Goal: Task Accomplishment & Management: Use online tool/utility

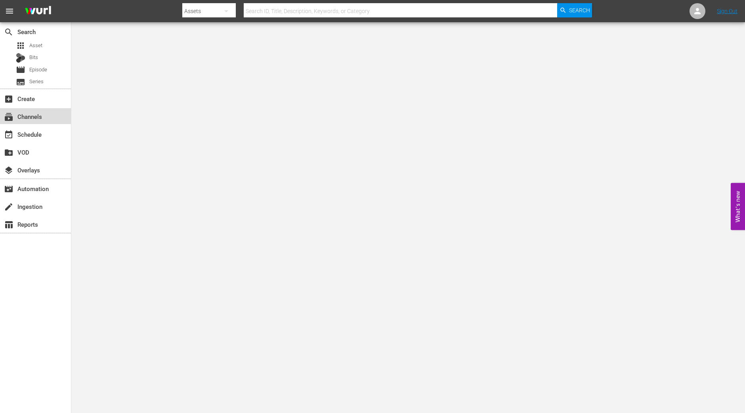
click at [40, 119] on div "subscriptions Channels" at bounding box center [22, 115] width 44 height 7
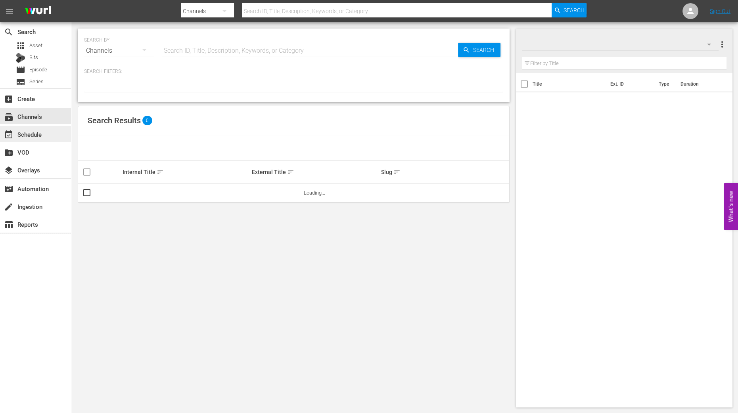
click at [49, 130] on div "event_available Schedule" at bounding box center [35, 134] width 71 height 16
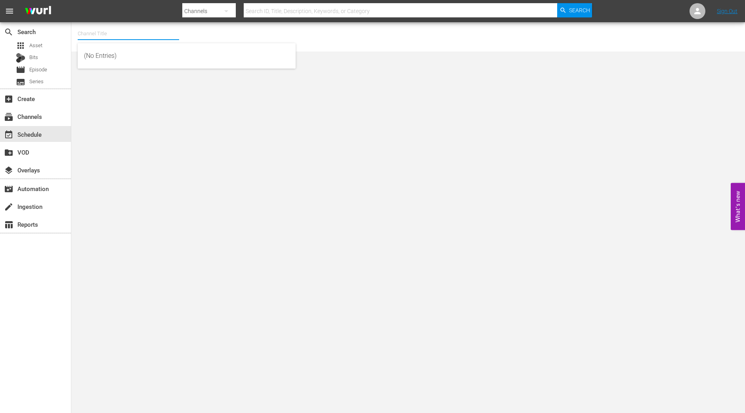
click at [162, 34] on input "text" at bounding box center [128, 33] width 101 height 19
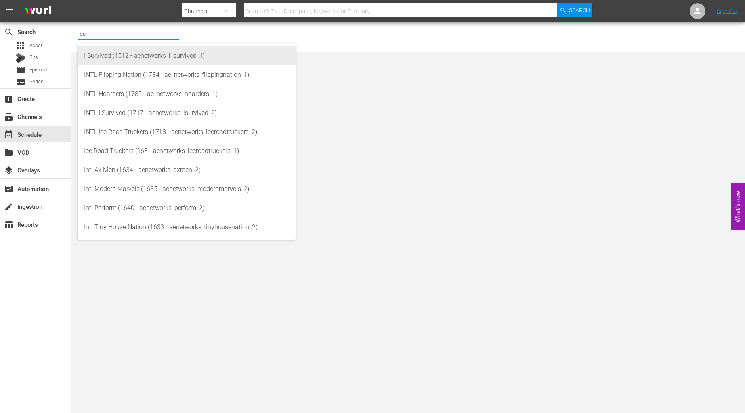
click at [94, 56] on div "I Survived (1512 - aenetworks_i_survived_1)" at bounding box center [186, 55] width 205 height 19
type input "I Survived (1512 - aenetworks_i_survived_1)"
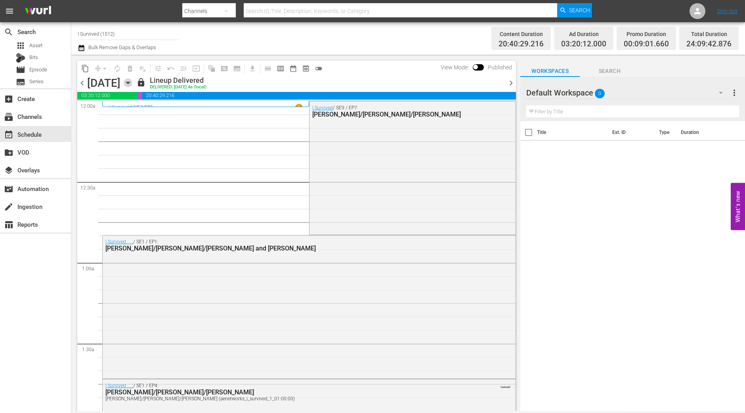
click at [132, 83] on icon "button" at bounding box center [128, 82] width 9 height 9
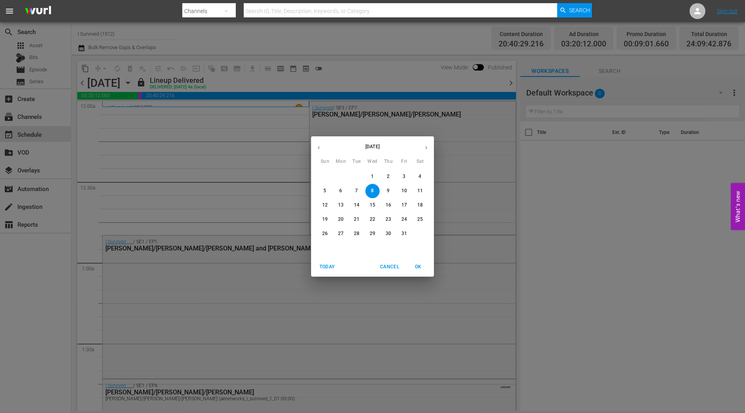
click at [337, 232] on span "27" at bounding box center [341, 233] width 14 height 7
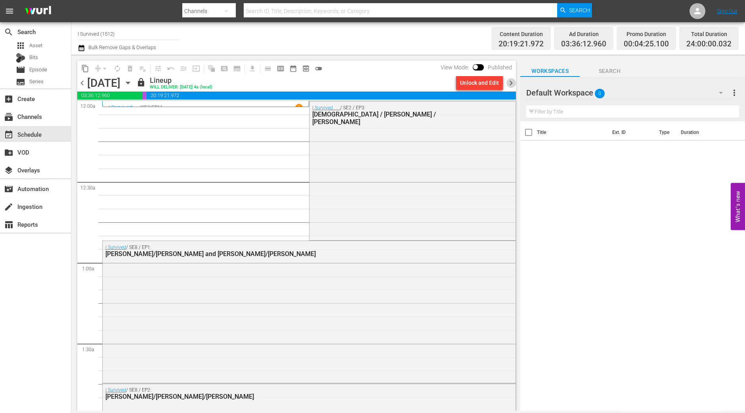
click at [510, 86] on span "chevron_right" at bounding box center [511, 83] width 10 height 10
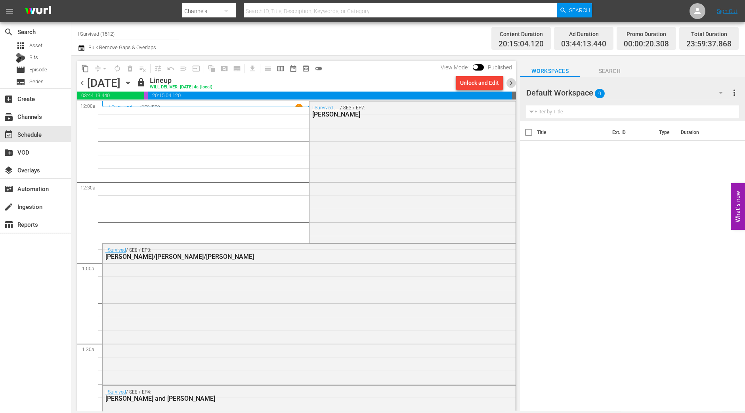
click at [510, 86] on span "chevron_right" at bounding box center [511, 83] width 10 height 10
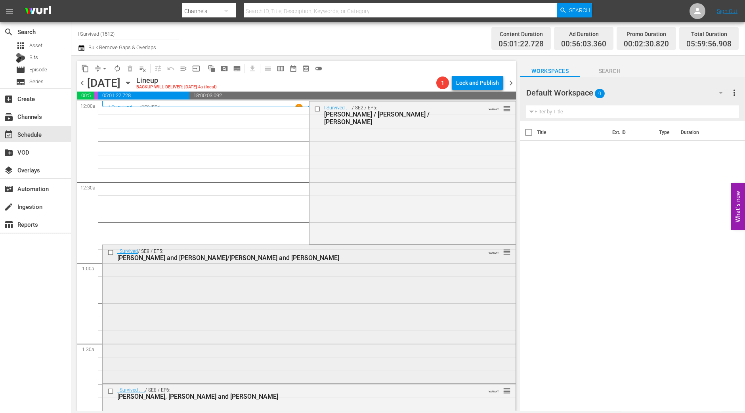
drag, startPoint x: 510, startPoint y: 87, endPoint x: 432, endPoint y: 344, distance: 268.5
click at [477, 356] on div "content_copy compress arrow_drop_down autorenew_outlined delete_forever_outline…" at bounding box center [296, 236] width 439 height 350
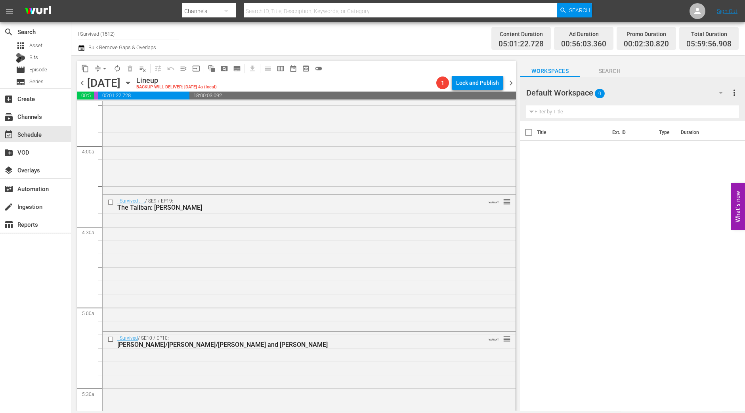
scroll to position [693, 0]
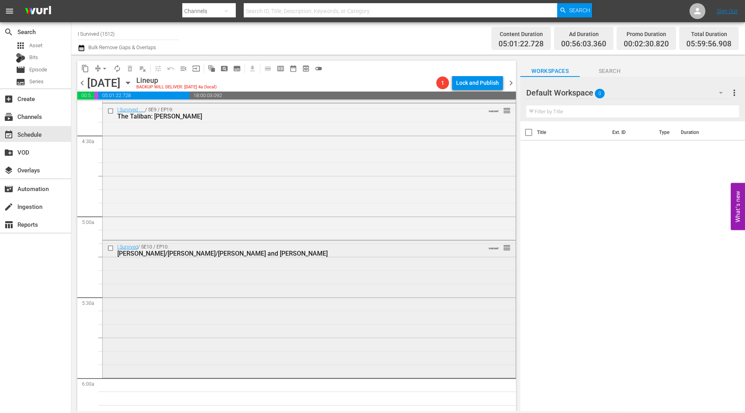
click at [376, 307] on div "I Survived / SE10 / EP10: Dorothy/Jim/Bud and Katrina VARIANT reorder" at bounding box center [309, 308] width 413 height 135
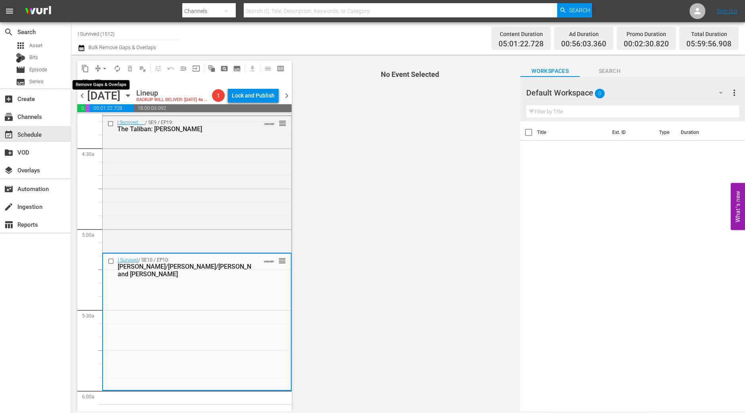
click at [102, 72] on span "arrow_drop_down" at bounding box center [105, 69] width 8 height 8
click at [102, 79] on li "Align to Midnight" at bounding box center [104, 84] width 83 height 13
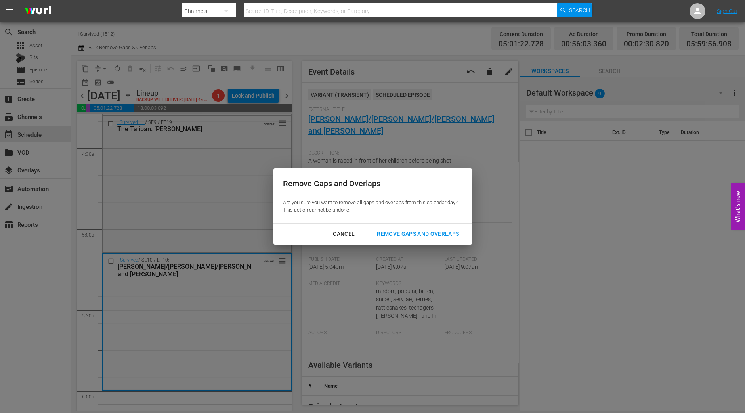
click at [425, 240] on button "Remove Gaps and Overlaps" at bounding box center [418, 234] width 101 height 15
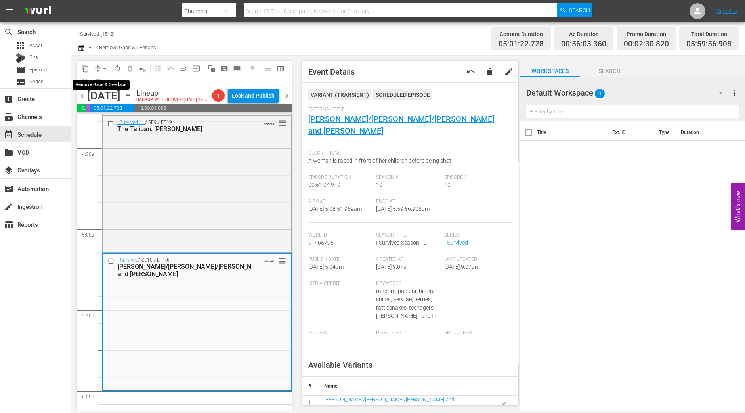
click at [101, 68] on span "arrow_drop_down" at bounding box center [105, 69] width 8 height 8
click at [99, 81] on li "Align to Midnight" at bounding box center [104, 84] width 83 height 13
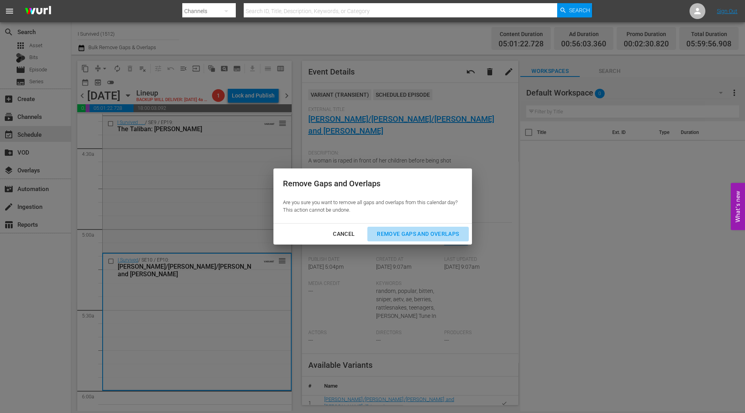
click at [439, 235] on div "Remove Gaps and Overlaps" at bounding box center [418, 234] width 95 height 10
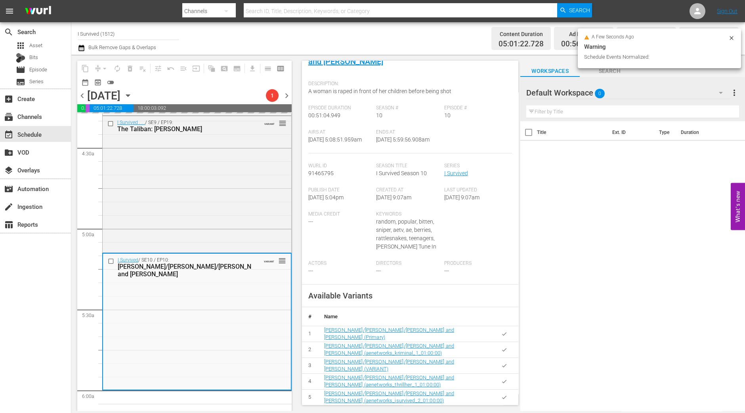
scroll to position [0, 0]
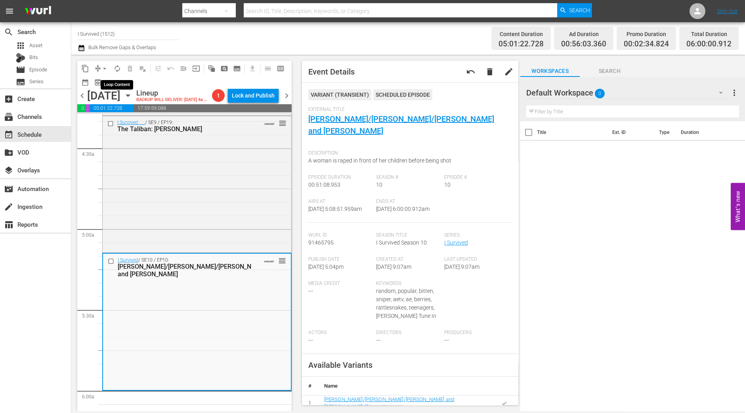
click at [117, 67] on span "autorenew_outlined" at bounding box center [117, 69] width 8 height 8
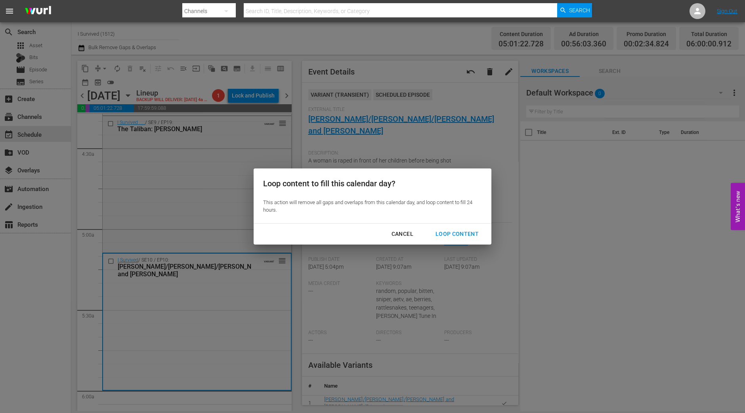
click at [468, 233] on div "Loop Content" at bounding box center [457, 234] width 56 height 10
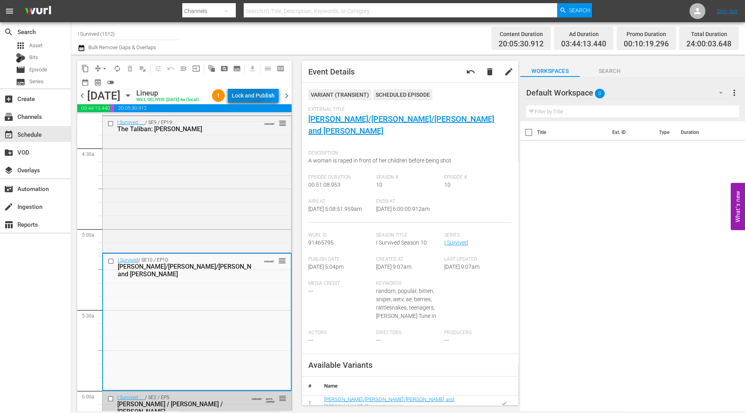
click at [245, 96] on div "Lock and Publish" at bounding box center [253, 95] width 43 height 14
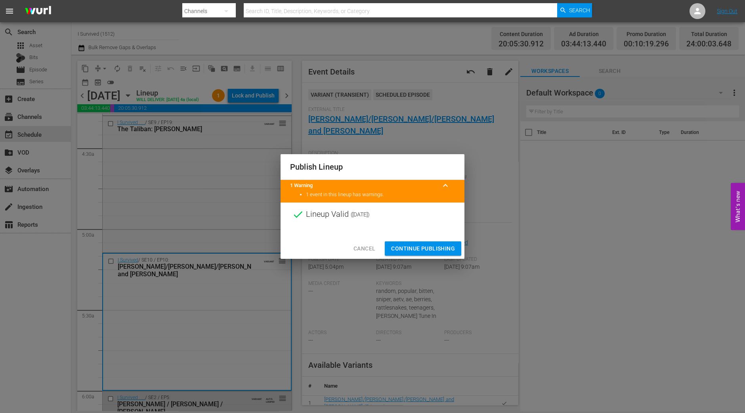
click at [420, 242] on button "Continue Publishing" at bounding box center [423, 248] width 77 height 15
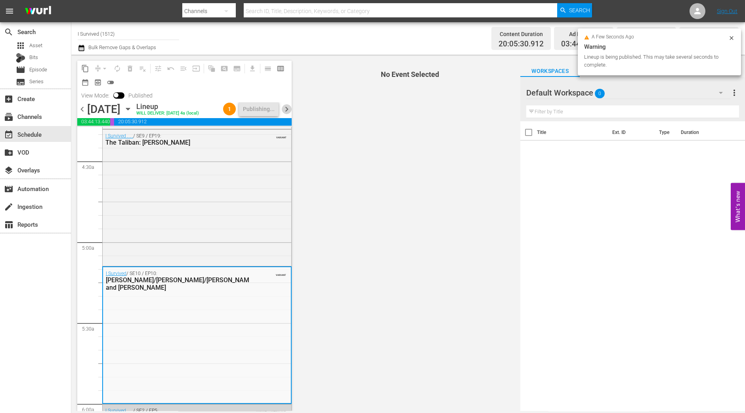
click at [290, 113] on span "chevron_right" at bounding box center [287, 109] width 10 height 10
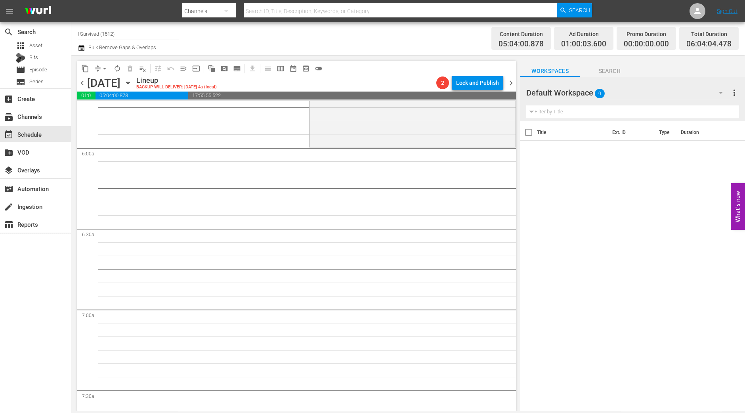
scroll to position [725, 0]
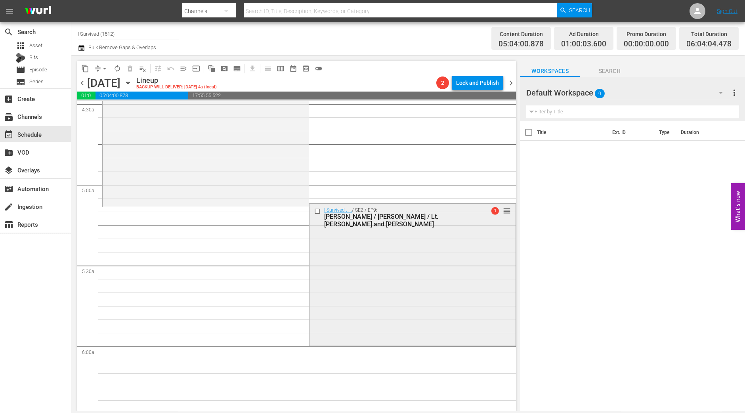
click at [382, 245] on div "I Survived . . . / SE2 / EP9: Kelly / Rose / Lt. Prescott and Gwen 1 reorder" at bounding box center [413, 274] width 206 height 140
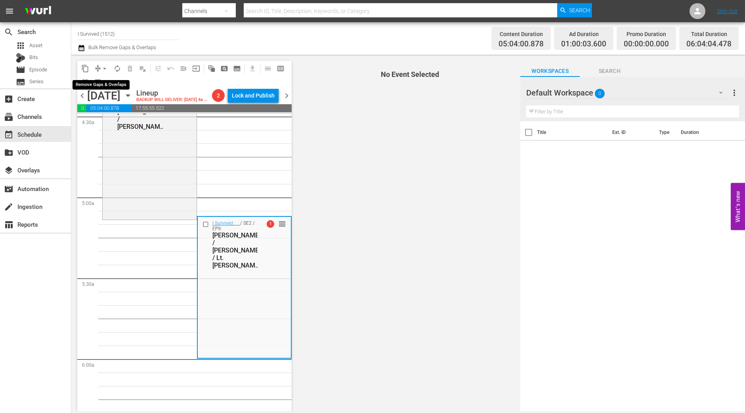
click at [101, 69] on span "arrow_drop_down" at bounding box center [105, 69] width 8 height 8
click at [105, 87] on li "Align to Midnight" at bounding box center [104, 84] width 83 height 13
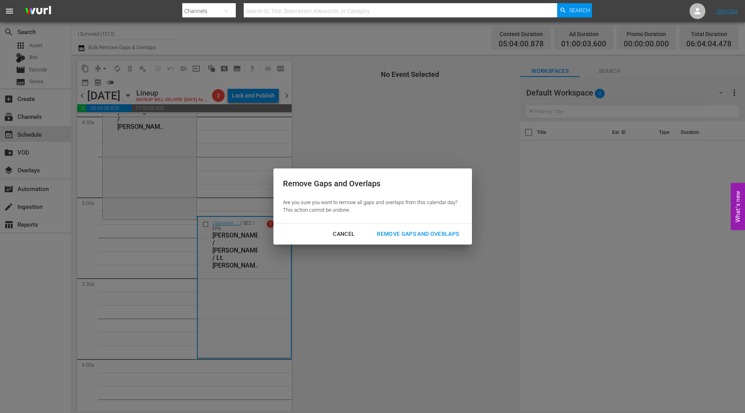
click at [453, 241] on button "Remove Gaps and Overlaps" at bounding box center [418, 234] width 101 height 15
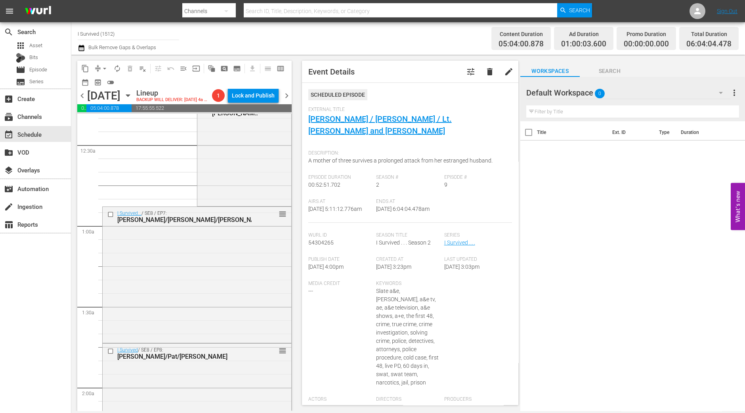
scroll to position [0, 0]
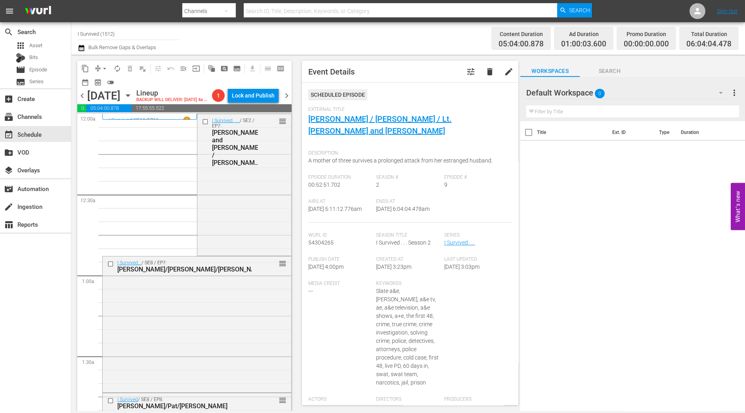
drag, startPoint x: 399, startPoint y: 121, endPoint x: 260, endPoint y: 189, distance: 155.3
click at [260, 189] on div "I Survived . . . / SE2 / EP7: Darren and Chastity / Ryan / Julie reorder" at bounding box center [244, 184] width 94 height 140
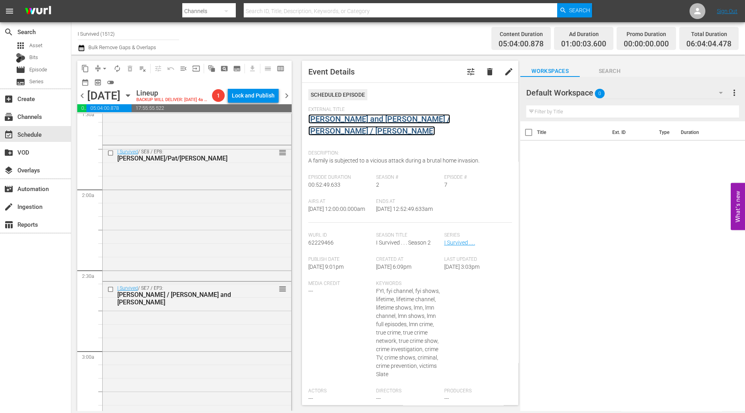
scroll to position [347, 0]
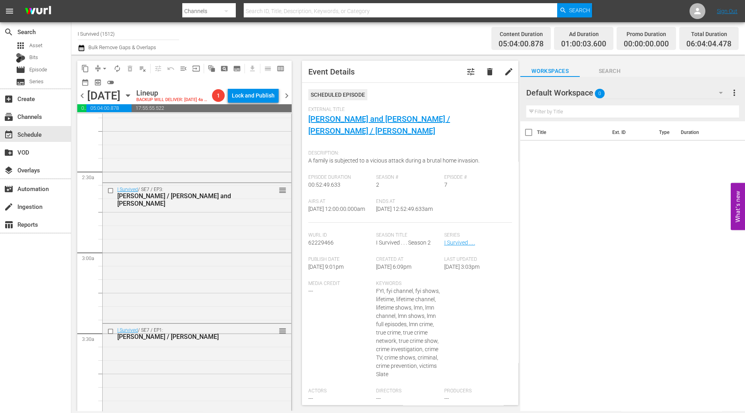
click at [202, 204] on div "I Survived / SE7 / EP3: Kim / Erin and Claire" at bounding box center [184, 197] width 134 height 21
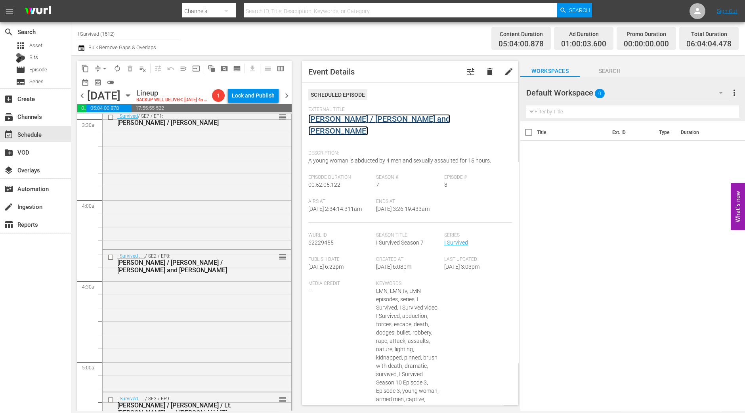
scroll to position [644, 0]
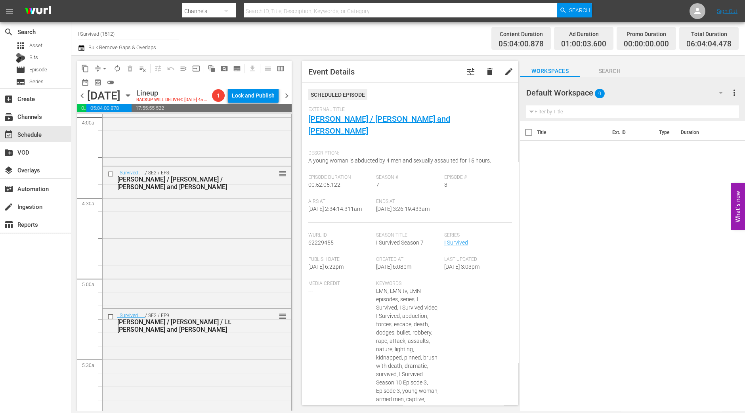
click at [176, 243] on div "I Survived . . . / SE2 / EP8: Donna / Danelle / Robert and Ana reorder" at bounding box center [197, 237] width 189 height 140
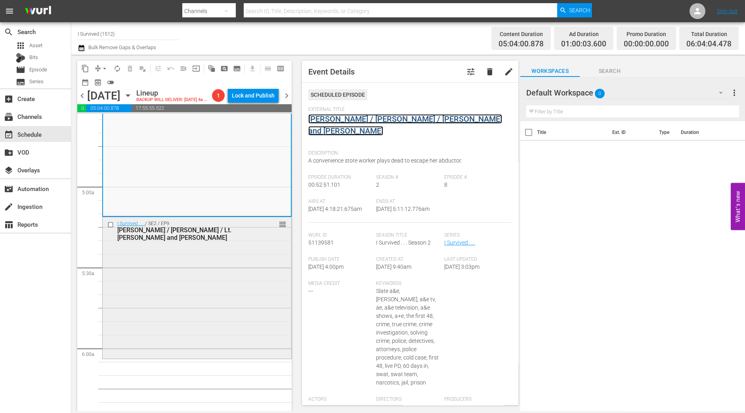
scroll to position [842, 0]
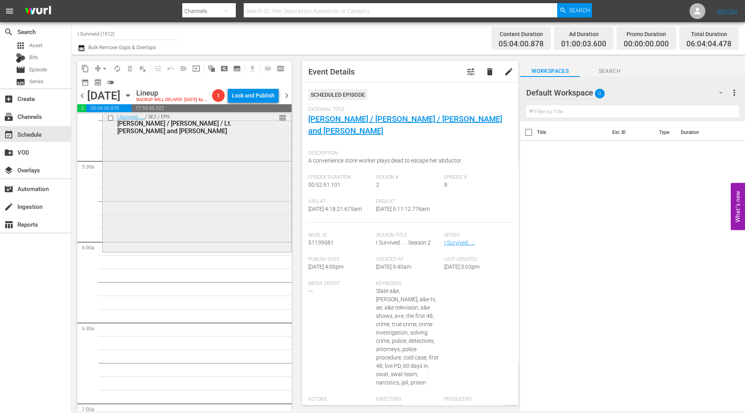
click at [172, 224] on div "I Survived . . . / SE2 / EP9: Kelly / Rose / Lt. Prescott and Gwen reorder" at bounding box center [197, 181] width 189 height 140
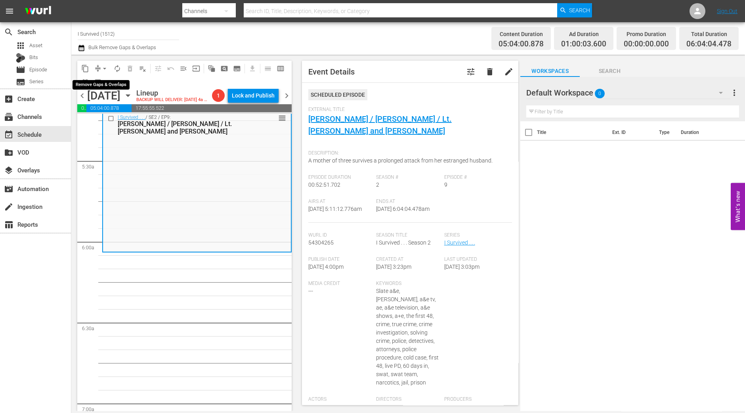
click at [103, 67] on span "arrow_drop_down" at bounding box center [105, 69] width 8 height 8
click at [105, 79] on li "Align to Midnight" at bounding box center [104, 84] width 83 height 13
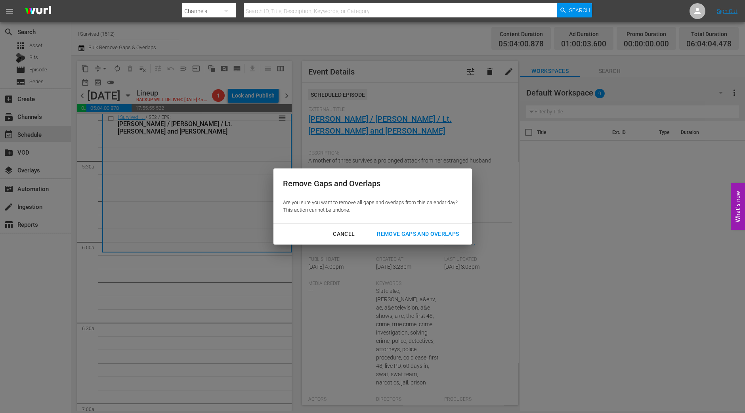
click at [450, 230] on div "Remove Gaps and Overlaps" at bounding box center [418, 234] width 95 height 10
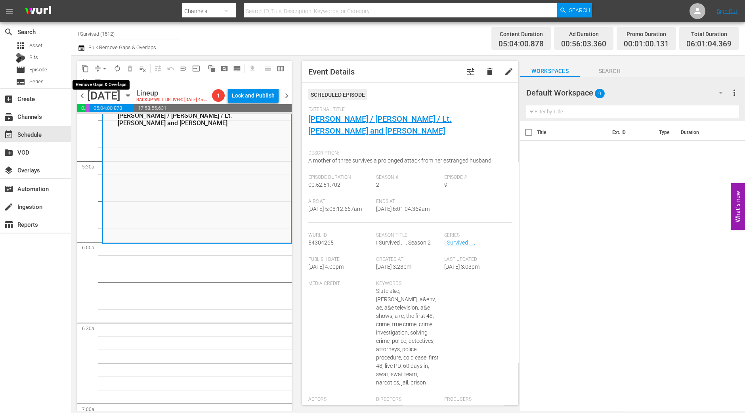
click at [101, 69] on span "arrow_drop_down" at bounding box center [105, 69] width 8 height 8
click at [104, 81] on li "Align to Midnight" at bounding box center [104, 84] width 83 height 13
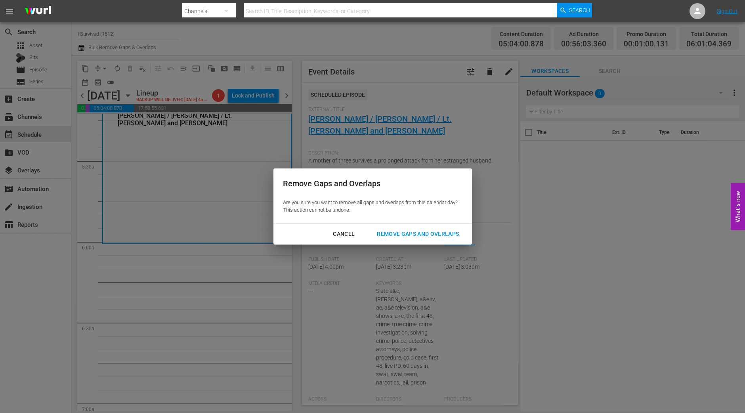
click at [438, 234] on div "Remove Gaps and Overlaps" at bounding box center [418, 234] width 95 height 10
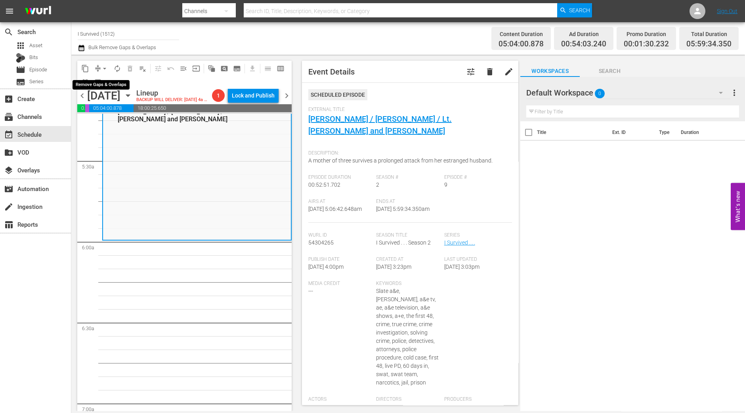
click at [107, 68] on span "arrow_drop_down" at bounding box center [105, 69] width 8 height 8
click at [105, 89] on li "Align to Midnight" at bounding box center [104, 84] width 83 height 13
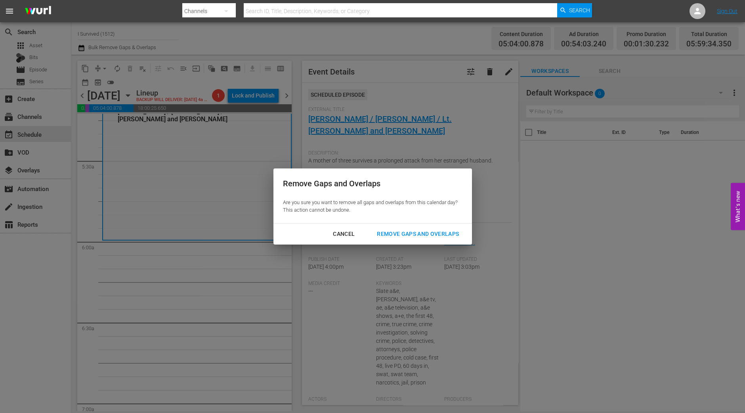
click at [394, 235] on div "Remove Gaps and Overlaps" at bounding box center [418, 234] width 95 height 10
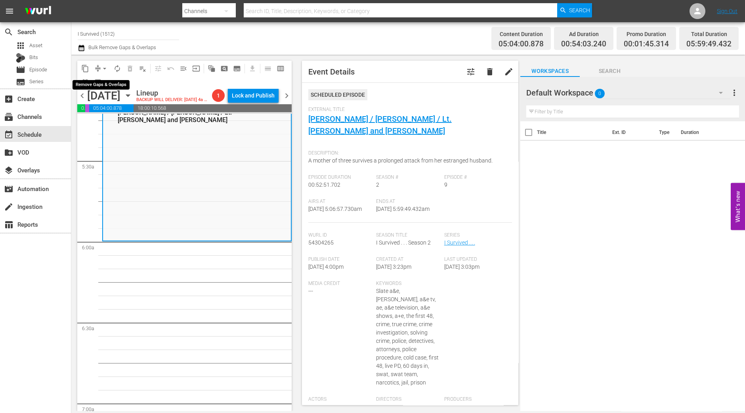
click at [102, 69] on span "arrow_drop_down" at bounding box center [105, 69] width 8 height 8
click at [102, 78] on li "Align to Midnight" at bounding box center [104, 84] width 83 height 13
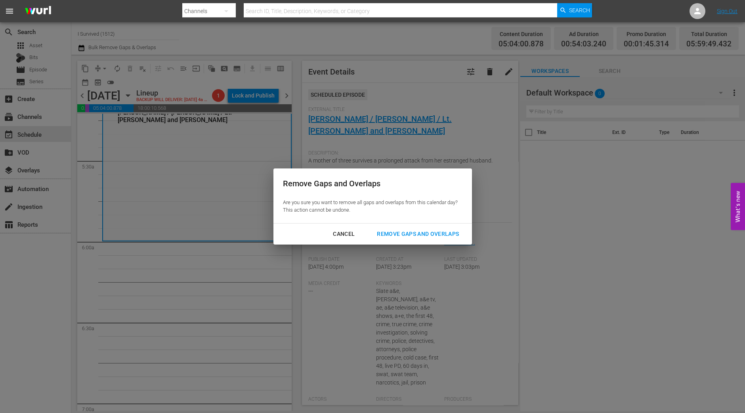
click at [422, 237] on div "Remove Gaps and Overlaps" at bounding box center [418, 234] width 95 height 10
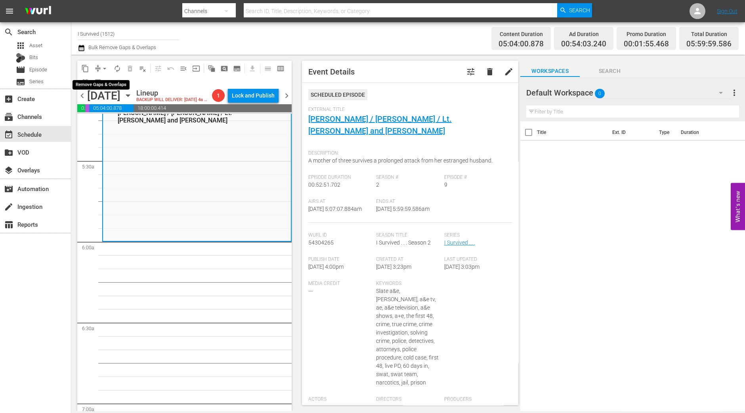
click at [98, 66] on button "arrow_drop_down" at bounding box center [104, 68] width 13 height 13
click at [104, 90] on li "Align to Midnight" at bounding box center [104, 84] width 83 height 13
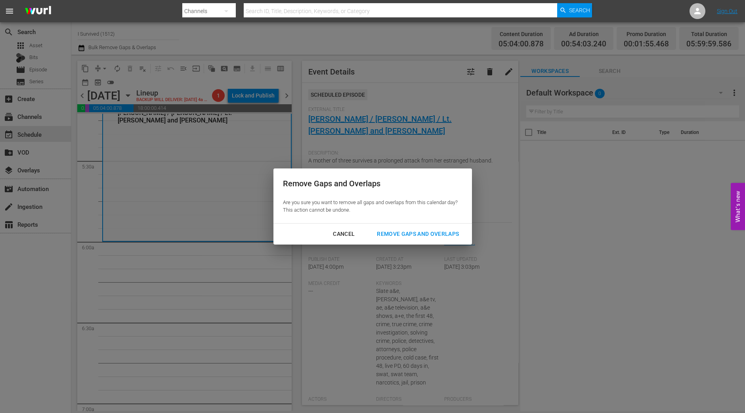
click at [388, 233] on div "Remove Gaps and Overlaps" at bounding box center [418, 234] width 95 height 10
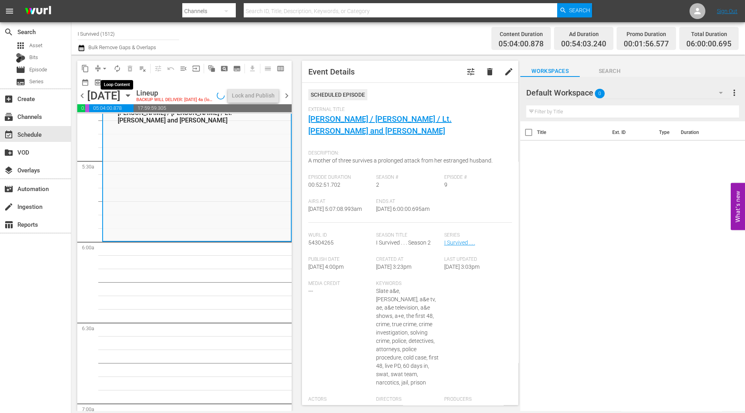
click at [117, 66] on span "autorenew_outlined" at bounding box center [117, 69] width 8 height 8
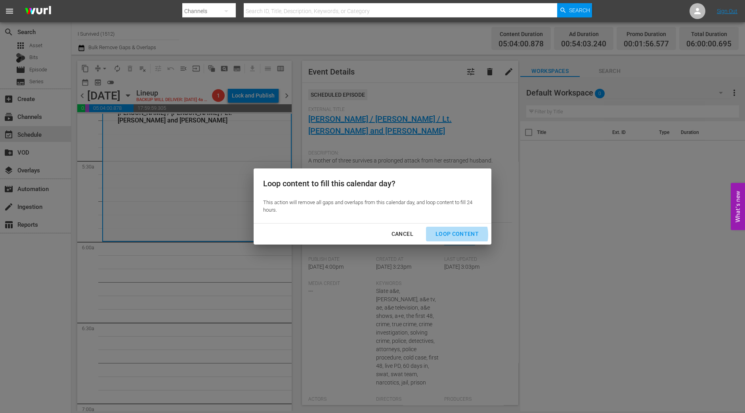
click at [455, 235] on div "Loop Content" at bounding box center [457, 234] width 56 height 10
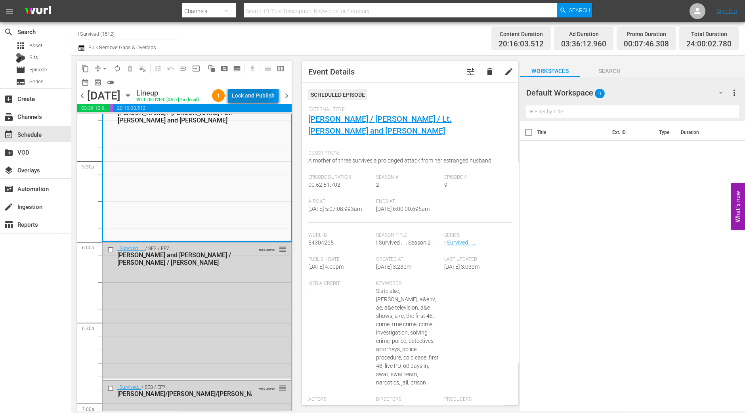
click at [254, 91] on div "Lock and Publish" at bounding box center [253, 95] width 43 height 14
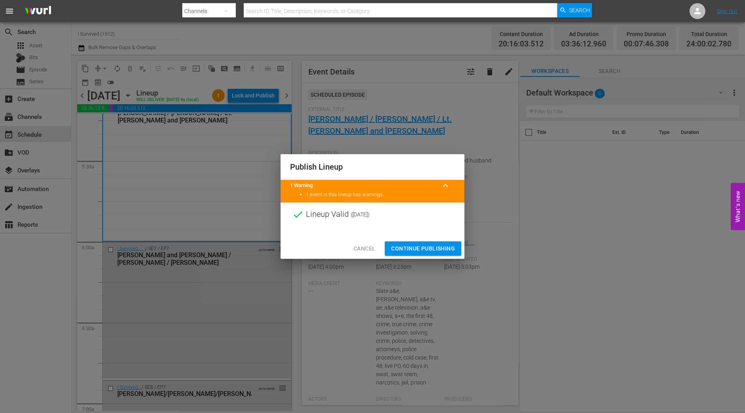
click at [407, 244] on span "Continue Publishing" at bounding box center [423, 249] width 64 height 10
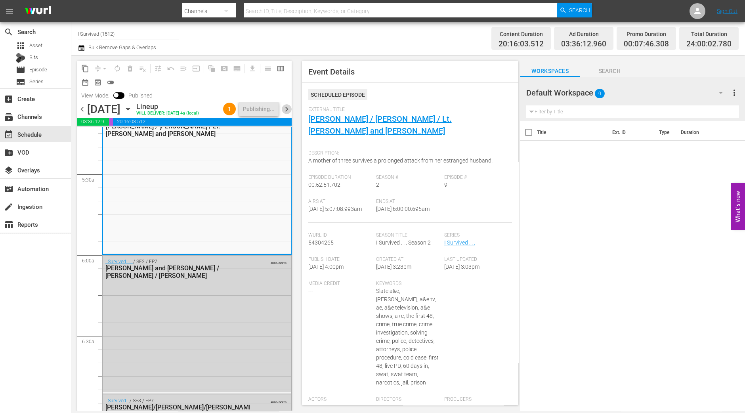
click at [284, 108] on span "chevron_right" at bounding box center [287, 109] width 10 height 10
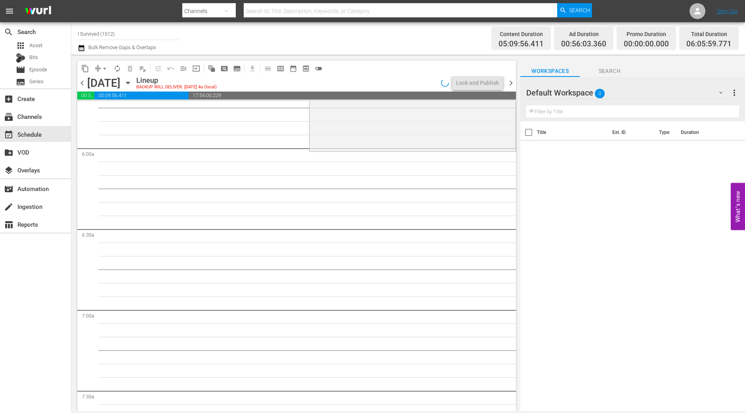
scroll to position [856, 0]
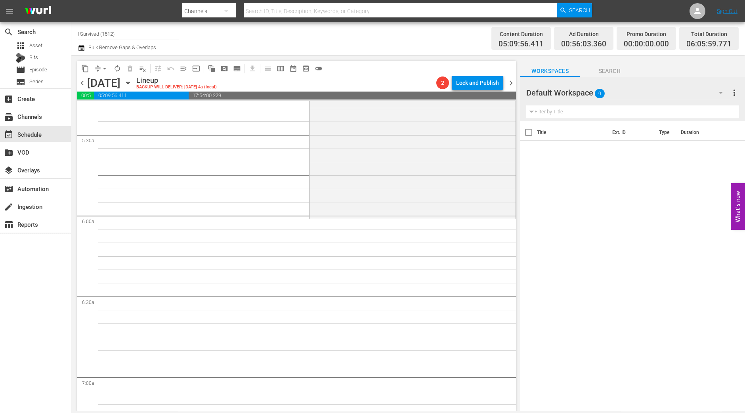
click at [30, 283] on div "search Search apps Asset Bits movie Episode subtitles Series add_box Create sub…" at bounding box center [35, 228] width 71 height 413
click at [381, 141] on div "I Survived . . . / SE1 / EP10: Virginia Tech Massacre / Minneapolis School Bus …" at bounding box center [413, 147] width 206 height 140
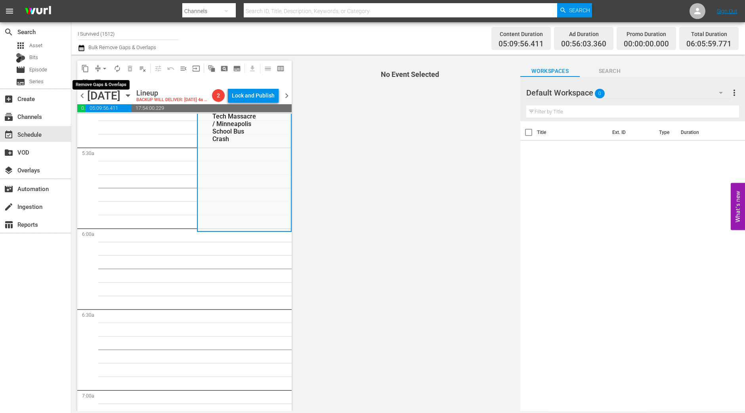
click at [103, 66] on span "arrow_drop_down" at bounding box center [105, 69] width 8 height 8
click at [103, 75] on ul "Align to Midnight Align to First Episode Align to End of Previous Day" at bounding box center [104, 98] width 83 height 46
click at [103, 84] on li "Align to Midnight" at bounding box center [104, 84] width 83 height 13
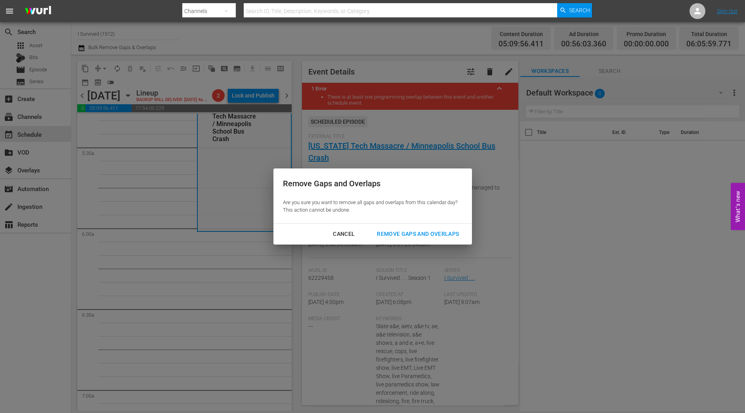
click at [404, 236] on div "Remove Gaps and Overlaps" at bounding box center [418, 234] width 95 height 10
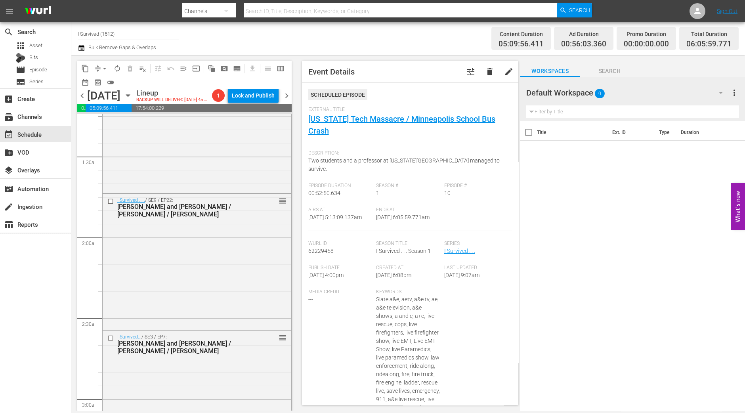
scroll to position [0, 0]
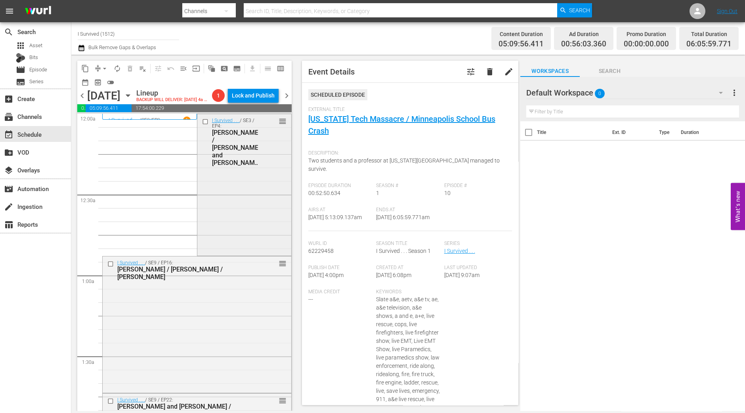
click at [245, 211] on div "I Survived . . . / SE3 / EP4: Dawn / Jens and Jim / Agnes reorder" at bounding box center [244, 184] width 94 height 140
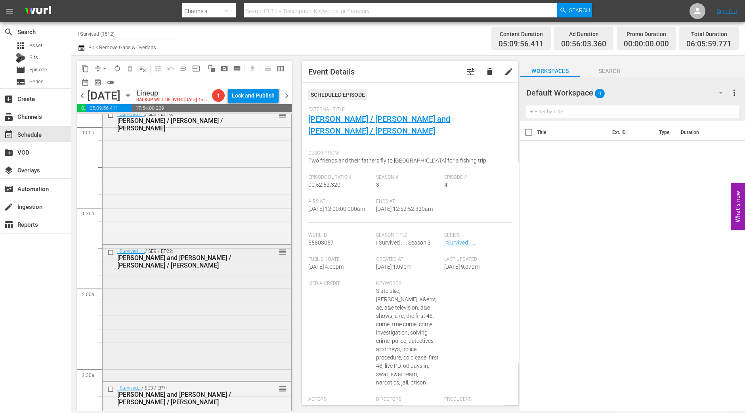
click at [226, 289] on div "I Survived . . . / SE9 / EP22: Tricia and Linae / Jason / Mary reorder" at bounding box center [197, 312] width 189 height 135
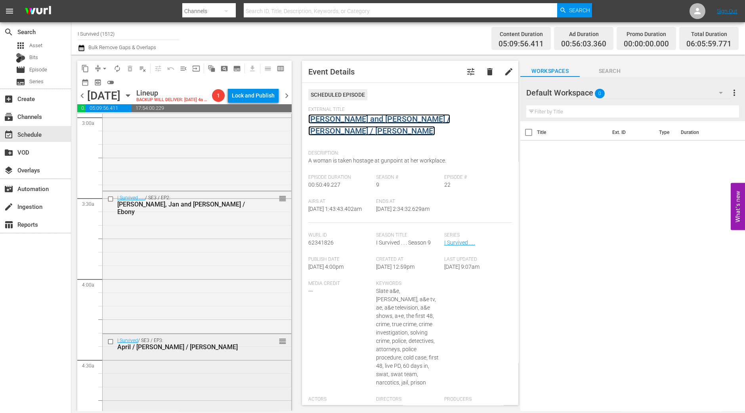
scroll to position [496, 0]
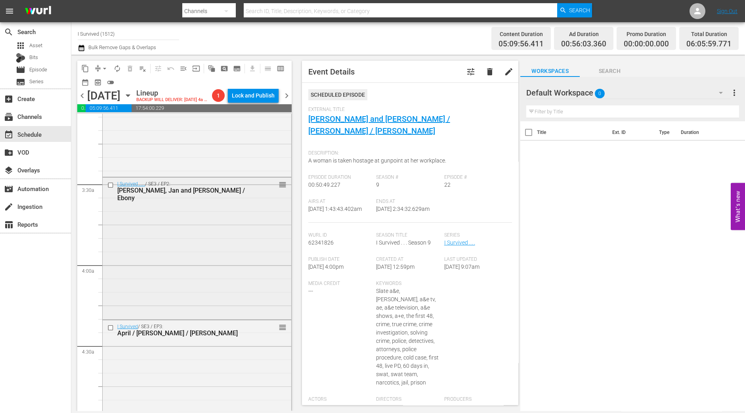
click at [242, 256] on div "I Survived . . . / SE3 / EP2: Alfred, Jan and Jerry / Ebony reorder" at bounding box center [197, 248] width 189 height 140
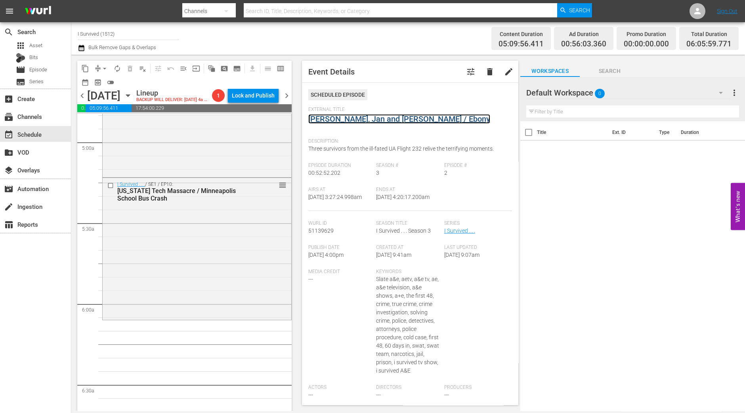
scroll to position [793, 0]
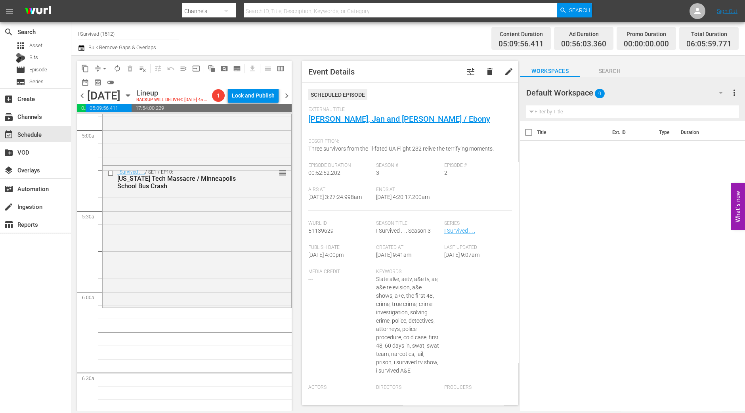
click at [195, 226] on div "I Survived . . . / SE1 / EP10: Virginia Tech Massacre / Minneapolis School Bus …" at bounding box center [197, 236] width 189 height 140
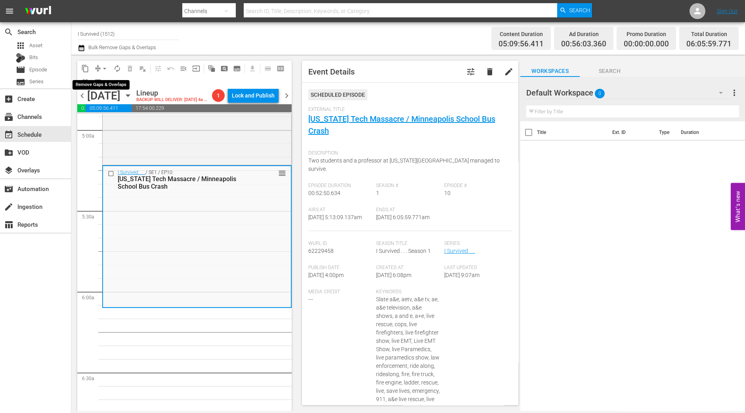
click at [105, 67] on span "arrow_drop_down" at bounding box center [105, 69] width 8 height 8
click at [103, 80] on li "Align to Midnight" at bounding box center [104, 84] width 83 height 13
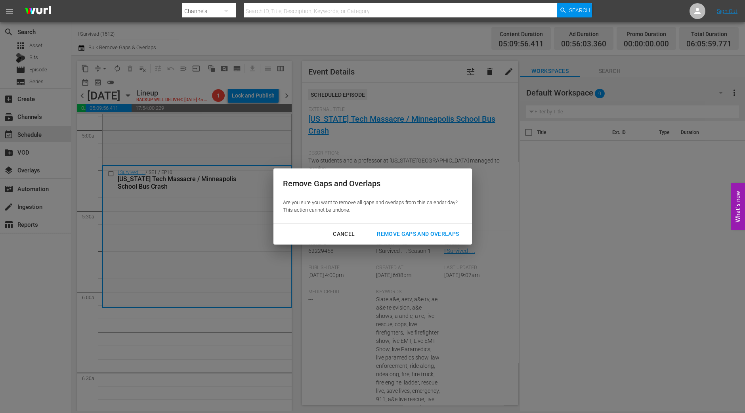
click at [384, 235] on div "Remove Gaps and Overlaps" at bounding box center [418, 234] width 95 height 10
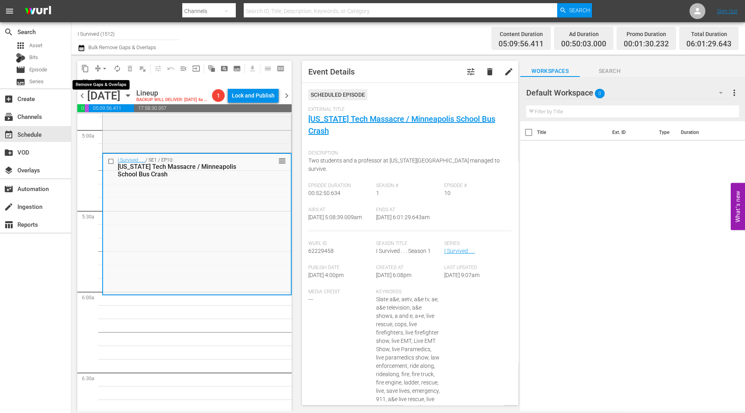
click at [105, 71] on span "arrow_drop_down" at bounding box center [105, 69] width 8 height 8
click at [105, 83] on li "Align to Midnight" at bounding box center [104, 84] width 83 height 13
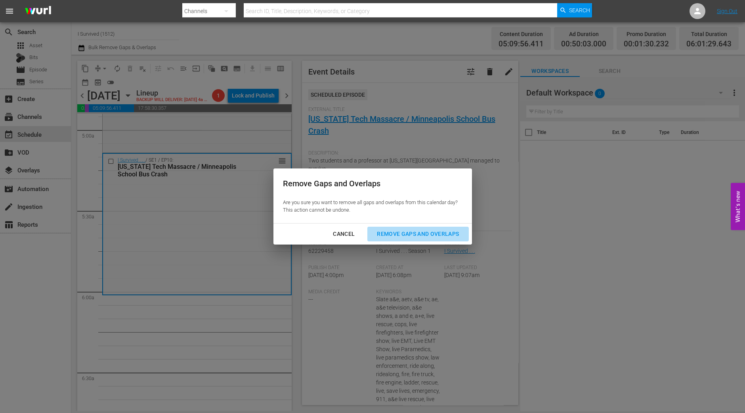
click at [407, 233] on div "Remove Gaps and Overlaps" at bounding box center [418, 234] width 95 height 10
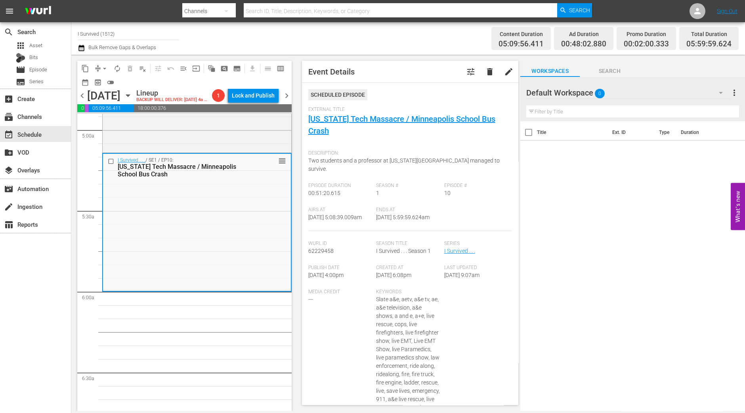
click at [104, 66] on span "arrow_drop_down" at bounding box center [105, 69] width 8 height 8
click at [99, 88] on li "Align to Midnight" at bounding box center [104, 84] width 83 height 13
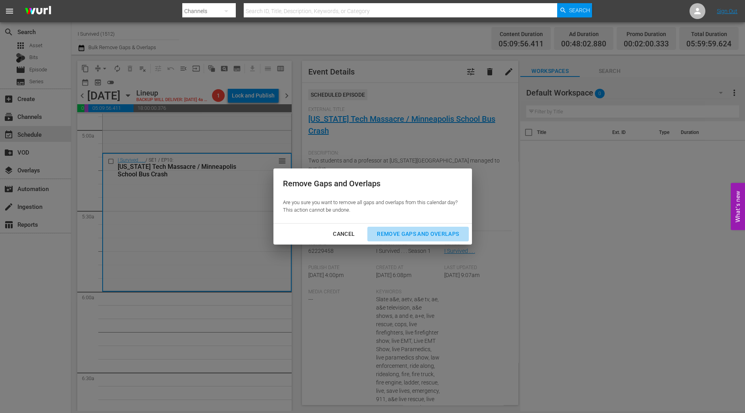
click at [435, 235] on div "Remove Gaps and Overlaps" at bounding box center [418, 234] width 95 height 10
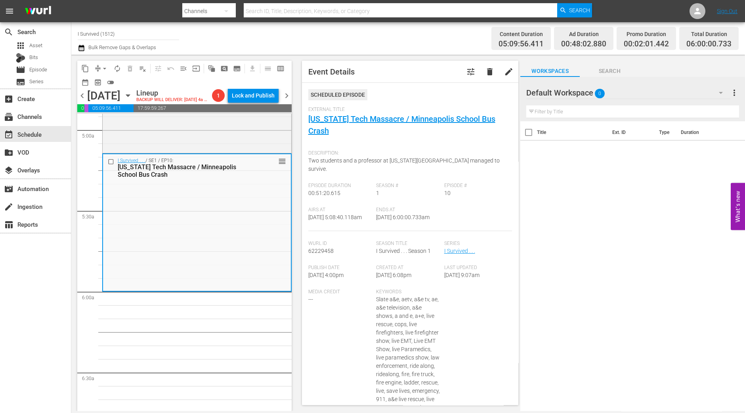
click at [115, 62] on button "autorenew_outlined" at bounding box center [117, 68] width 13 height 13
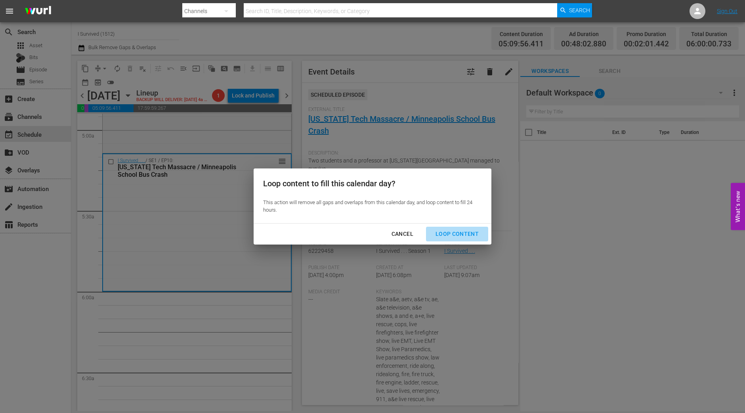
click at [477, 232] on div "Loop Content" at bounding box center [457, 234] width 56 height 10
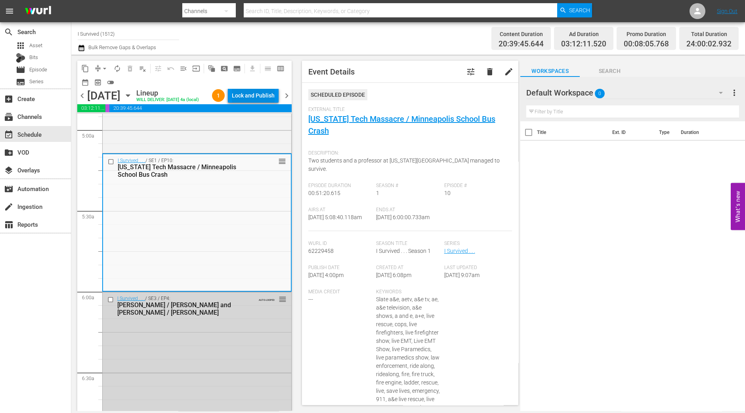
click at [260, 99] on div "Lock and Publish" at bounding box center [253, 95] width 43 height 14
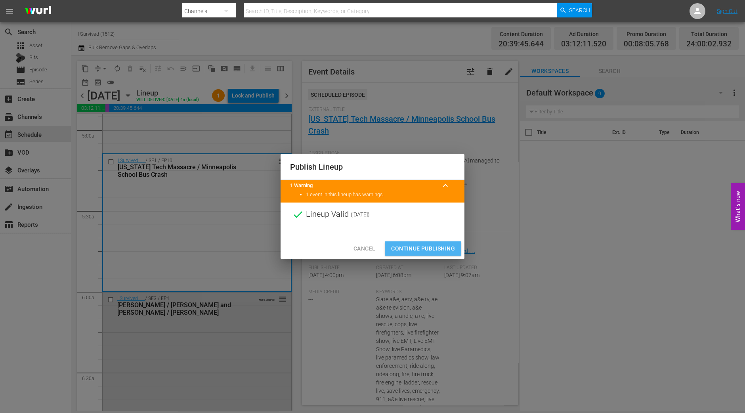
click at [414, 251] on span "Continue Publishing" at bounding box center [423, 249] width 64 height 10
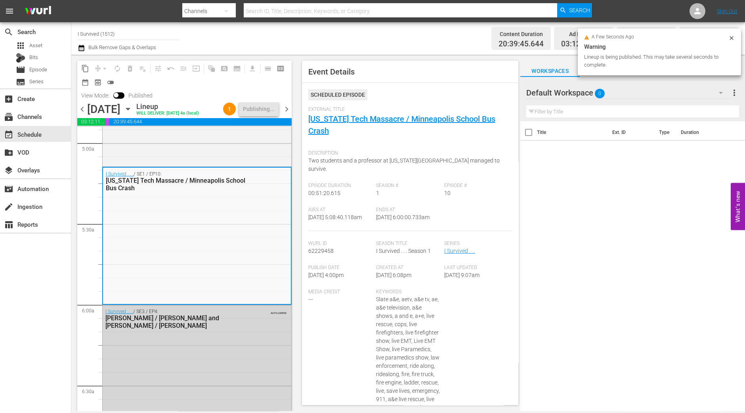
click at [287, 111] on span "chevron_right" at bounding box center [287, 109] width 10 height 10
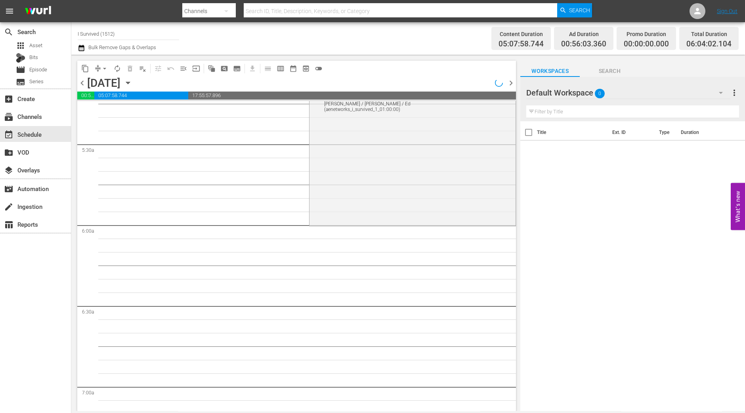
scroll to position [806, 0]
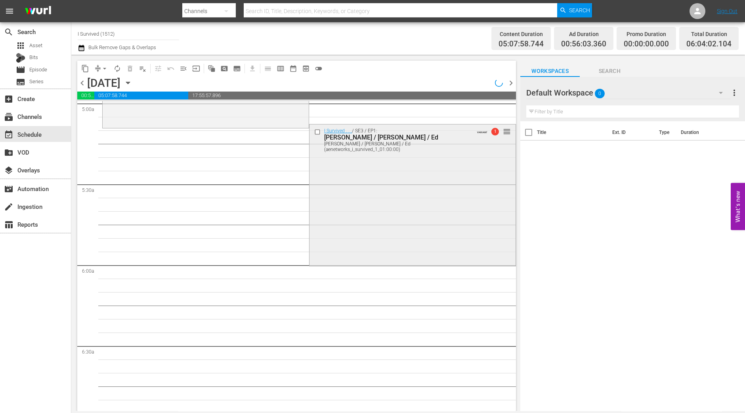
click at [321, 228] on div "I Survived . . . / SE3 / EP1: Teri / Angela / Ed Teri / Angela / Ed (aenetworks…" at bounding box center [413, 194] width 206 height 140
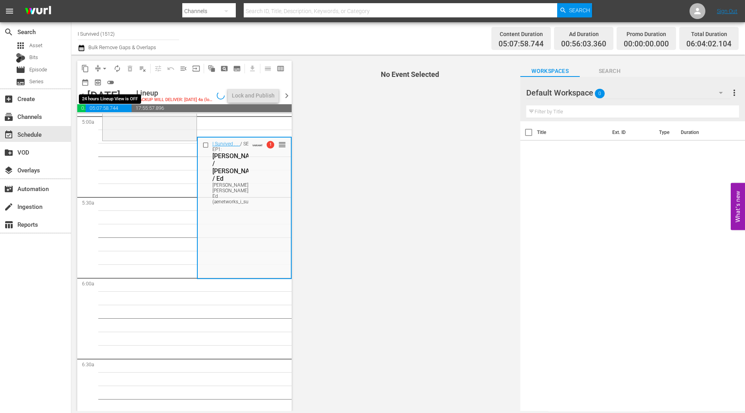
click at [94, 69] on span "compress" at bounding box center [98, 69] width 8 height 8
click at [103, 68] on span "arrow_drop_down" at bounding box center [105, 69] width 8 height 8
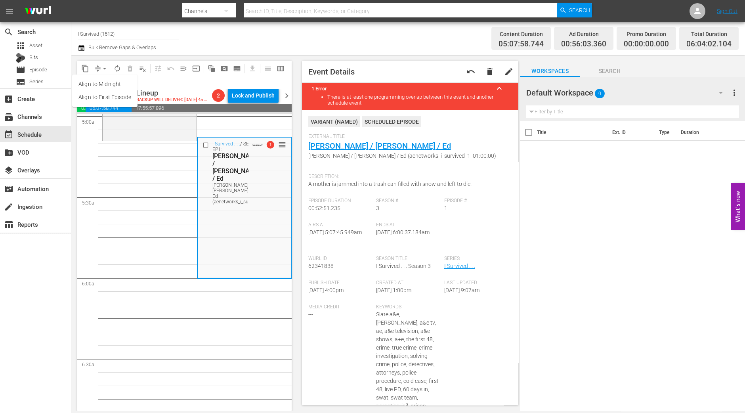
click at [108, 85] on li "Align to Midnight" at bounding box center [104, 84] width 65 height 13
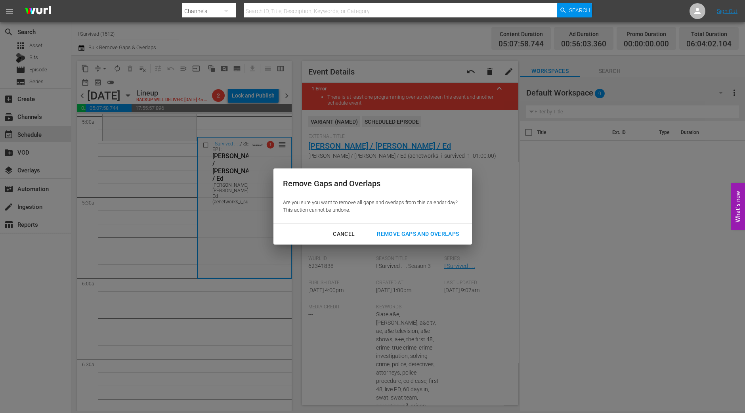
click at [394, 235] on div "Remove Gaps and Overlaps" at bounding box center [418, 234] width 95 height 10
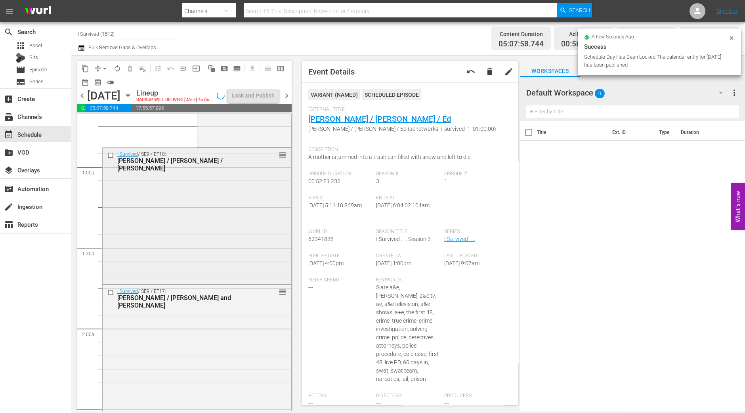
scroll to position [0, 0]
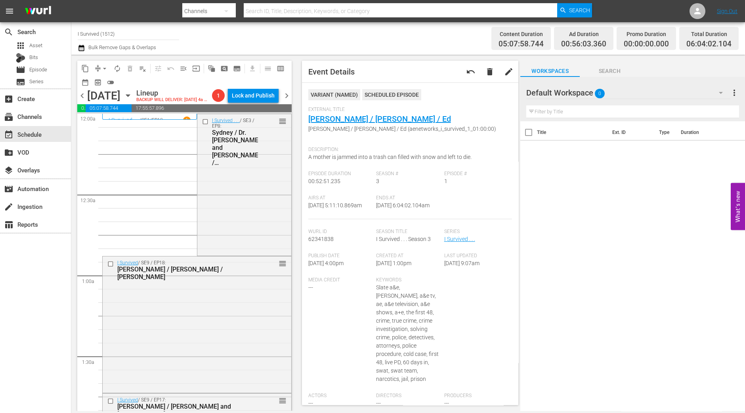
click at [267, 212] on div "I Survived . . . / SE3 / EP8: Sydney / Dr. Roger and Dena / Jennifer reorder" at bounding box center [244, 184] width 94 height 140
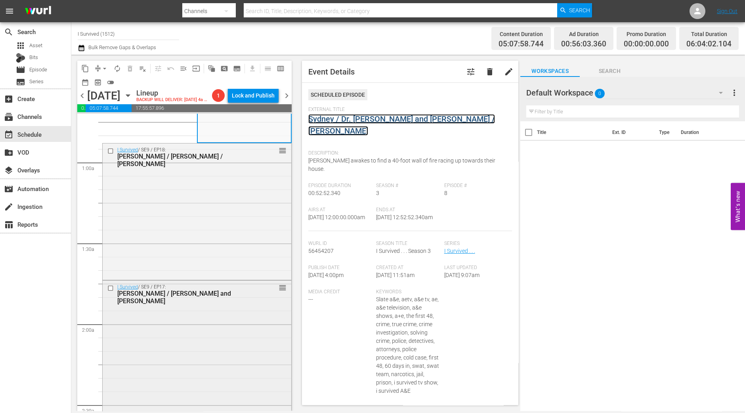
scroll to position [198, 0]
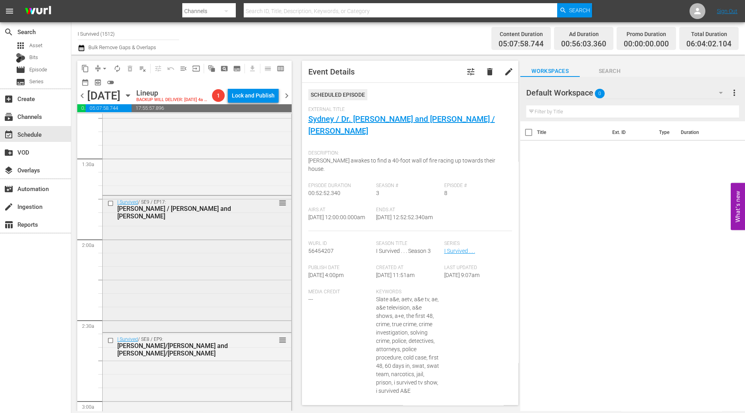
click at [188, 285] on div "I Survived / SE9 / EP17: Amy / Trish and Darrell reorder" at bounding box center [197, 263] width 189 height 135
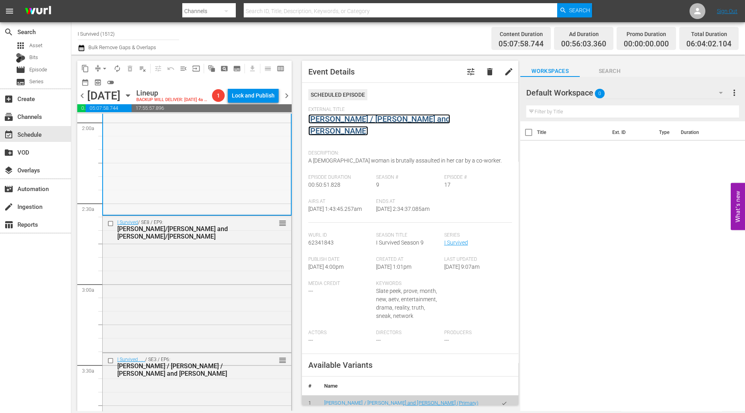
scroll to position [396, 0]
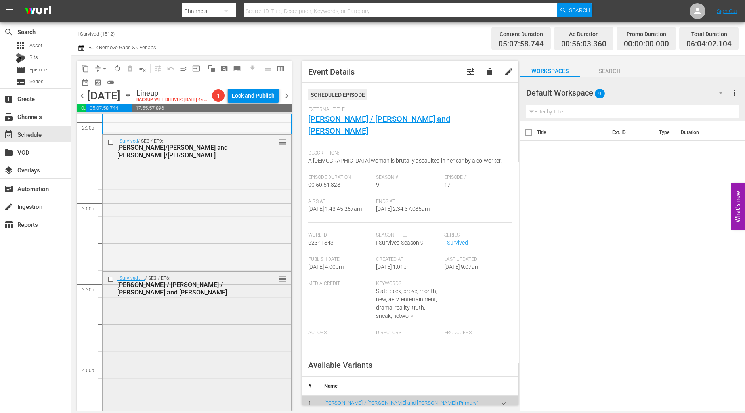
click at [177, 329] on div "I Survived . . . / SE3 / EP6: Sharon / Patrick / Anne and Ian reorder" at bounding box center [197, 342] width 189 height 140
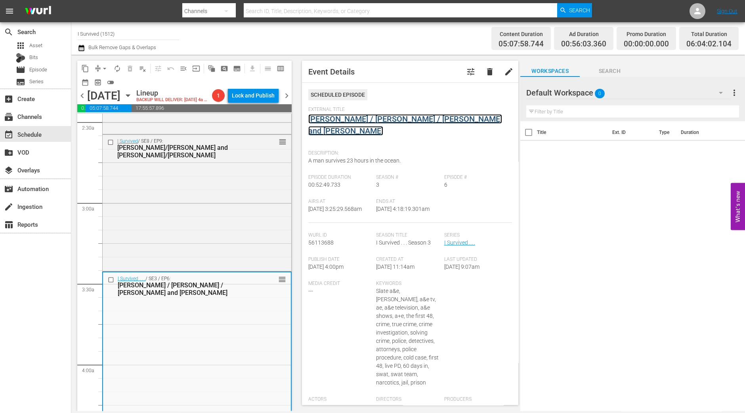
drag, startPoint x: 341, startPoint y: 111, endPoint x: 320, endPoint y: 118, distance: 22.6
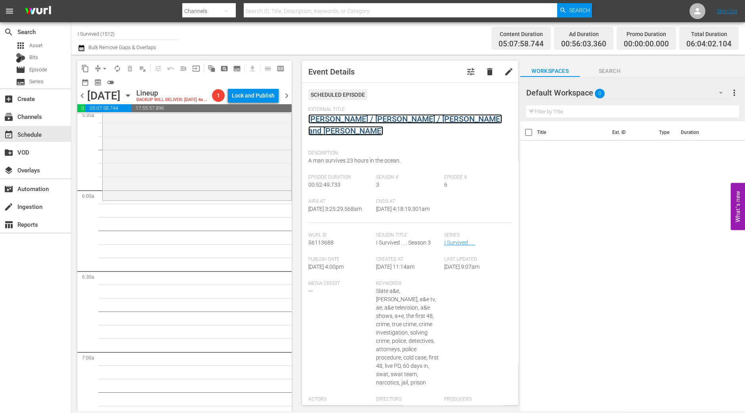
scroll to position [892, 0]
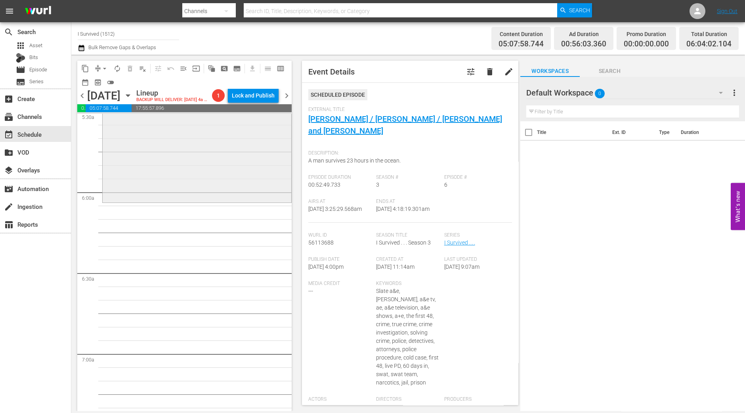
click at [170, 179] on div "I Survived . . . / SE3 / EP1: Teri / Angela / Ed Teri / Angela / Ed (aenetworks…" at bounding box center [197, 131] width 189 height 140
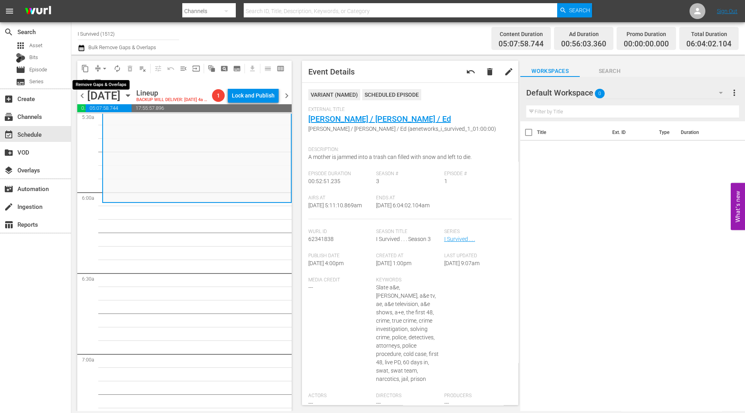
click at [105, 69] on span "arrow_drop_down" at bounding box center [105, 69] width 8 height 8
click at [105, 79] on li "Align to Midnight" at bounding box center [104, 84] width 83 height 13
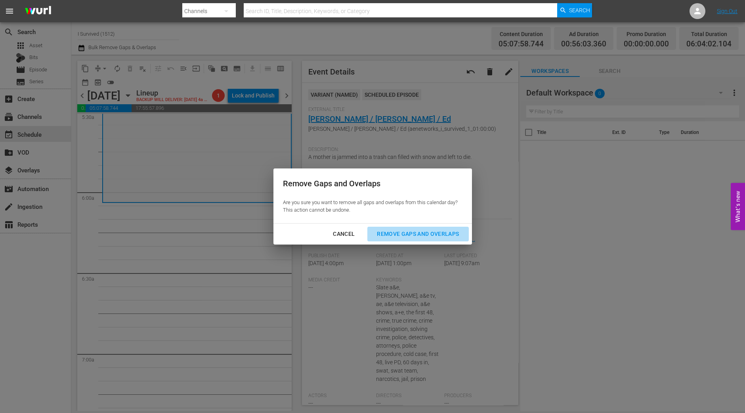
click at [431, 237] on div "Remove Gaps and Overlaps" at bounding box center [418, 234] width 95 height 10
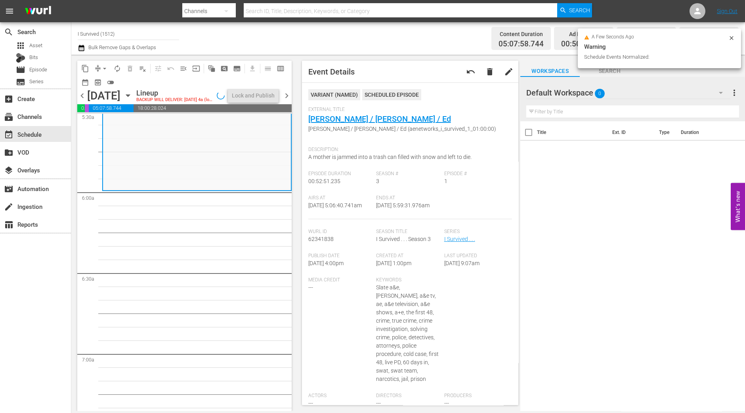
scroll to position [865, 0]
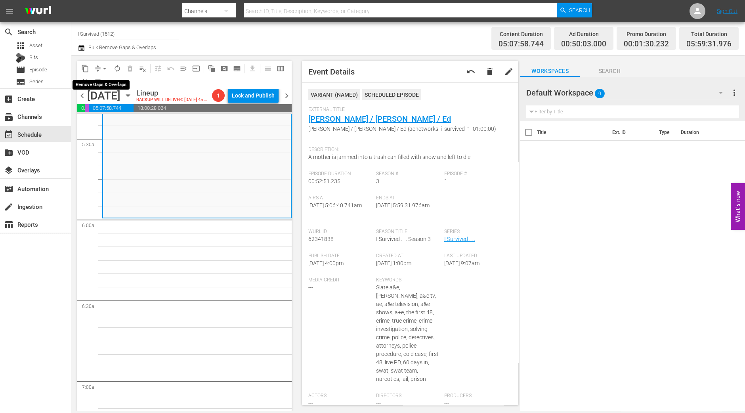
click at [103, 71] on span "arrow_drop_down" at bounding box center [105, 69] width 8 height 8
click at [101, 84] on li "Align to Midnight" at bounding box center [104, 84] width 83 height 13
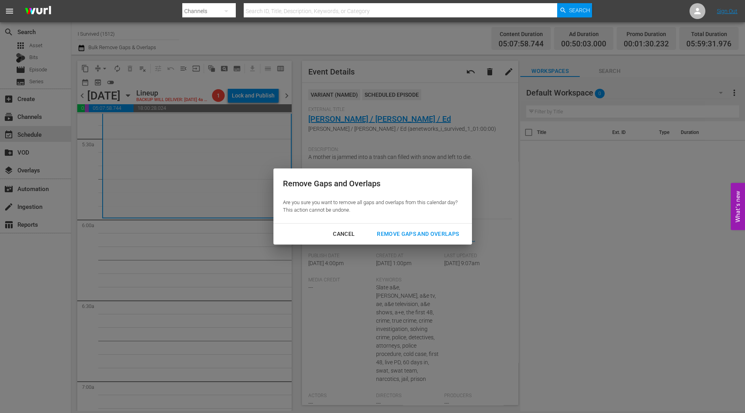
click at [394, 233] on div "Remove Gaps and Overlaps" at bounding box center [418, 234] width 95 height 10
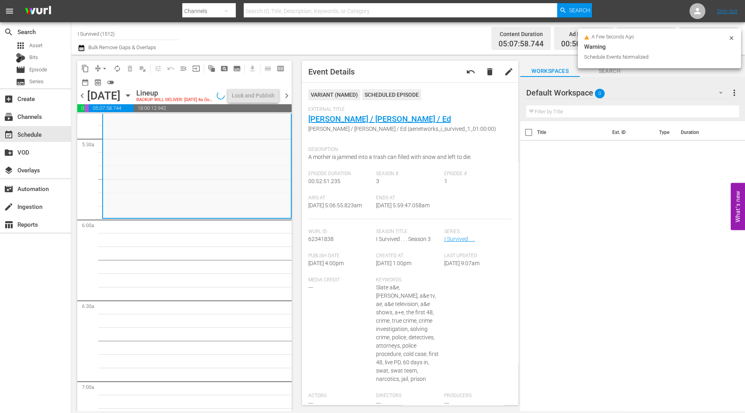
scroll to position [878, 0]
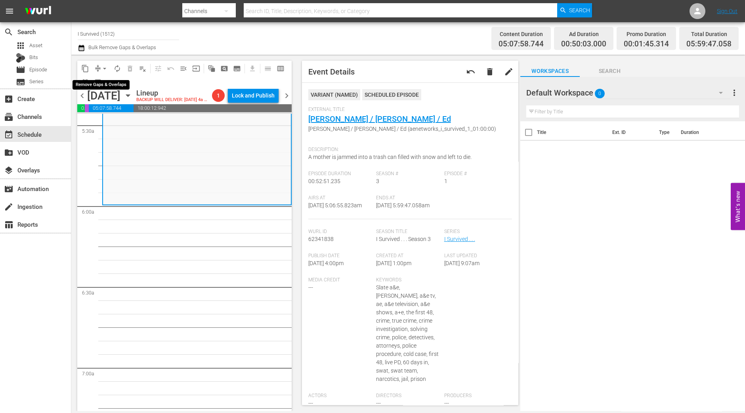
click at [101, 70] on span "arrow_drop_down" at bounding box center [105, 69] width 8 height 8
drag, startPoint x: 99, startPoint y: 73, endPoint x: 96, endPoint y: 84, distance: 10.7
click at [96, 84] on li "Align to Midnight" at bounding box center [104, 84] width 83 height 13
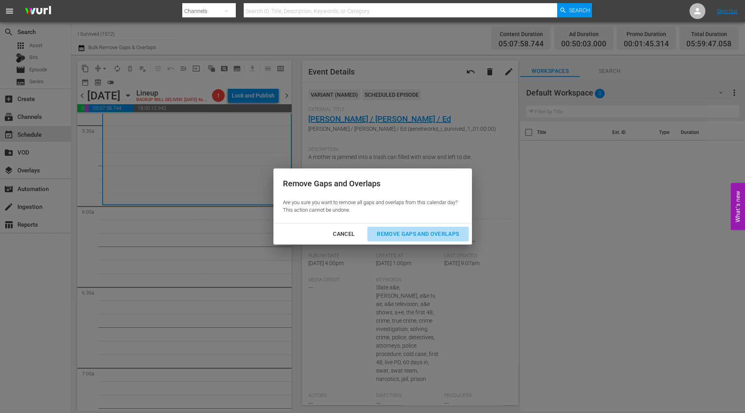
click at [443, 235] on div "Remove Gaps and Overlaps" at bounding box center [418, 234] width 95 height 10
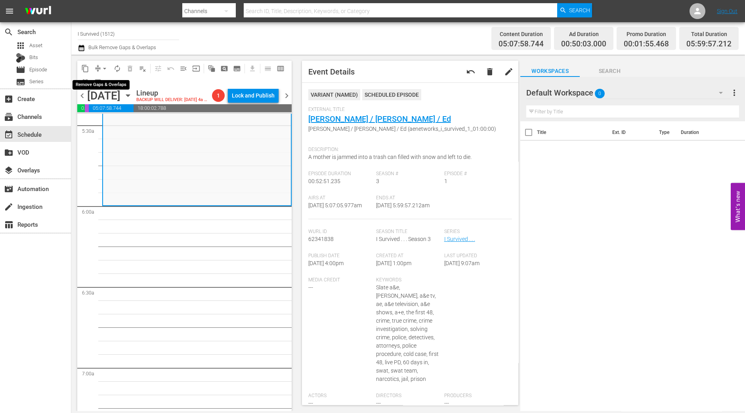
click at [105, 67] on span "arrow_drop_down" at bounding box center [105, 69] width 8 height 8
click at [96, 81] on li "Align to Midnight" at bounding box center [104, 84] width 83 height 13
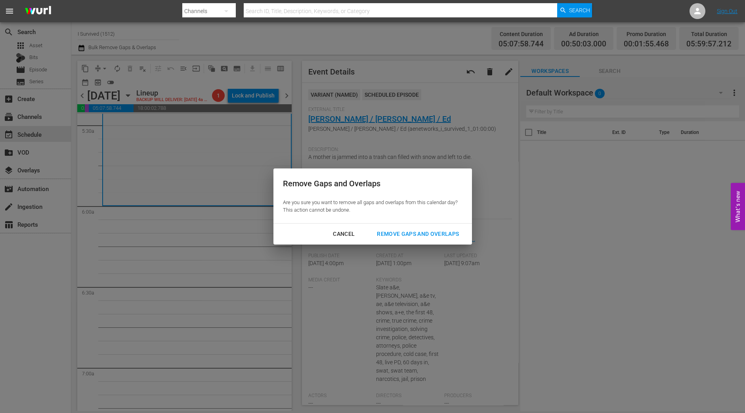
click at [406, 230] on div "Remove Gaps and Overlaps" at bounding box center [418, 234] width 95 height 10
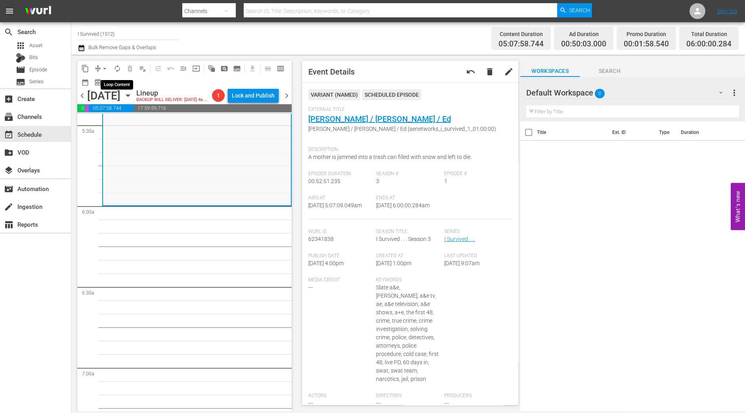
click at [119, 70] on span "autorenew_outlined" at bounding box center [117, 69] width 8 height 8
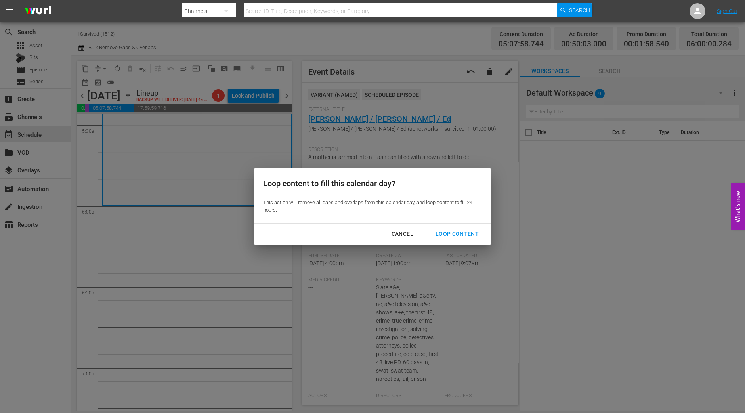
click at [461, 231] on div "Loop Content" at bounding box center [457, 234] width 56 height 10
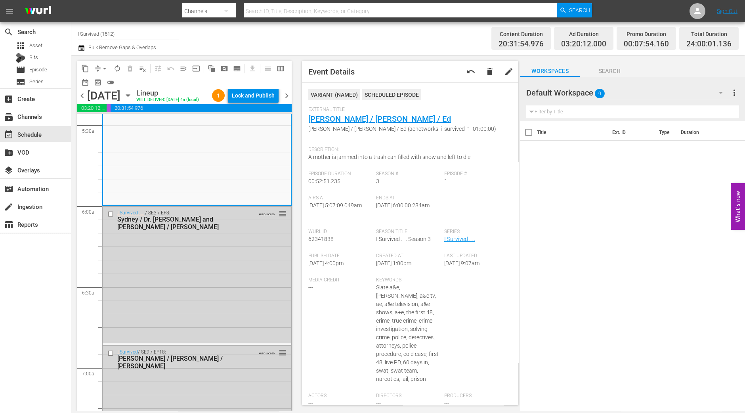
click at [255, 101] on div "Lock and Publish" at bounding box center [253, 95] width 43 height 14
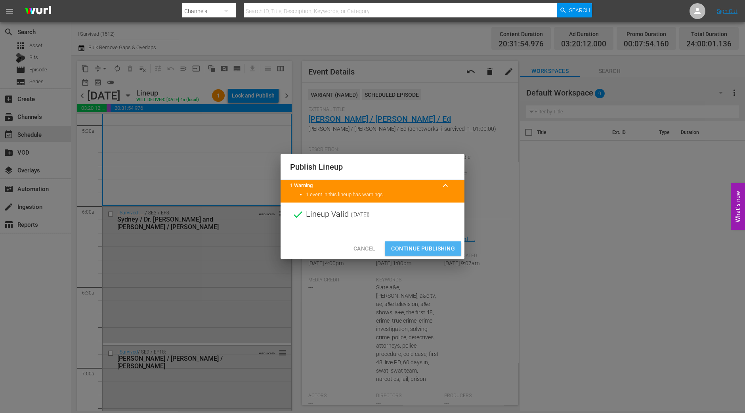
click at [430, 242] on button "Continue Publishing" at bounding box center [423, 248] width 77 height 15
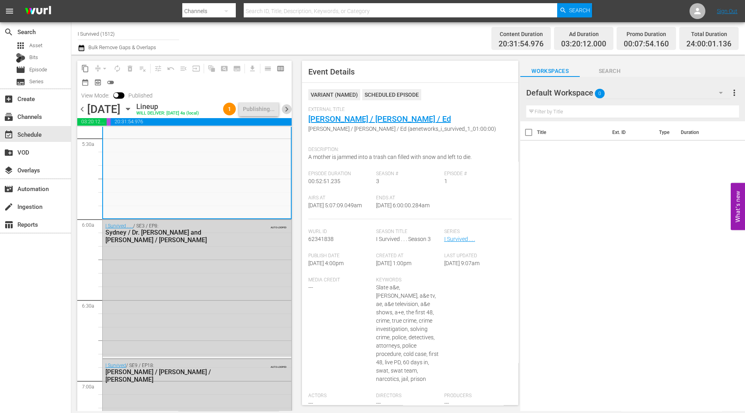
click at [286, 114] on span "chevron_right" at bounding box center [287, 109] width 10 height 10
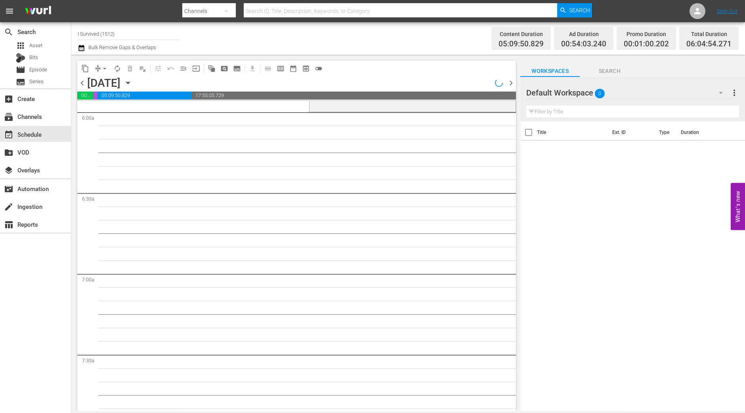
scroll to position [892, 0]
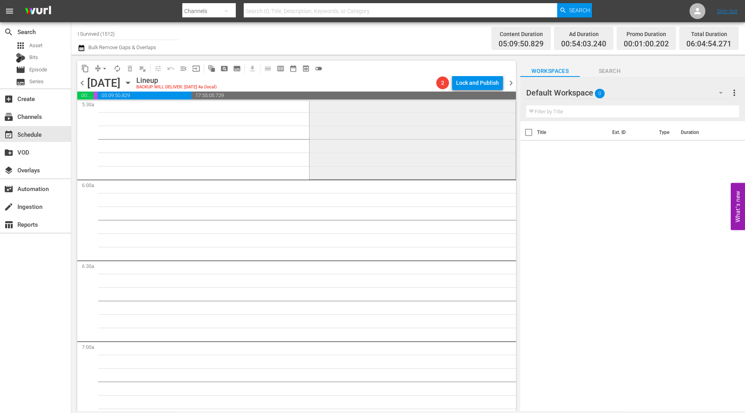
click at [361, 126] on div "I Survived . . . / SE4 / EP3: Maggie, Gary, Barbara 1 reorder" at bounding box center [413, 107] width 206 height 140
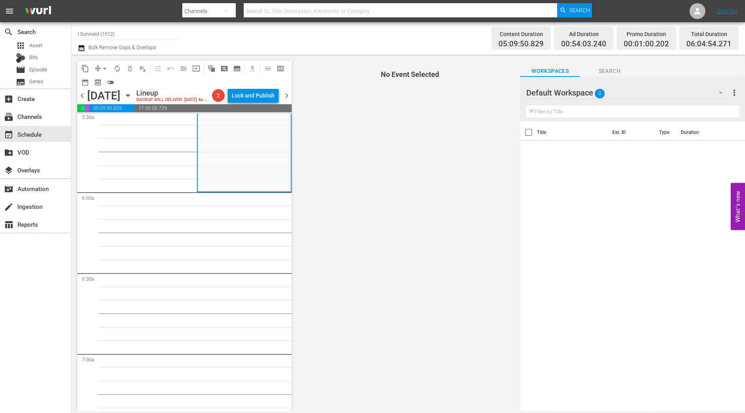
click at [102, 68] on span "arrow_drop_down" at bounding box center [105, 69] width 8 height 8
click at [105, 82] on li "Align to Midnight" at bounding box center [104, 84] width 65 height 13
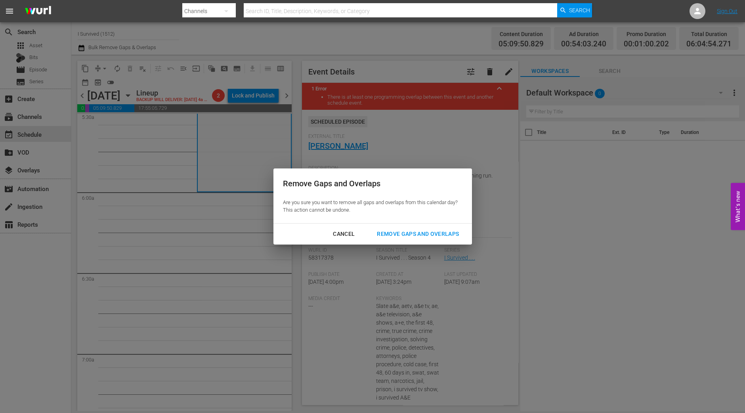
click at [426, 232] on div "Remove Gaps and Overlaps" at bounding box center [418, 234] width 95 height 10
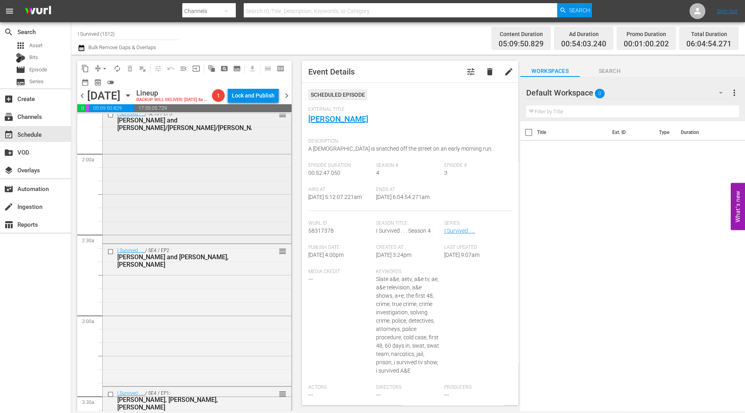
scroll to position [0, 0]
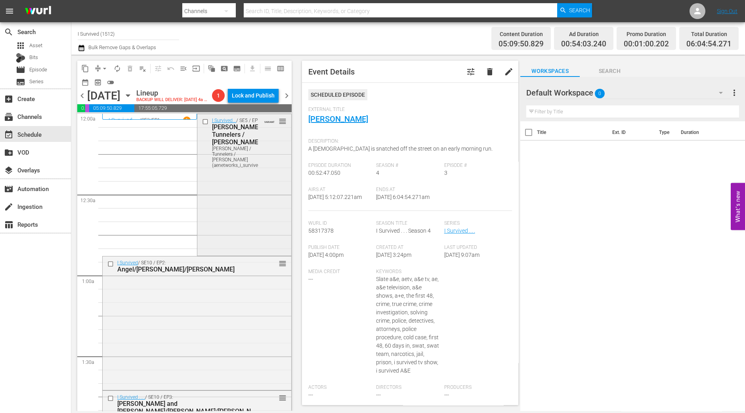
click at [214, 203] on div "I Survived... / SE5 / EP7: Phillip / Tunnelers / Karen Phillip / Tunnelers / Ka…" at bounding box center [244, 184] width 94 height 140
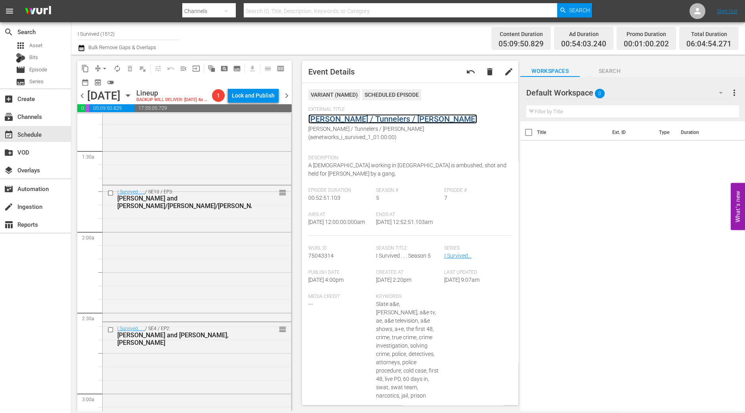
scroll to position [248, 0]
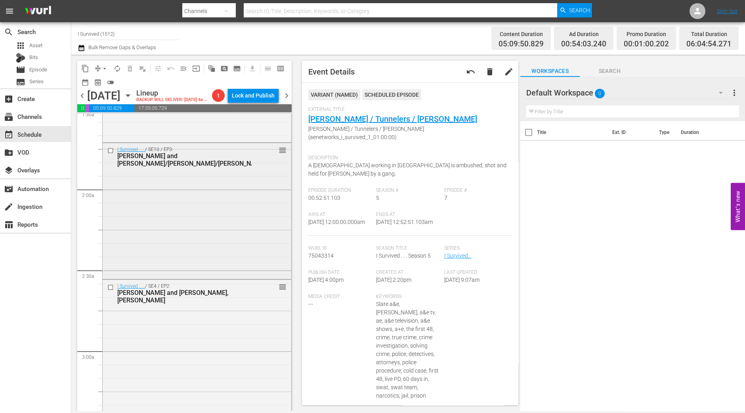
click at [202, 226] on div "I Survived . . . / SE10 / EP3: Morgan and Aaron/David/Amanda reorder" at bounding box center [197, 210] width 189 height 135
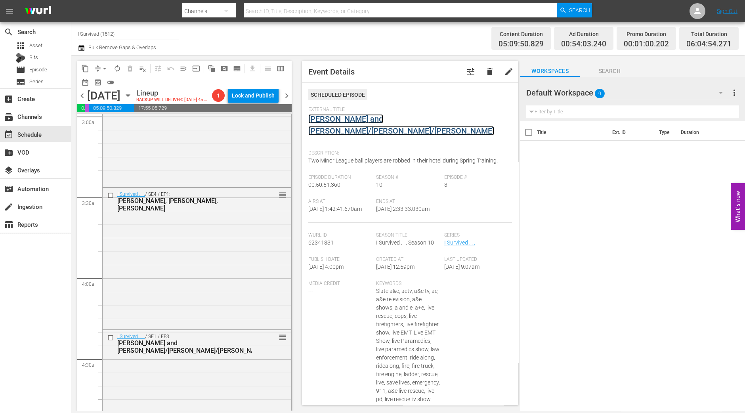
scroll to position [496, 0]
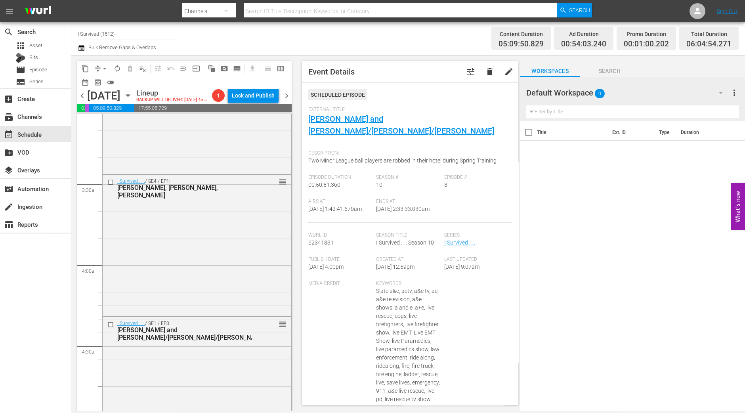
click at [200, 241] on div "I Survived . . . / SE4 / EP1: Mary, Brooke, Sharene reorder" at bounding box center [197, 245] width 189 height 140
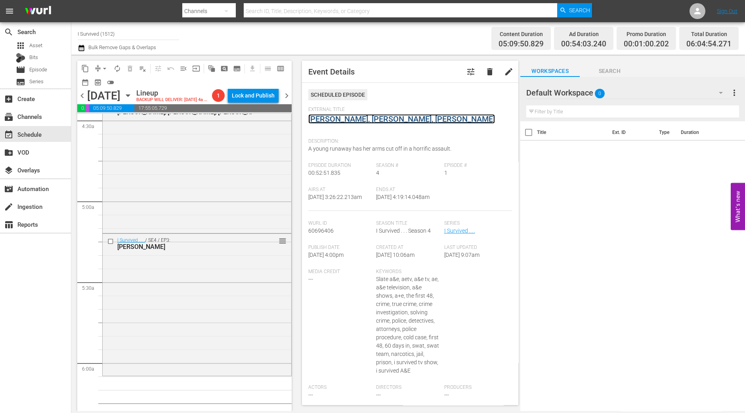
scroll to position [743, 0]
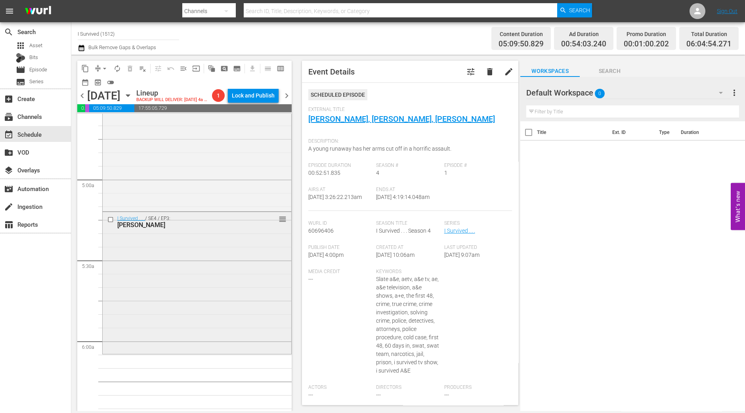
click at [173, 300] on div "I Survived . . . / SE4 / EP3: Maggie, Gary, Barbara reorder" at bounding box center [197, 282] width 189 height 140
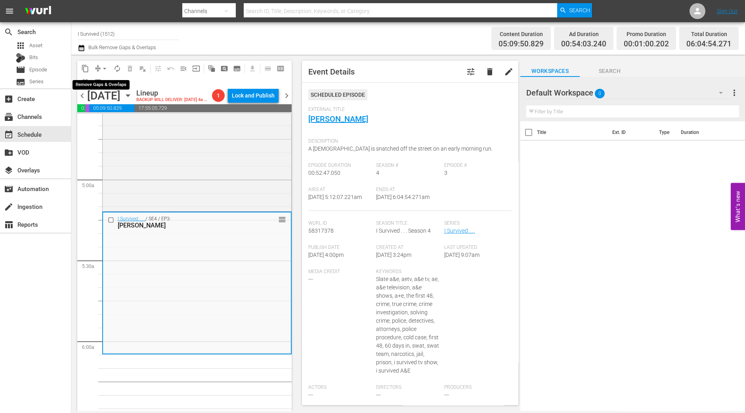
click at [106, 69] on span "arrow_drop_down" at bounding box center [105, 69] width 8 height 8
click at [107, 84] on li "Align to Midnight" at bounding box center [104, 84] width 83 height 13
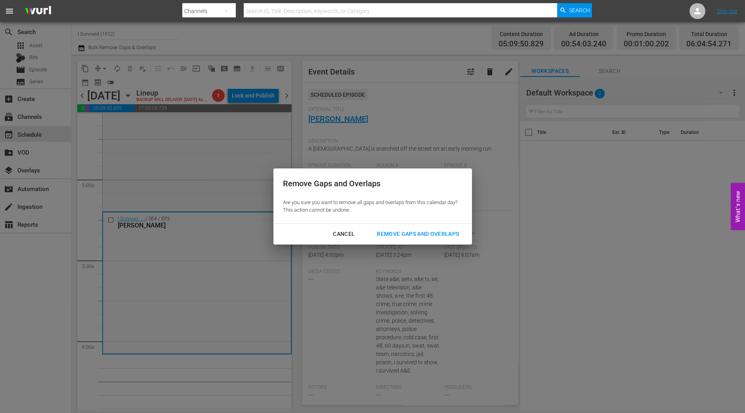
click at [433, 235] on div "Remove Gaps and Overlaps" at bounding box center [418, 234] width 95 height 10
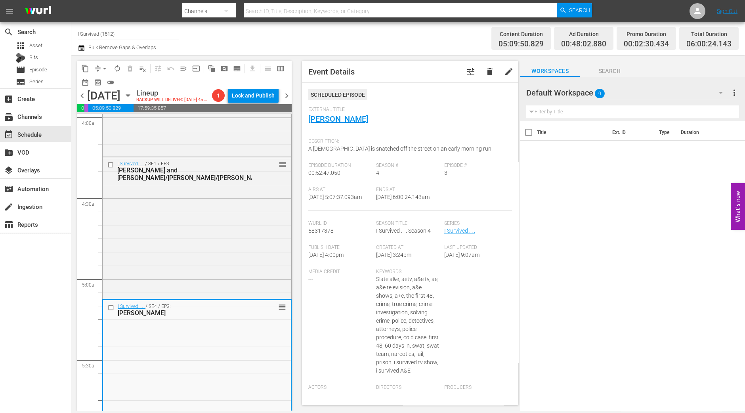
scroll to position [693, 0]
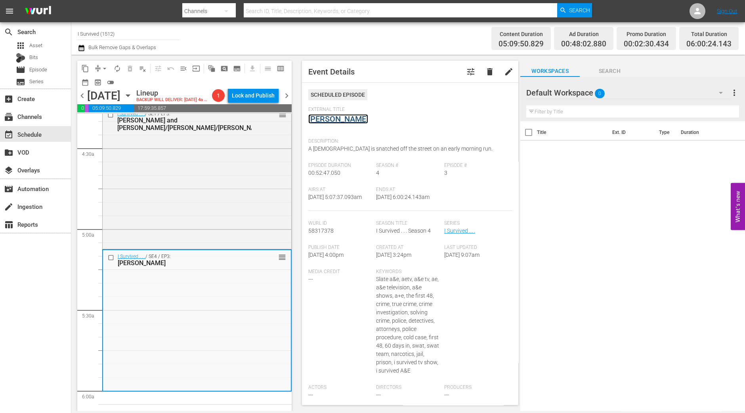
drag, startPoint x: 331, startPoint y: 114, endPoint x: 328, endPoint y: 120, distance: 7.1
click at [104, 69] on span "arrow_drop_down" at bounding box center [105, 69] width 8 height 8
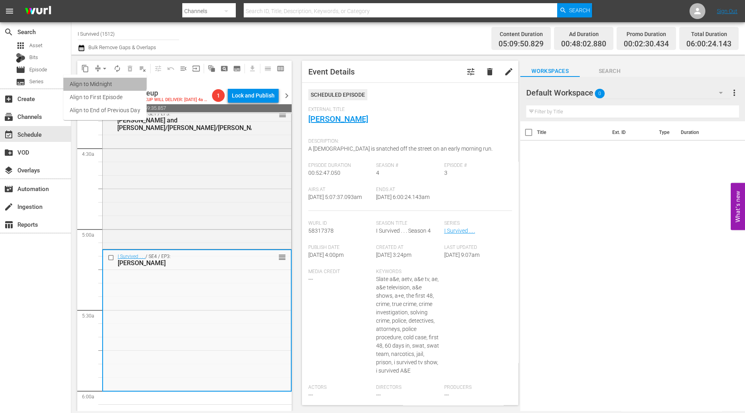
click at [103, 80] on li "Align to Midnight" at bounding box center [104, 84] width 83 height 13
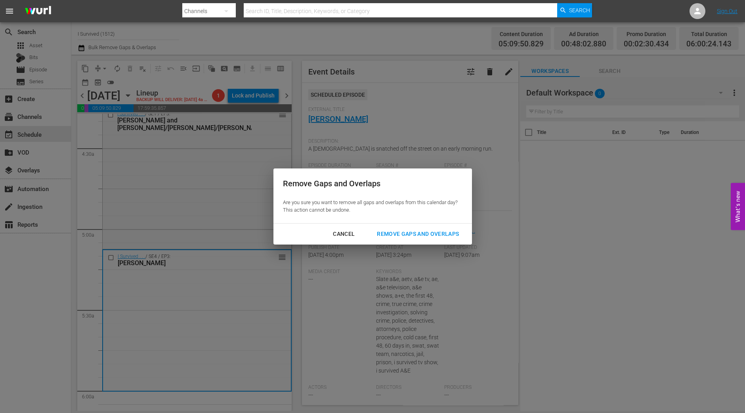
click at [394, 230] on div "Remove Gaps and Overlaps" at bounding box center [418, 234] width 95 height 10
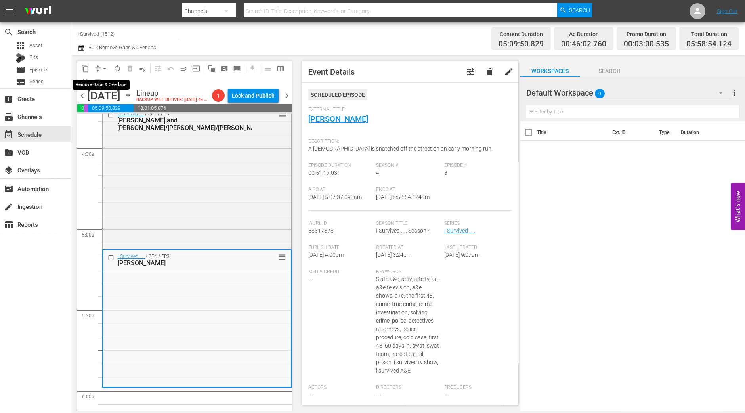
click at [101, 66] on span "arrow_drop_down" at bounding box center [105, 69] width 8 height 8
click at [100, 84] on li "Align to Midnight" at bounding box center [104, 84] width 83 height 13
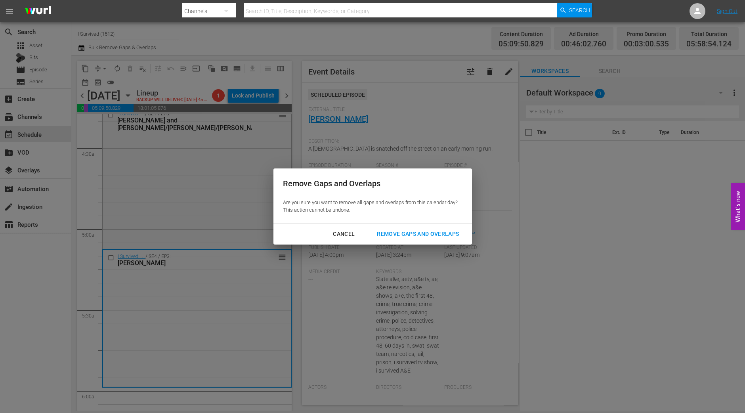
click at [401, 235] on div "Remove Gaps and Overlaps" at bounding box center [418, 234] width 95 height 10
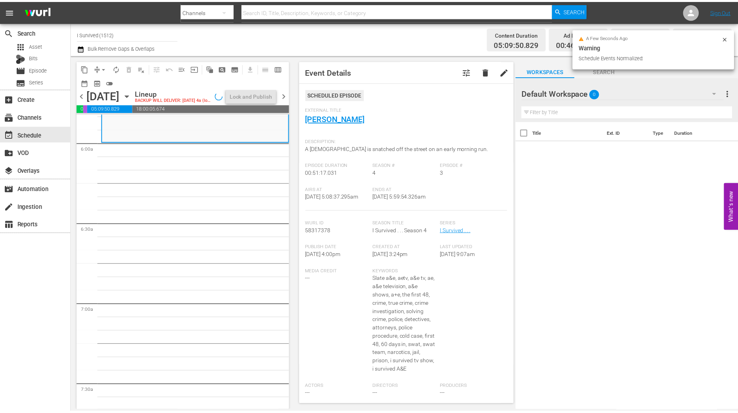
scroll to position [928, 0]
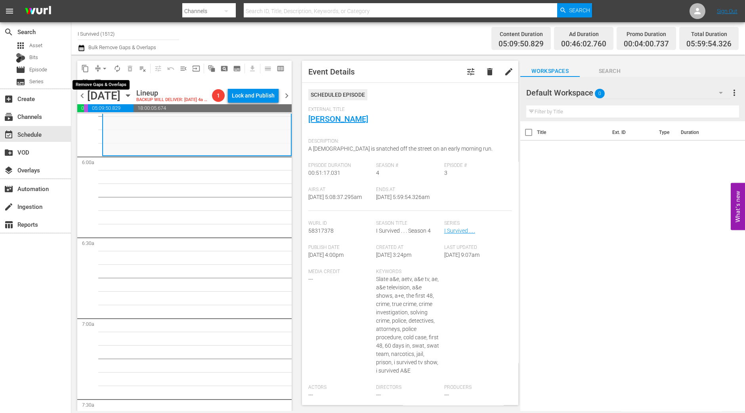
click at [105, 67] on span "arrow_drop_down" at bounding box center [105, 69] width 8 height 8
click at [99, 78] on li "Align to Midnight" at bounding box center [104, 84] width 83 height 13
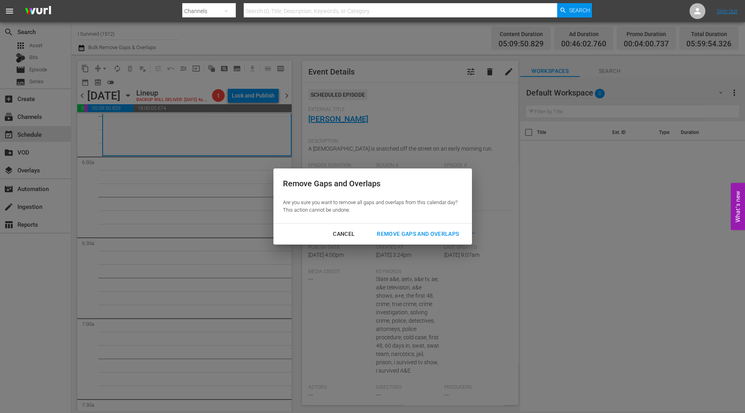
click at [416, 236] on div "Remove Gaps and Overlaps" at bounding box center [418, 234] width 95 height 10
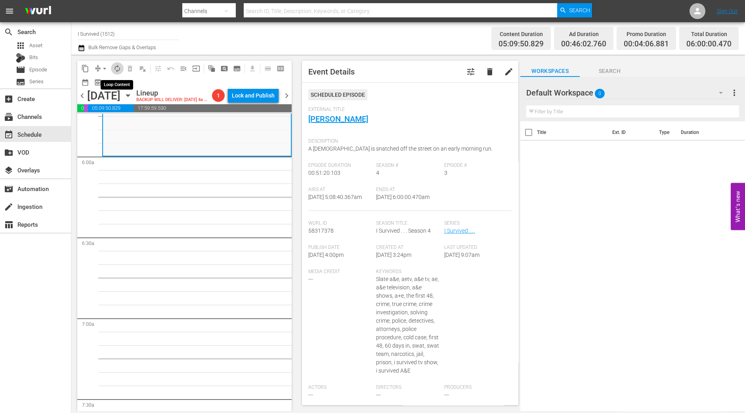
click at [117, 70] on span "autorenew_outlined" at bounding box center [117, 69] width 8 height 8
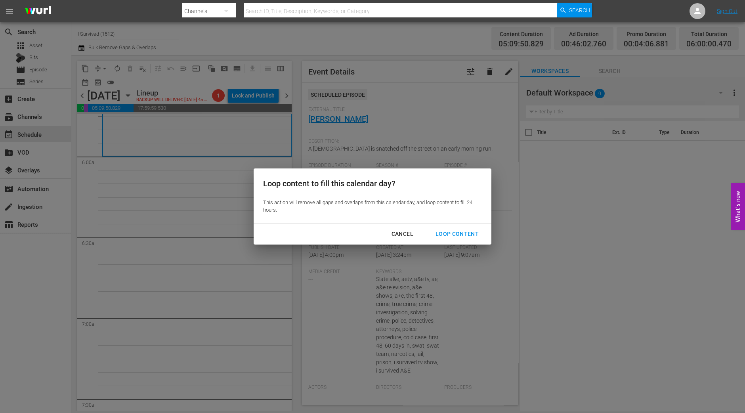
click at [467, 231] on div "Loop Content" at bounding box center [457, 234] width 56 height 10
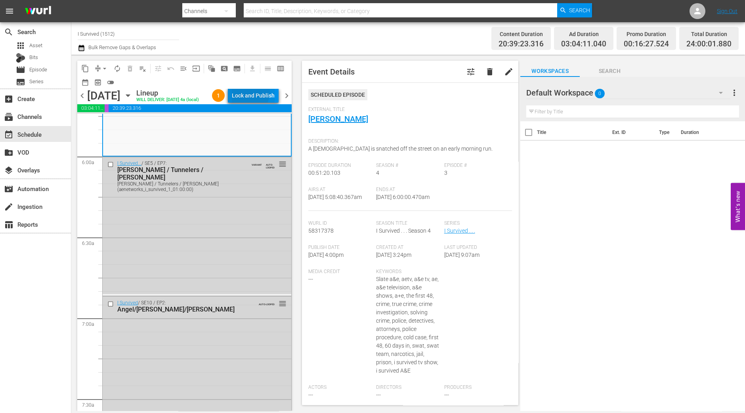
click at [250, 93] on div "Lock and Publish" at bounding box center [253, 95] width 43 height 14
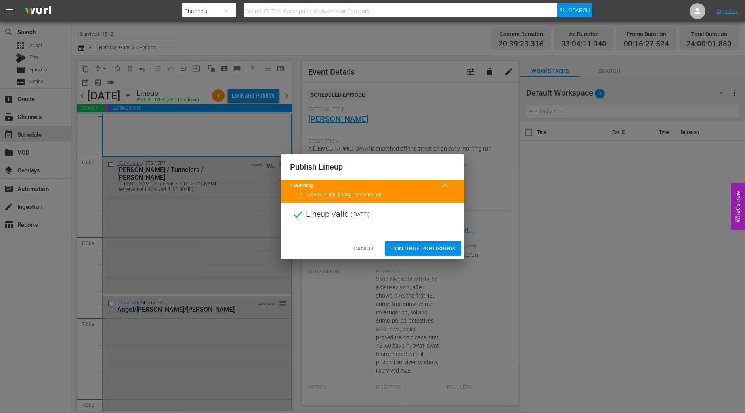
click at [428, 245] on span "Continue Publishing" at bounding box center [423, 249] width 64 height 10
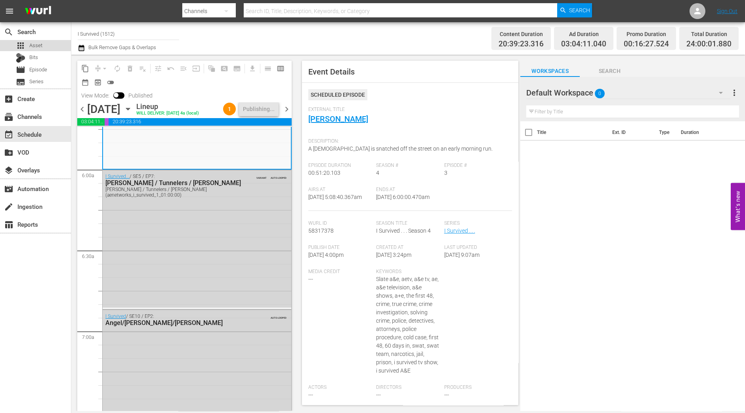
click at [38, 50] on div "apps Asset" at bounding box center [29, 45] width 27 height 11
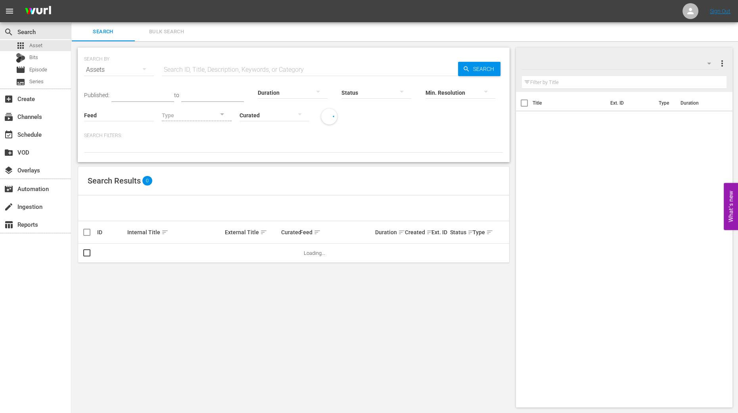
click at [155, 40] on button "Bulk Search" at bounding box center [166, 31] width 63 height 19
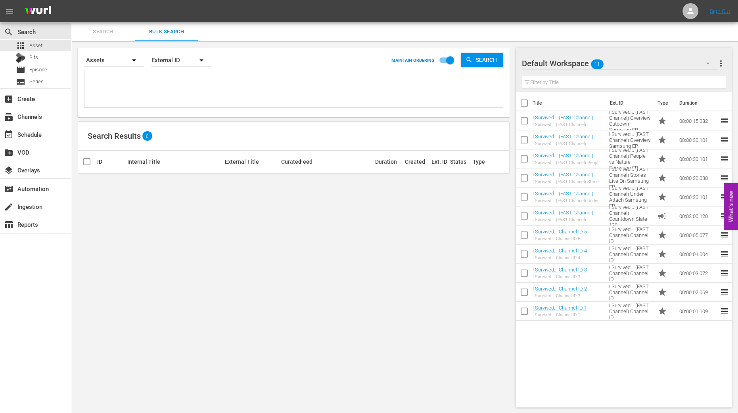
click at [524, 103] on input "checkbox" at bounding box center [524, 104] width 17 height 17
checkbox input "true"
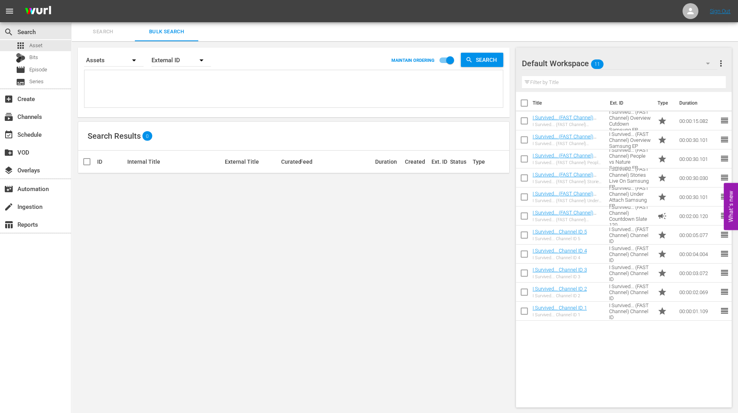
checkbox input "true"
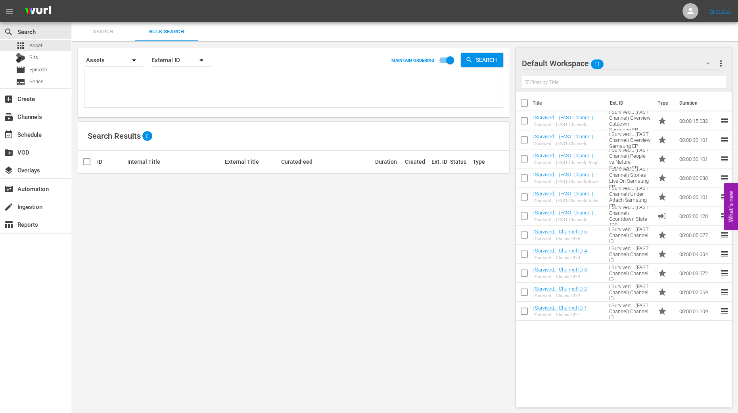
checkbox input "true"
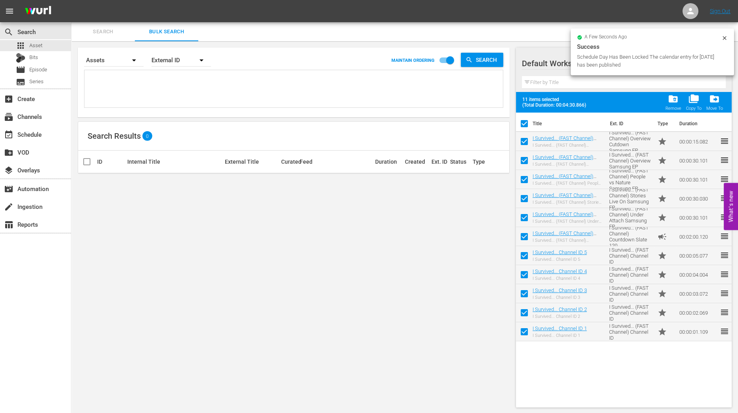
click at [673, 105] on div "folder_delete Remove" at bounding box center [673, 102] width 16 height 17
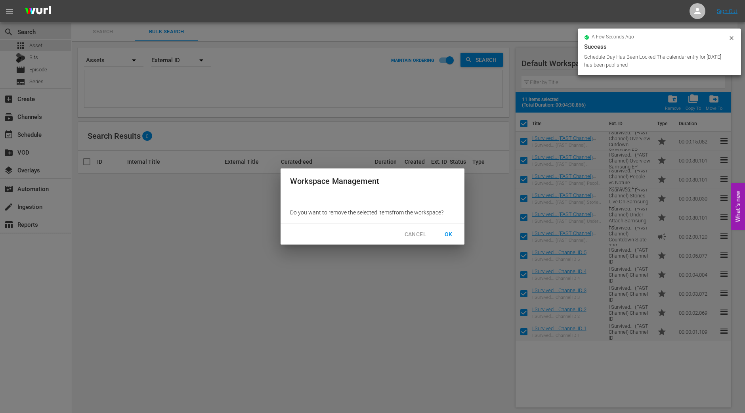
click at [452, 234] on span "OK" at bounding box center [448, 235] width 13 height 10
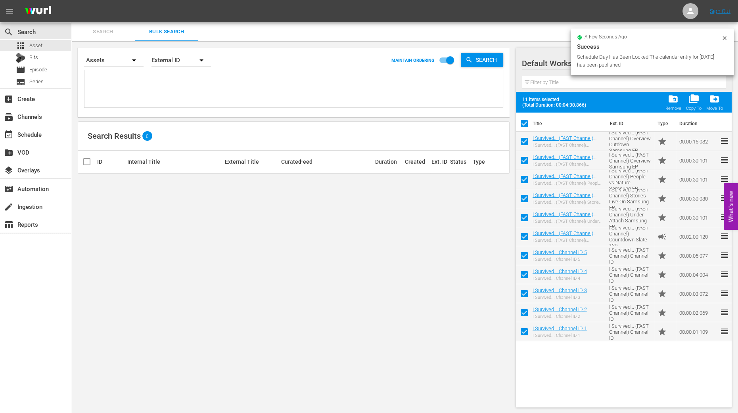
click at [728, 39] on icon at bounding box center [724, 38] width 6 height 6
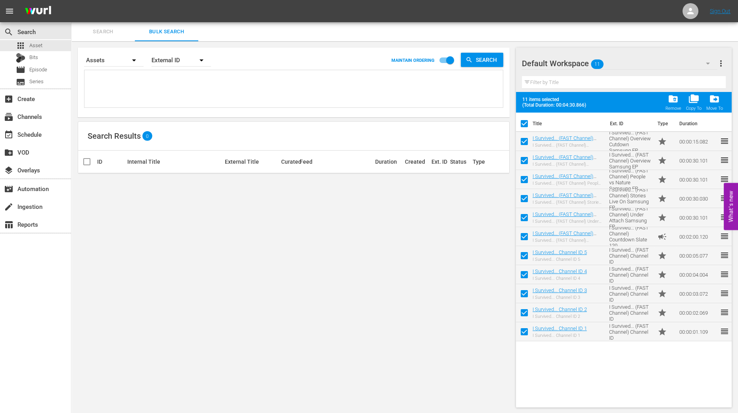
checkbox input "false"
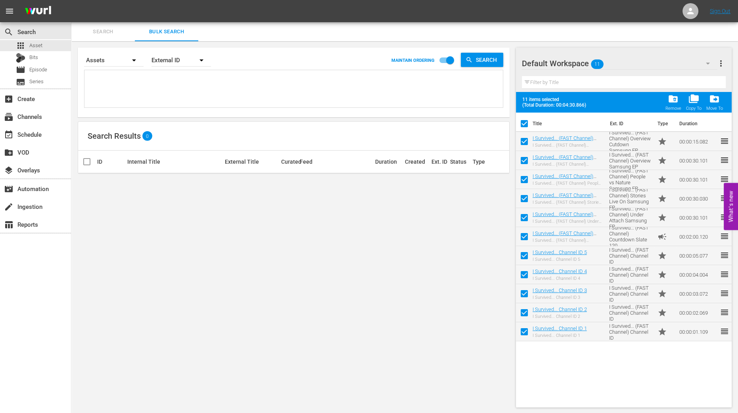
checkbox input "false"
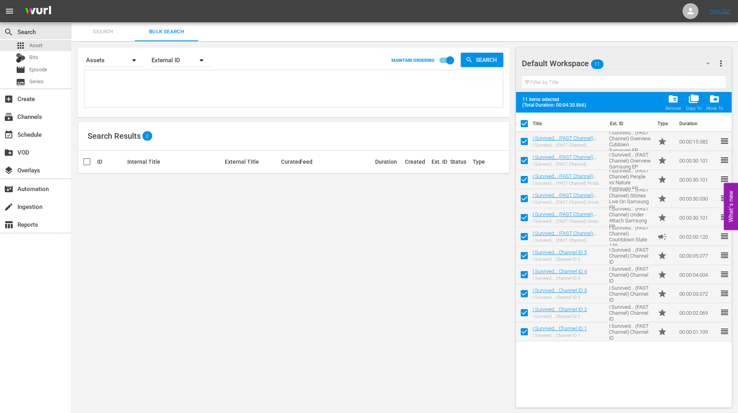
checkbox input "false"
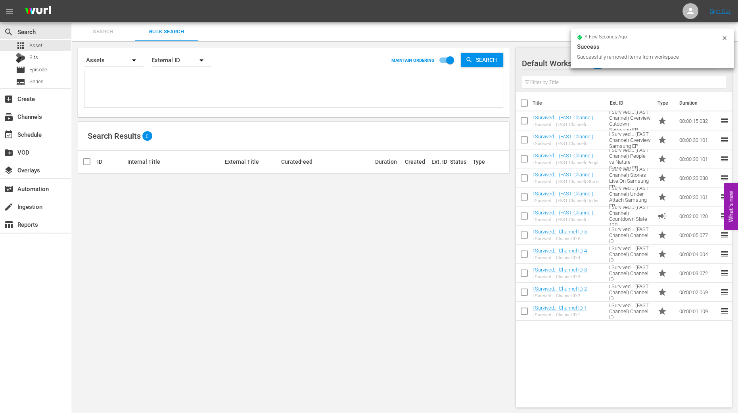
click at [724, 36] on icon at bounding box center [724, 38] width 6 height 6
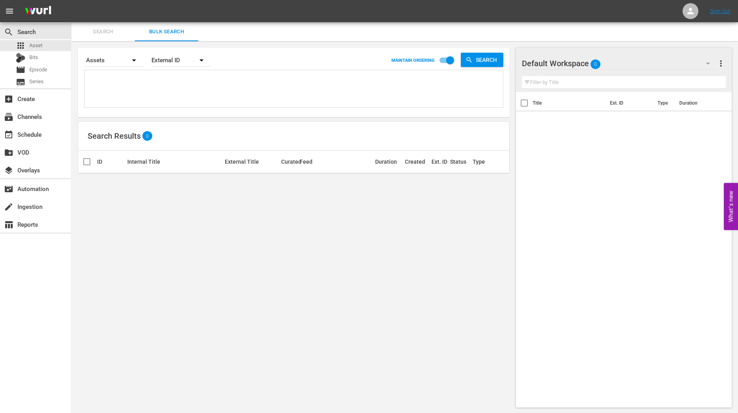
click at [708, 63] on icon "button" at bounding box center [708, 64] width 4 height 2
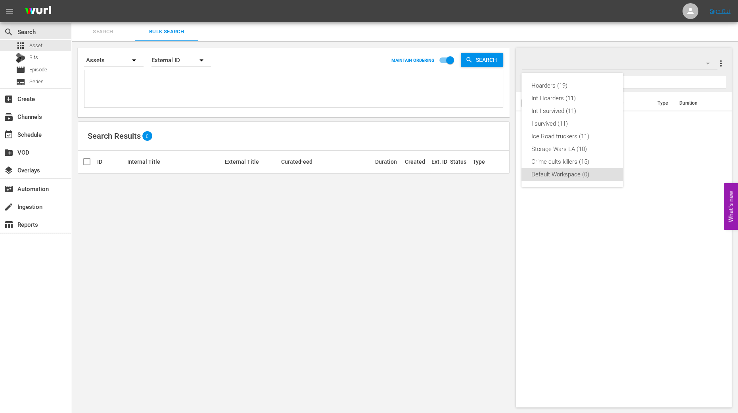
click at [700, 268] on div "Hoarders (19) Int Hoarders (11) Int I survived (11) I survived (11) Ice Road tr…" at bounding box center [369, 206] width 738 height 413
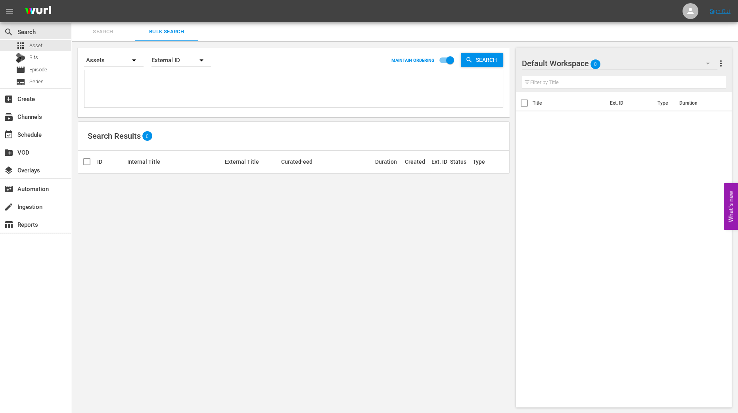
click at [708, 67] on icon "button" at bounding box center [708, 64] width 10 height 10
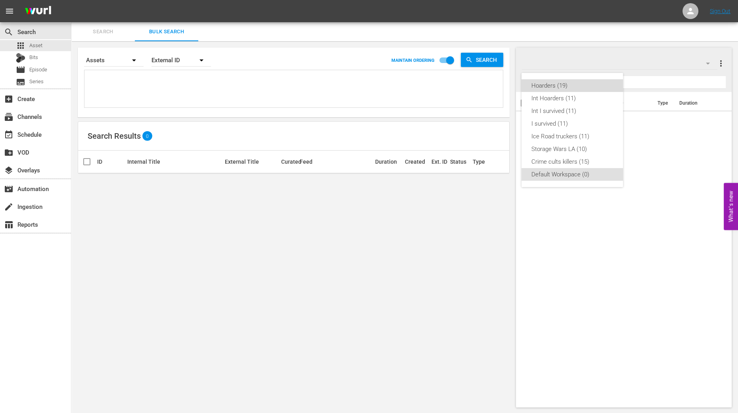
click at [573, 86] on div "Hoarders (19)" at bounding box center [572, 85] width 82 height 13
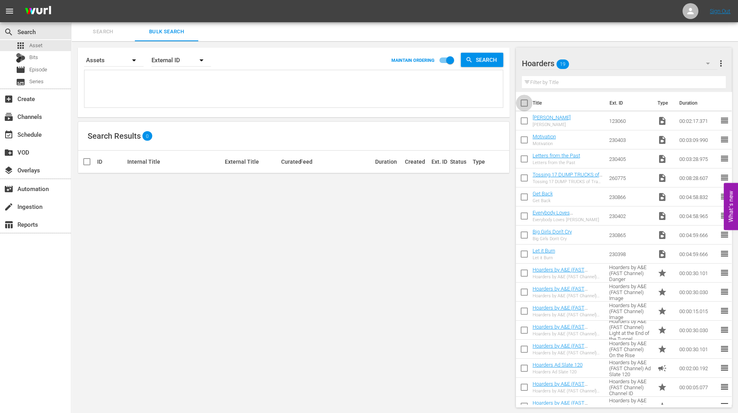
click at [525, 99] on input "checkbox" at bounding box center [524, 104] width 17 height 17
checkbox input "true"
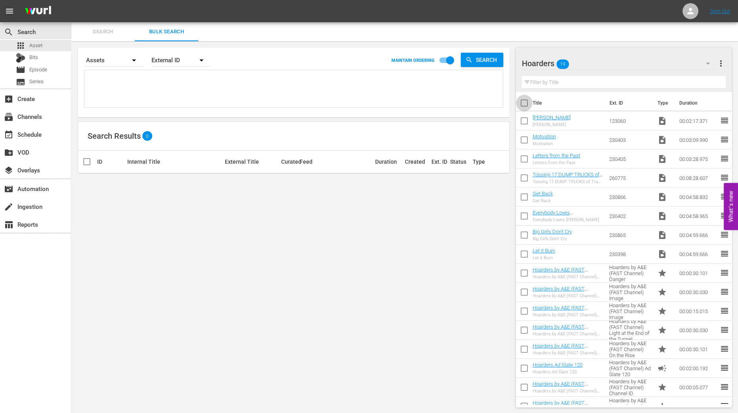
checkbox input "true"
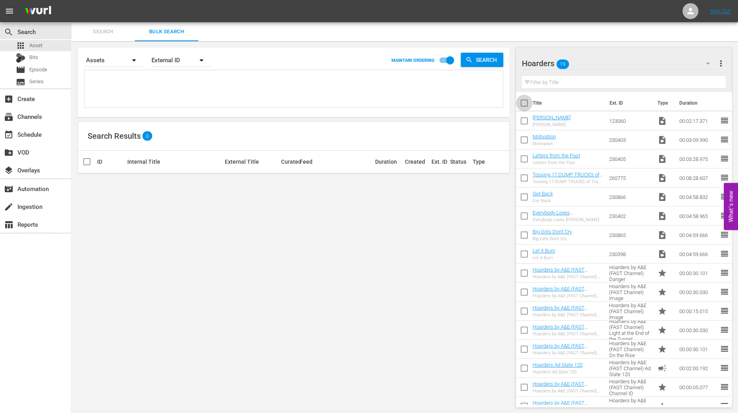
checkbox input "true"
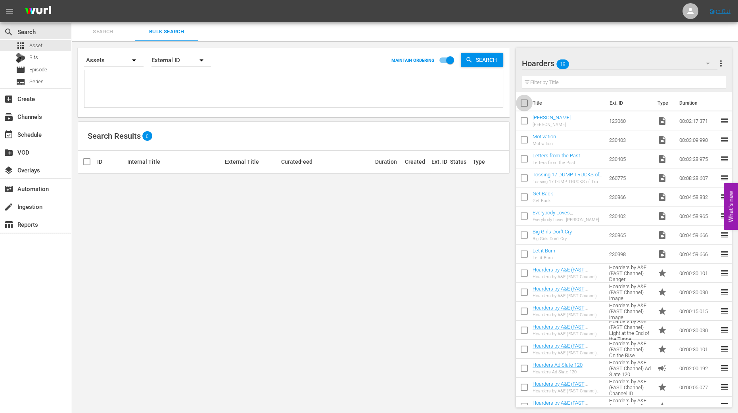
checkbox input "true"
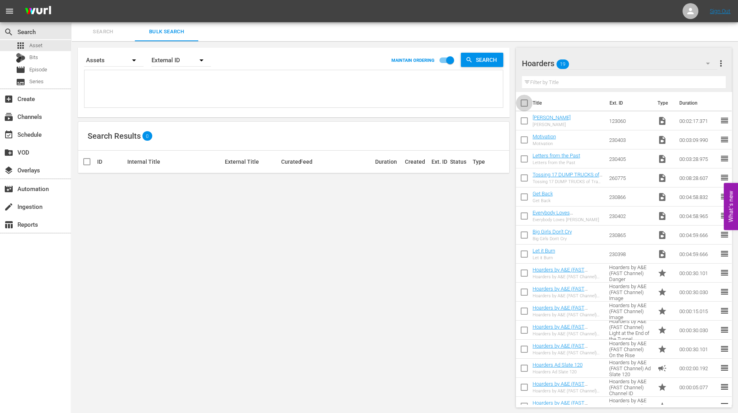
checkbox input "true"
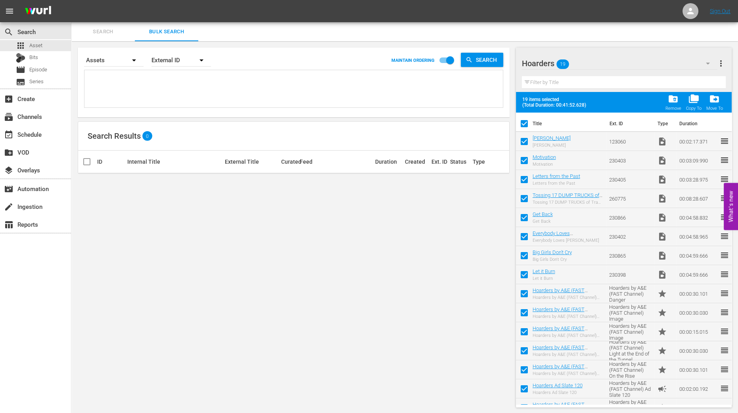
click at [522, 140] on input "checkbox" at bounding box center [524, 143] width 17 height 17
checkbox input "false"
click at [523, 163] on input "checkbox" at bounding box center [524, 162] width 17 height 17
checkbox input "false"
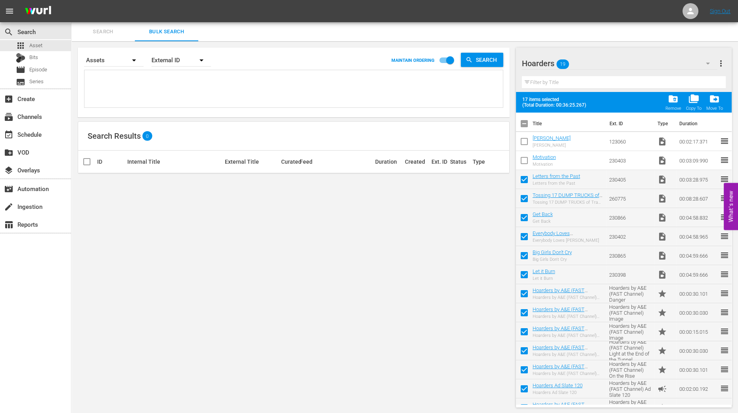
click at [524, 179] on input "checkbox" at bounding box center [524, 181] width 17 height 17
checkbox input "false"
click at [525, 195] on input "checkbox" at bounding box center [524, 200] width 17 height 17
checkbox input "false"
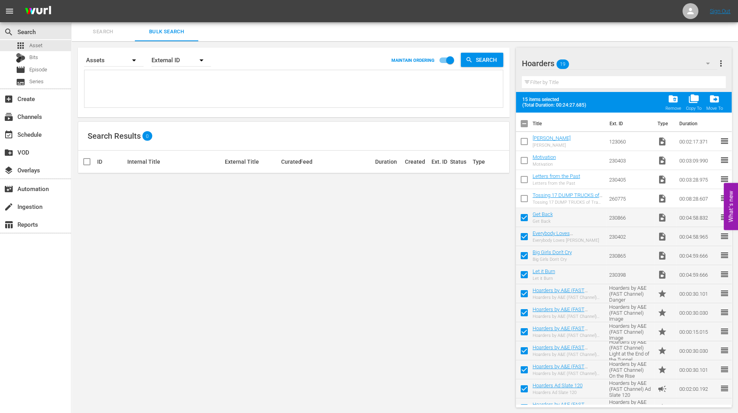
click at [523, 215] on input "checkbox" at bounding box center [524, 219] width 17 height 17
checkbox input "false"
drag, startPoint x: 521, startPoint y: 232, endPoint x: 521, endPoint y: 251, distance: 18.6
click at [521, 233] on input "checkbox" at bounding box center [524, 238] width 17 height 17
checkbox input "false"
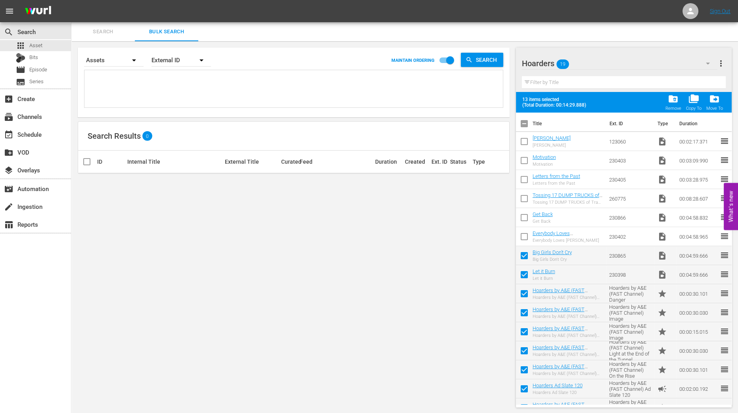
click at [521, 255] on input "checkbox" at bounding box center [524, 257] width 17 height 17
checkbox input "false"
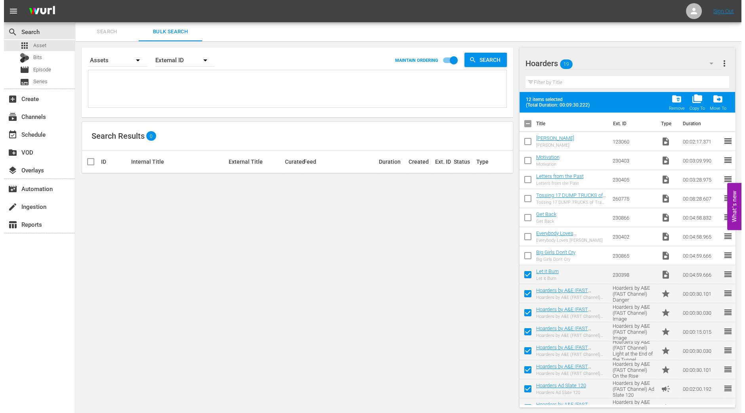
scroll to position [49, 0]
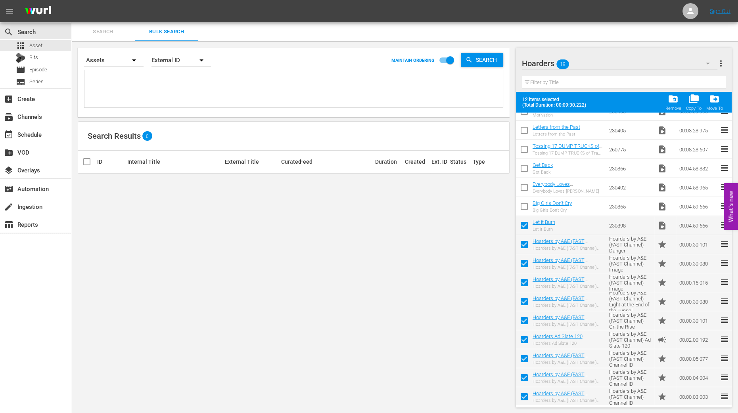
click at [525, 222] on input "checkbox" at bounding box center [524, 227] width 17 height 17
checkbox input "false"
click at [694, 106] on div "Copy To" at bounding box center [693, 108] width 15 height 5
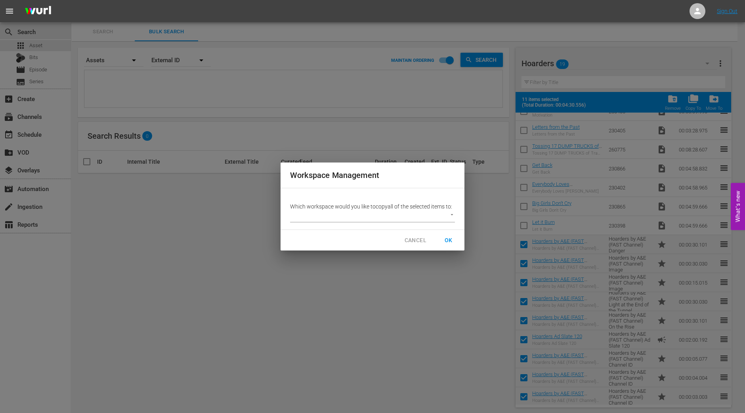
click at [432, 214] on body "menu Sign Out search Search apps Asset Bits movie Episode subtitles Series add_…" at bounding box center [372, 206] width 745 height 413
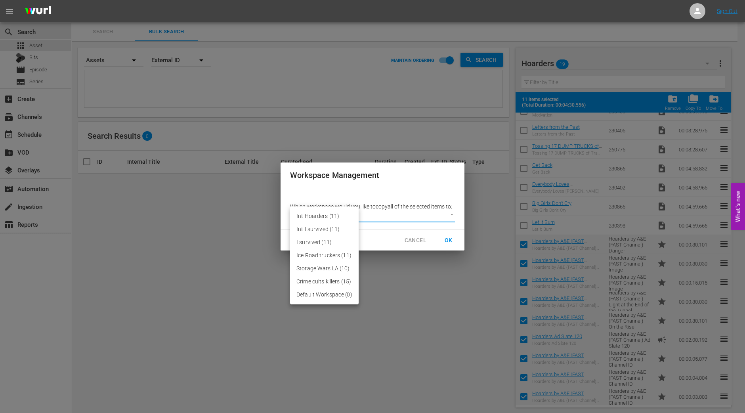
click at [326, 294] on li "Default Workspace (0)" at bounding box center [324, 294] width 69 height 13
type input "2095"
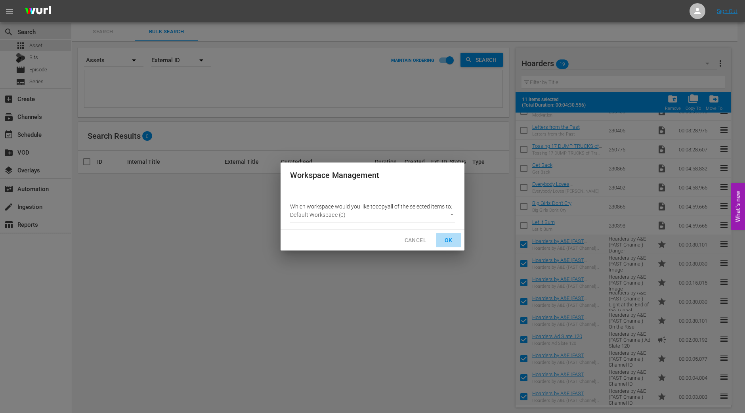
click at [448, 245] on button "OK" at bounding box center [448, 240] width 25 height 15
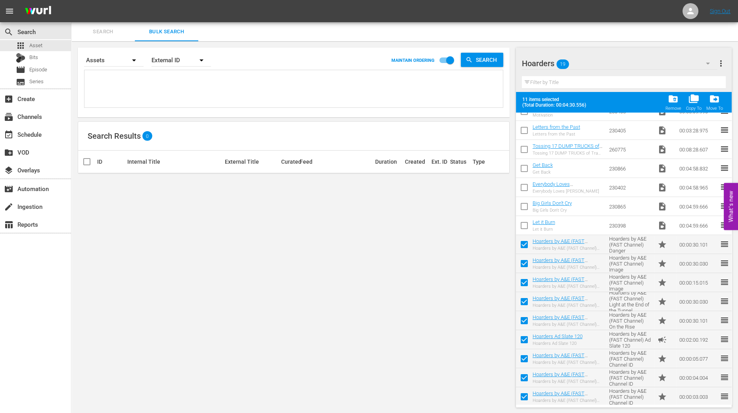
checkbox input "false"
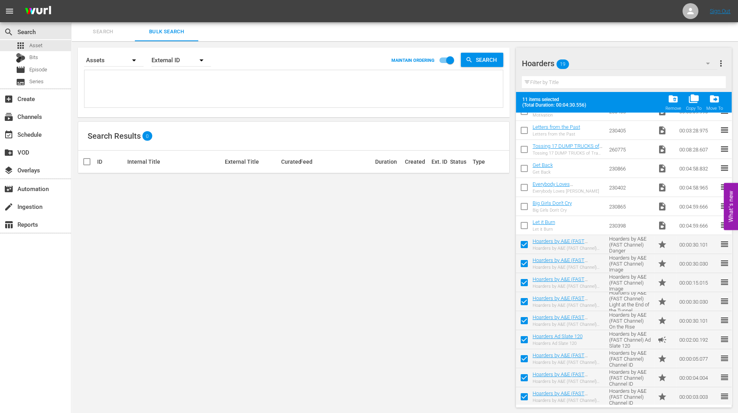
checkbox input "false"
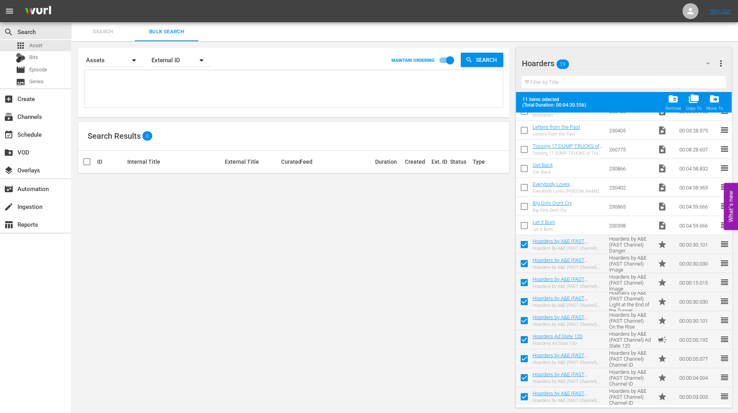
checkbox input "false"
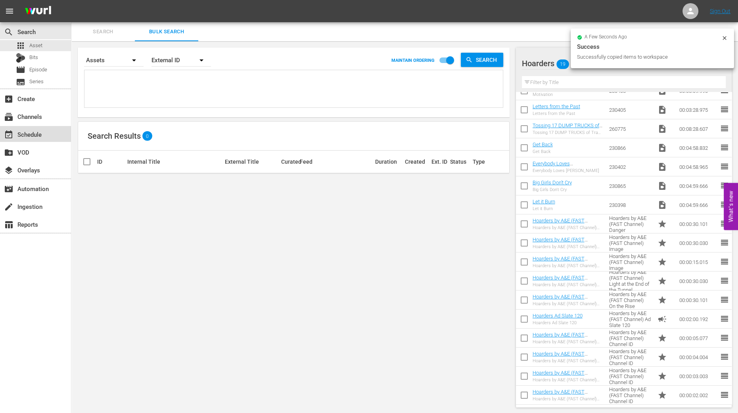
click at [37, 134] on div "event_available Schedule" at bounding box center [22, 133] width 44 height 7
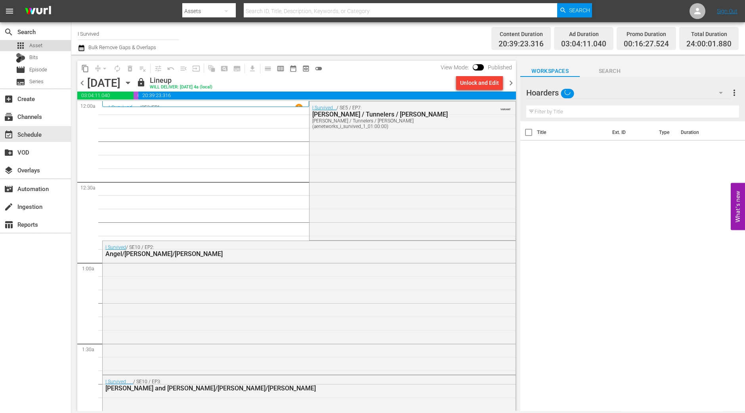
click at [26, 46] on div "apps Asset" at bounding box center [29, 45] width 27 height 11
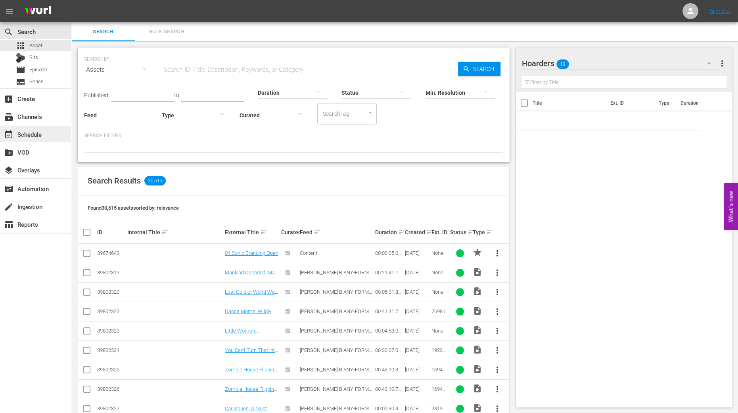
click at [40, 140] on div "event_available Schedule" at bounding box center [35, 134] width 71 height 16
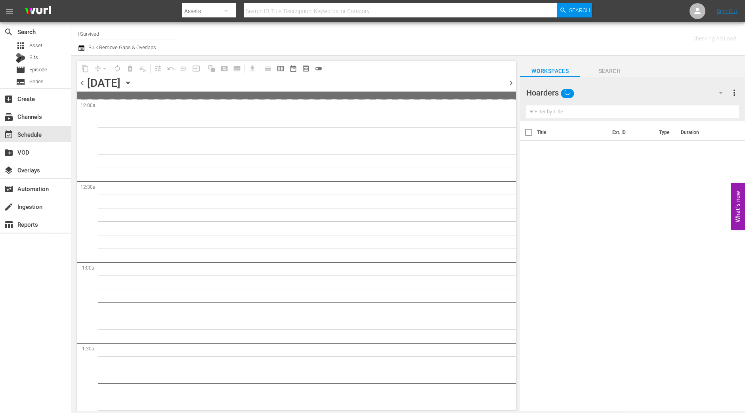
click at [134, 88] on div "Sunday, November 2nd November 2nd" at bounding box center [110, 83] width 47 height 13
click at [132, 80] on icon "button" at bounding box center [128, 82] width 9 height 9
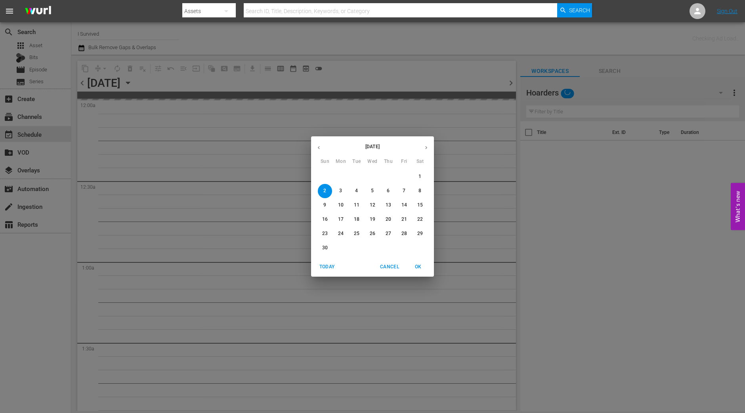
click at [315, 152] on button "button" at bounding box center [318, 147] width 15 height 15
click at [340, 233] on p "27" at bounding box center [341, 233] width 6 height 7
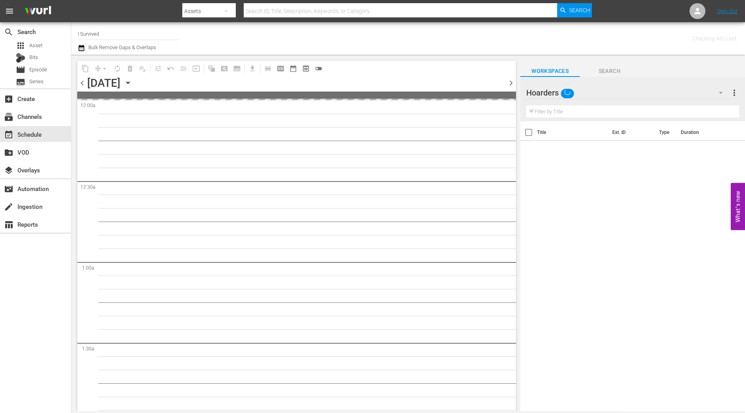
click at [149, 32] on input "I Survived" at bounding box center [128, 33] width 101 height 19
drag, startPoint x: 118, startPoint y: 32, endPoint x: 12, endPoint y: 34, distance: 105.9
click at [71, 0] on div "search Search apps Asset Bits movie Episode subtitles Series add_box Create sub…" at bounding box center [408, 0] width 674 height 0
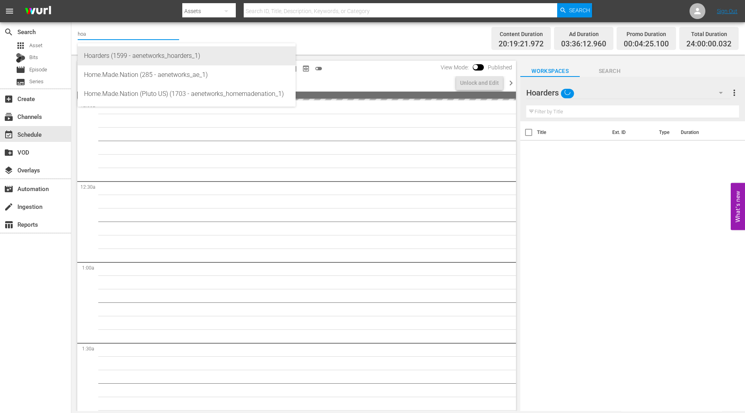
click at [125, 52] on div "Hoarders (1599 - aenetworks_hoarders_1)" at bounding box center [186, 55] width 205 height 19
type input "Hoarders (1599 - aenetworks_hoarders_1)"
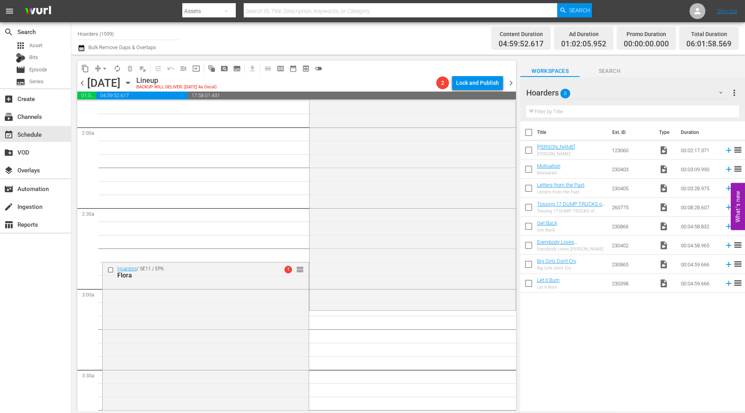
scroll to position [644, 0]
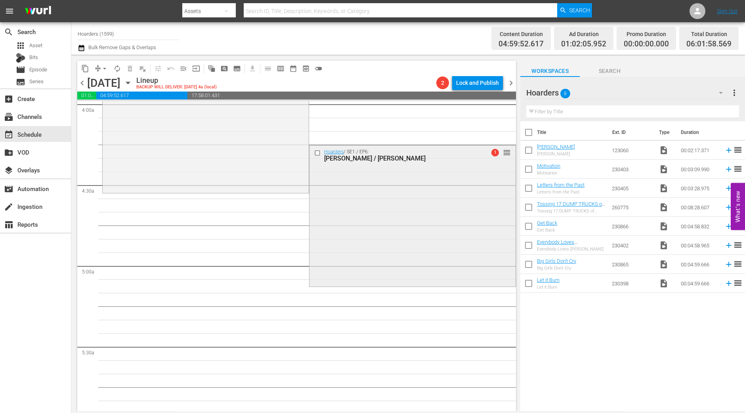
click at [433, 234] on div "Hoarders / SE1 / EP6: Patty / Bill 1 reorder" at bounding box center [413, 216] width 206 height 140
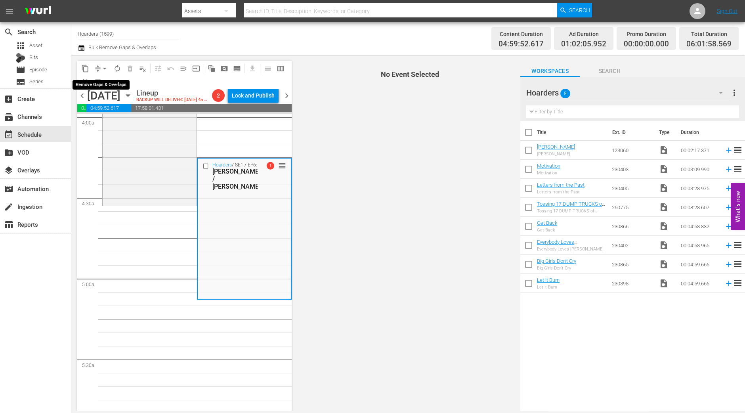
click at [102, 74] on button "arrow_drop_down" at bounding box center [104, 68] width 13 height 13
click at [104, 85] on li "Align to Midnight" at bounding box center [104, 84] width 83 height 13
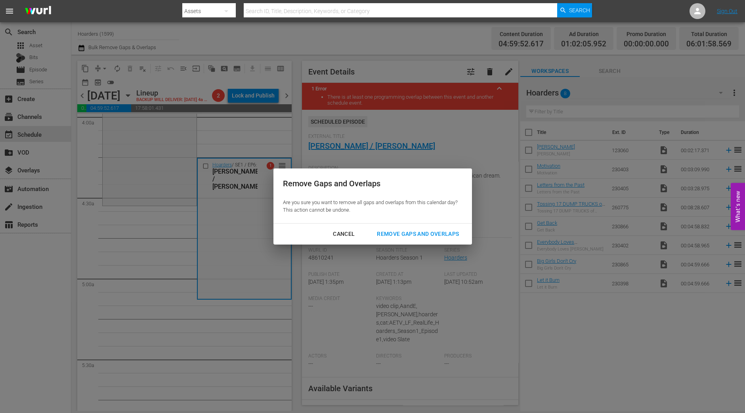
click at [452, 234] on div "Remove Gaps and Overlaps" at bounding box center [418, 234] width 95 height 10
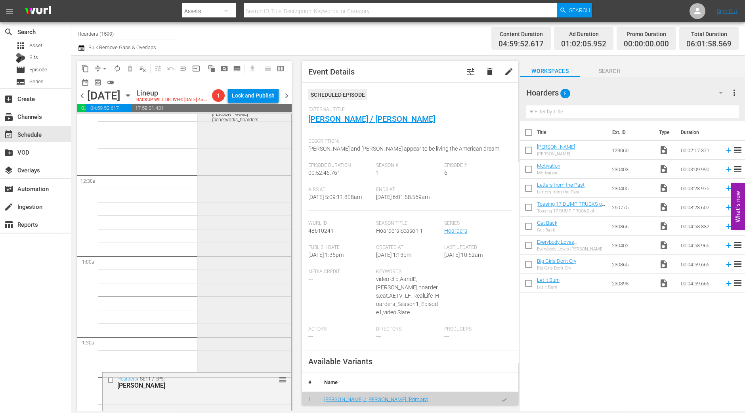
scroll to position [0, 0]
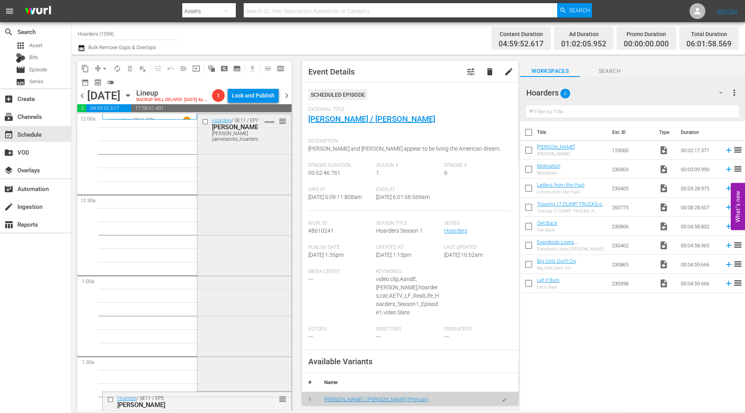
click at [234, 201] on div "Hoarders / SE11 / EP7: Cindy Cindy (aenetworks_hoarders_1_01:30:00) VARIANT reo…" at bounding box center [244, 252] width 94 height 276
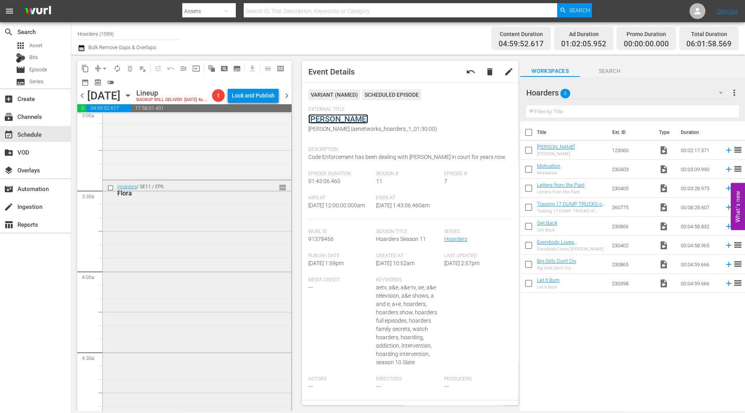
scroll to position [496, 0]
click at [214, 274] on div "Hoarders / SE11 / EP6: Flora reorder" at bounding box center [197, 312] width 189 height 276
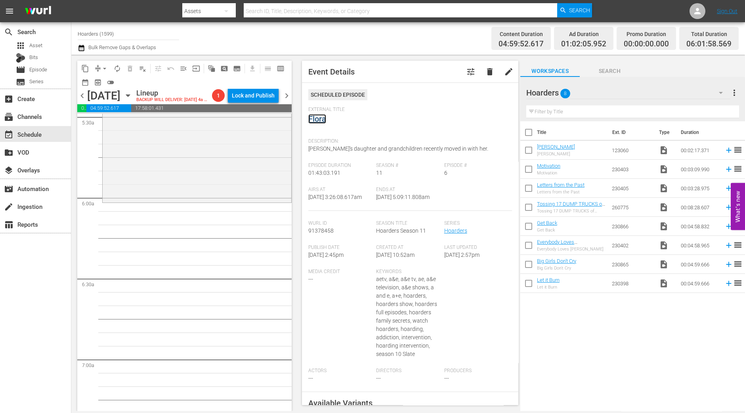
scroll to position [793, 0]
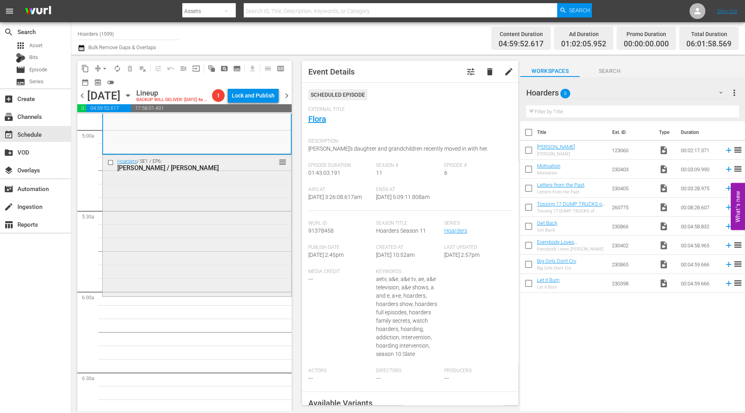
click at [161, 227] on div "Hoarders / SE1 / EP6: Patty / Bill reorder" at bounding box center [197, 225] width 189 height 140
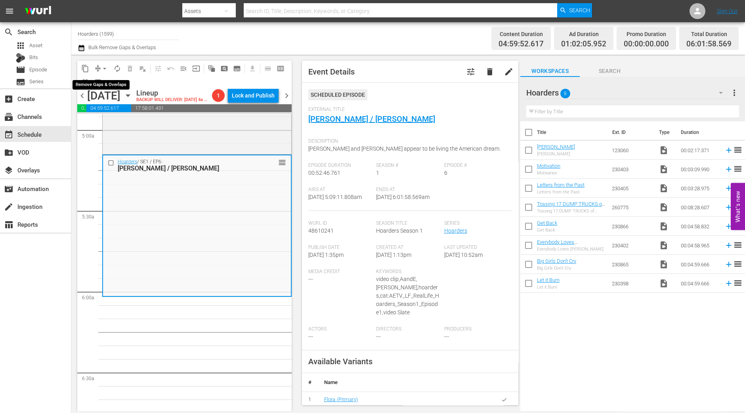
click at [105, 69] on span "arrow_drop_down" at bounding box center [105, 69] width 8 height 8
click at [104, 84] on li "Align to Midnight" at bounding box center [104, 84] width 83 height 13
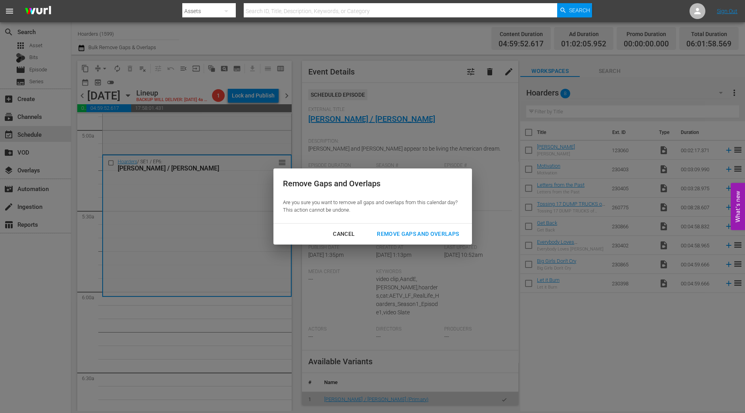
click at [416, 230] on div "Remove Gaps and Overlaps" at bounding box center [418, 234] width 95 height 10
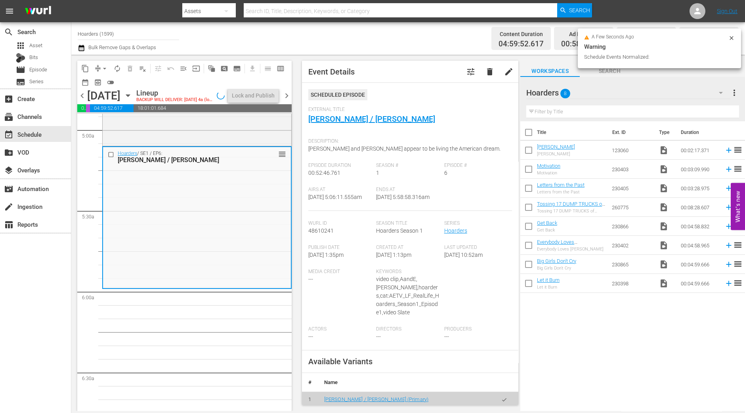
scroll to position [806, 0]
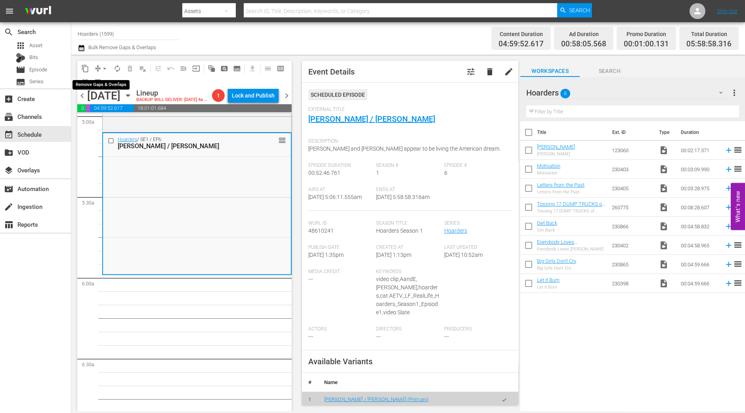
click at [101, 63] on button "arrow_drop_down" at bounding box center [104, 68] width 13 height 13
click at [100, 85] on li "Align to Midnight" at bounding box center [104, 84] width 83 height 13
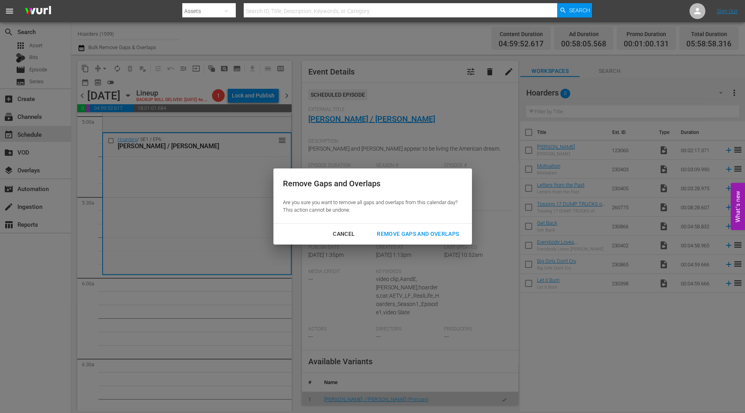
click at [408, 228] on button "Remove Gaps and Overlaps" at bounding box center [418, 234] width 101 height 15
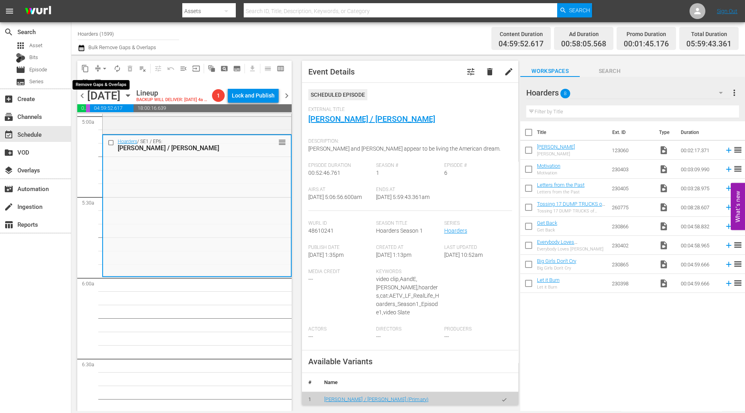
click at [103, 67] on span "arrow_drop_down" at bounding box center [105, 69] width 8 height 8
click at [103, 81] on li "Align to Midnight" at bounding box center [104, 84] width 83 height 13
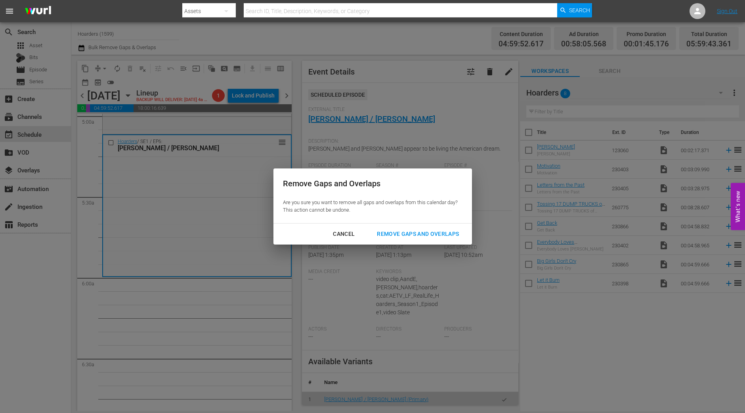
drag, startPoint x: 409, startPoint y: 235, endPoint x: 406, endPoint y: 238, distance: 4.8
click at [410, 236] on div "Remove Gaps and Overlaps" at bounding box center [418, 234] width 95 height 10
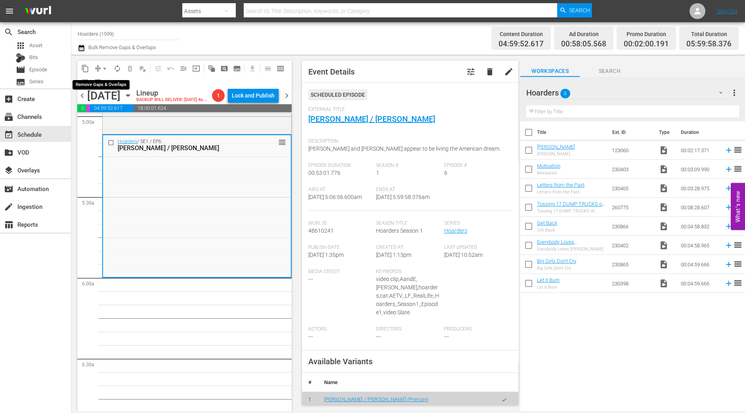
click at [103, 66] on span "arrow_drop_down" at bounding box center [105, 69] width 8 height 8
click at [104, 78] on li "Align to Midnight" at bounding box center [104, 84] width 83 height 13
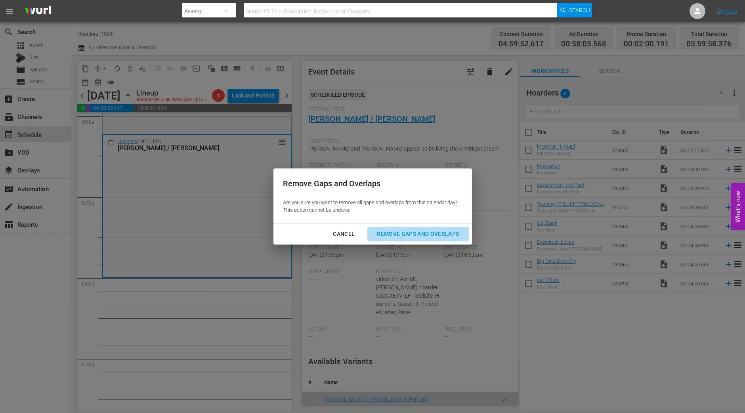
click at [449, 232] on div "Remove Gaps and Overlaps" at bounding box center [418, 234] width 95 height 10
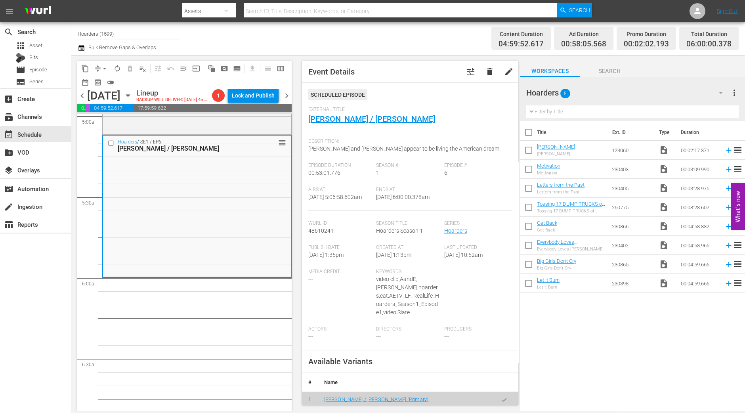
click at [117, 67] on span "autorenew_outlined" at bounding box center [117, 69] width 8 height 8
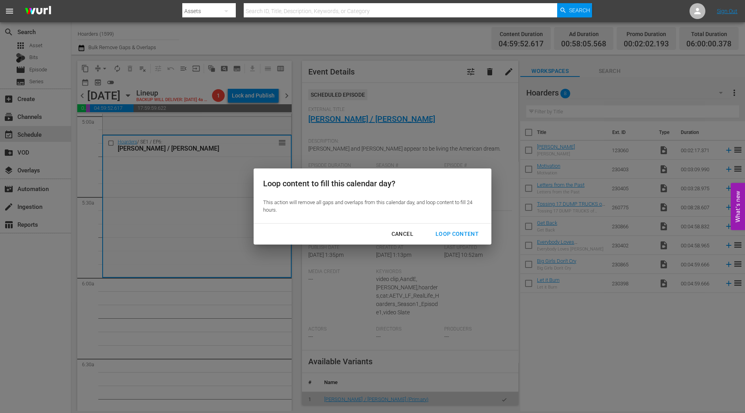
click at [460, 239] on button "Loop Content" at bounding box center [457, 234] width 62 height 15
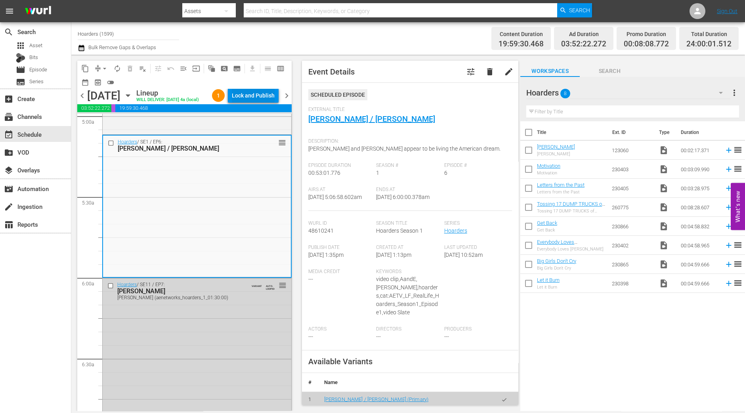
click at [241, 98] on div "Lock and Publish" at bounding box center [253, 95] width 43 height 14
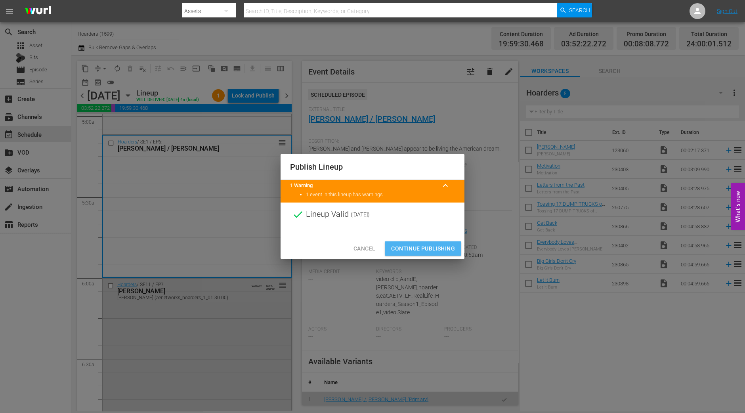
click at [420, 245] on span "Continue Publishing" at bounding box center [423, 249] width 64 height 10
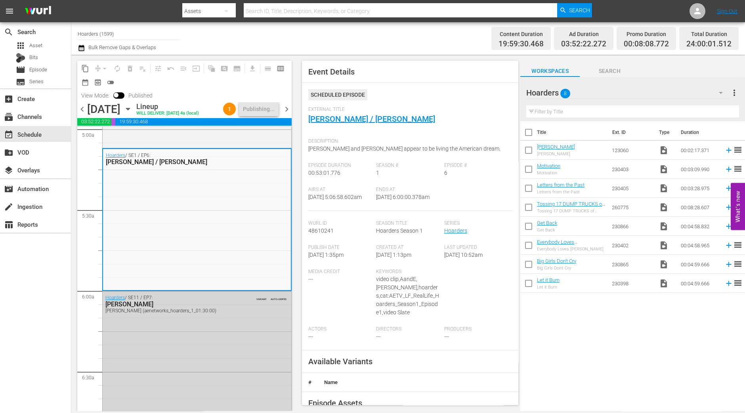
click at [282, 106] on span "chevron_right" at bounding box center [287, 109] width 10 height 10
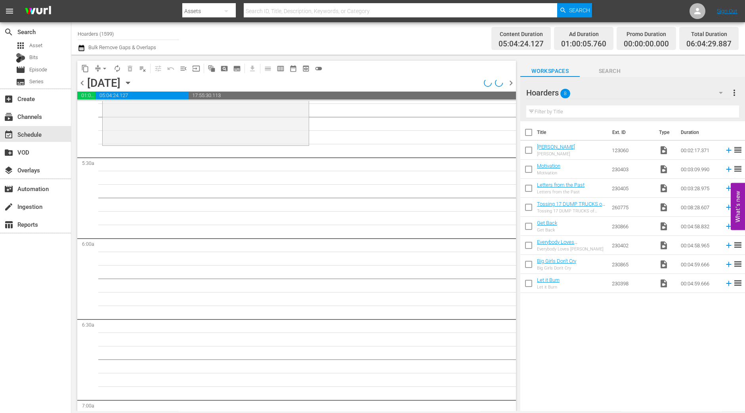
scroll to position [793, 0]
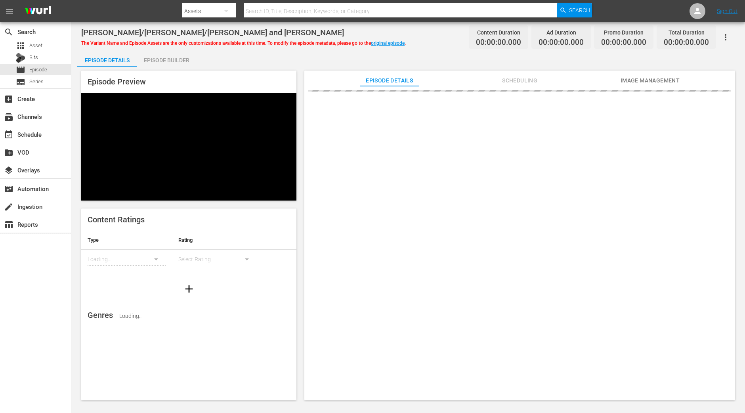
click at [162, 58] on div "Episode Builder" at bounding box center [166, 60] width 59 height 19
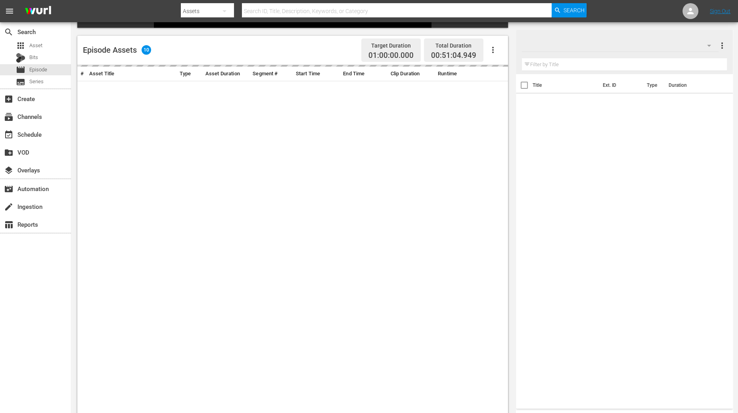
scroll to position [188, 0]
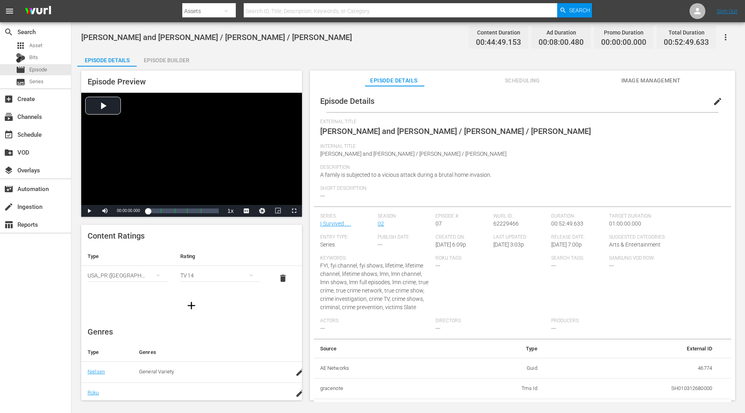
click at [165, 62] on div "Episode Builder" at bounding box center [166, 60] width 59 height 19
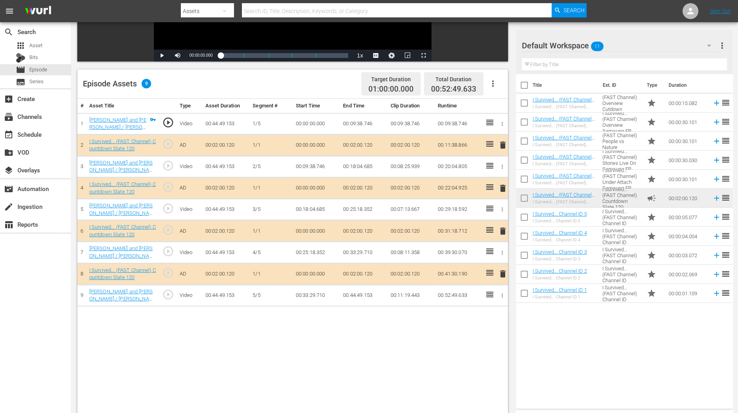
scroll to position [206, 0]
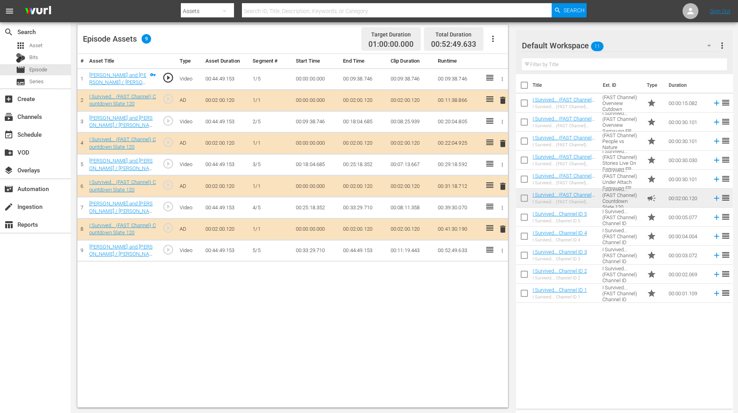
click at [505, 145] on span "delete" at bounding box center [503, 144] width 10 height 10
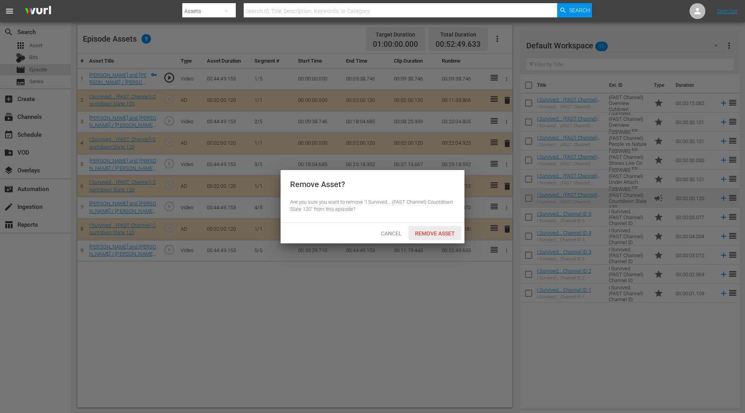
click at [439, 238] on div "Remove Asset" at bounding box center [435, 233] width 53 height 15
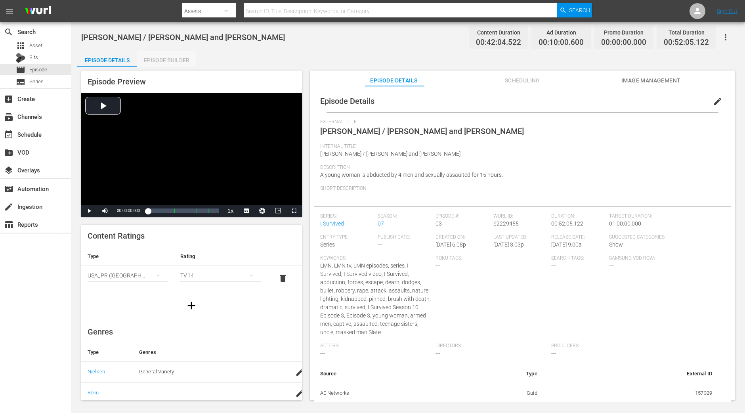
click at [174, 60] on div "Episode Builder" at bounding box center [166, 60] width 59 height 19
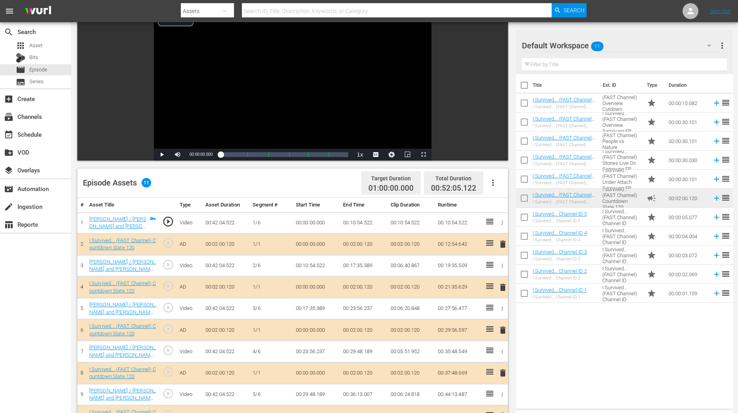
scroll to position [149, 0]
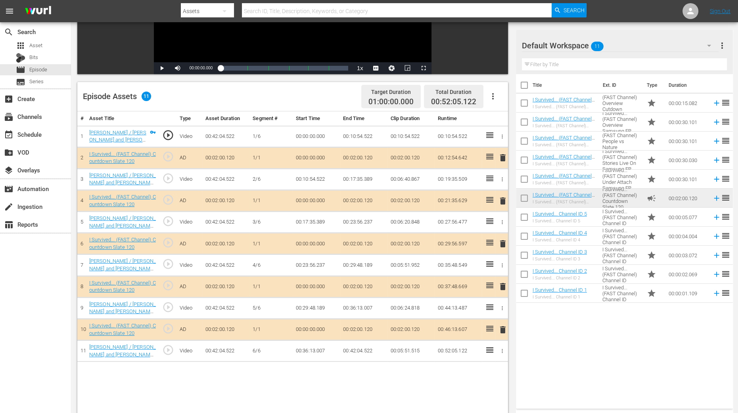
click at [502, 199] on span "delete" at bounding box center [503, 201] width 10 height 10
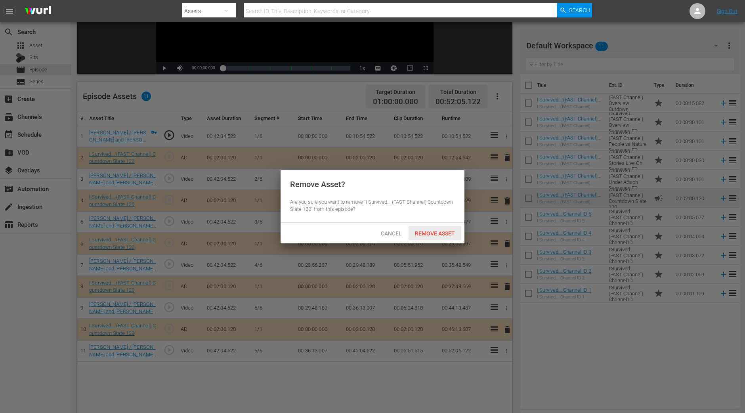
click at [442, 230] on span "Remove Asset" at bounding box center [435, 233] width 53 height 6
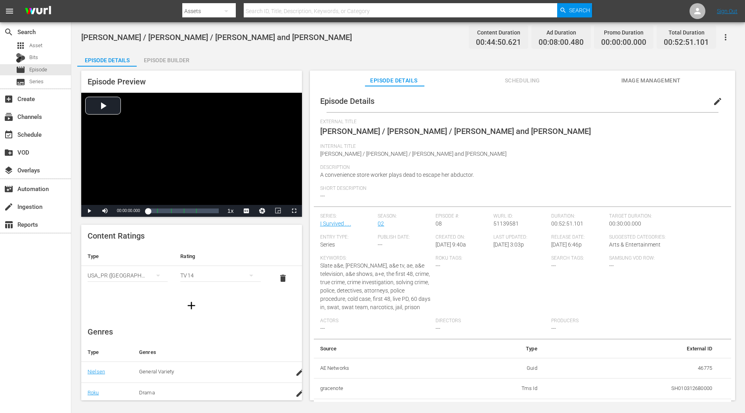
click at [170, 61] on div "Episode Builder" at bounding box center [166, 60] width 59 height 19
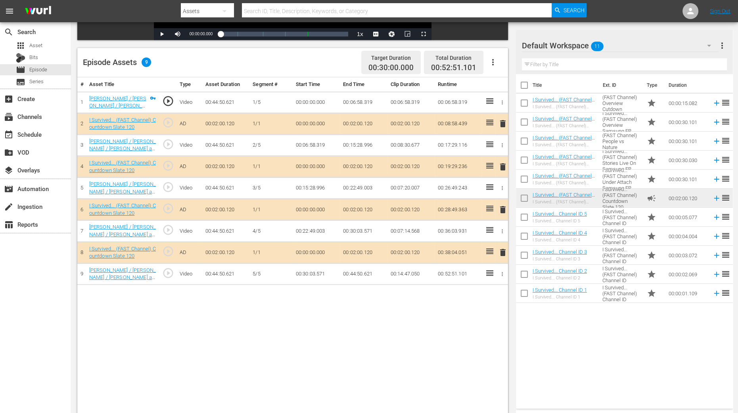
scroll to position [206, 0]
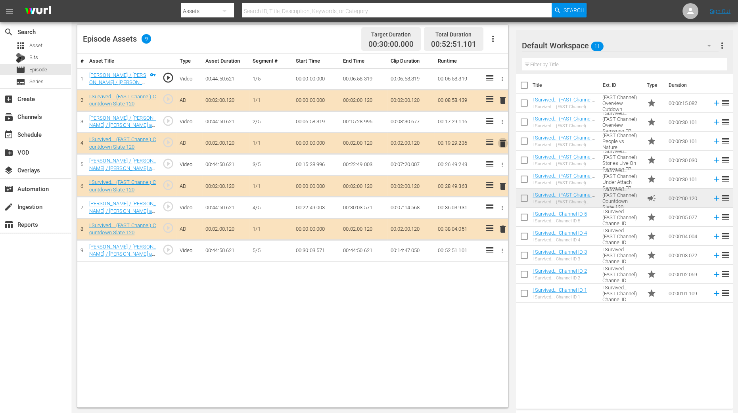
click at [503, 144] on span "delete" at bounding box center [503, 144] width 10 height 10
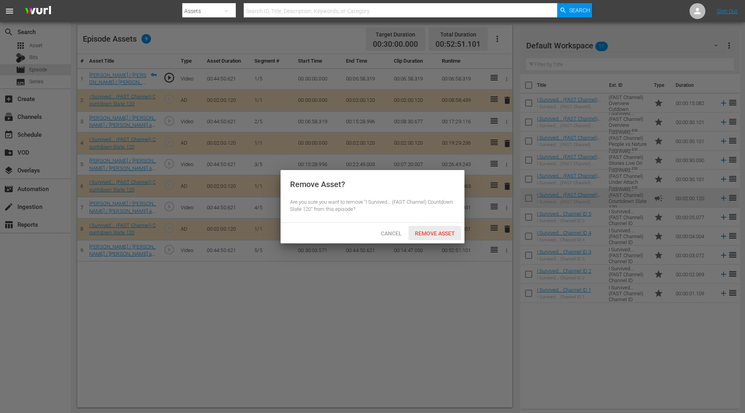
click at [437, 227] on div "Remove Asset" at bounding box center [435, 233] width 53 height 15
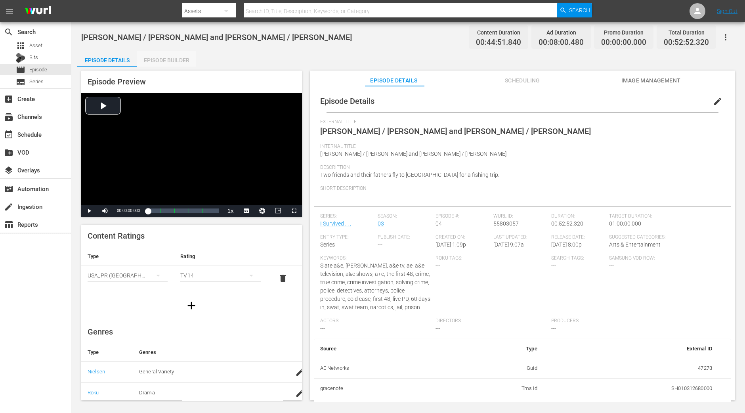
click at [153, 61] on div "Episode Builder" at bounding box center [166, 60] width 59 height 19
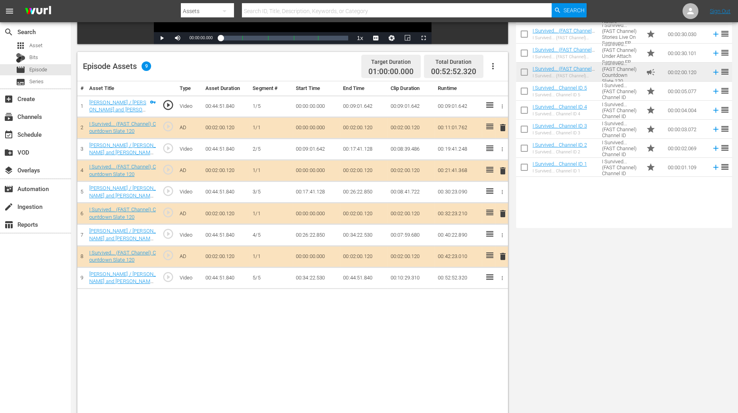
scroll to position [206, 0]
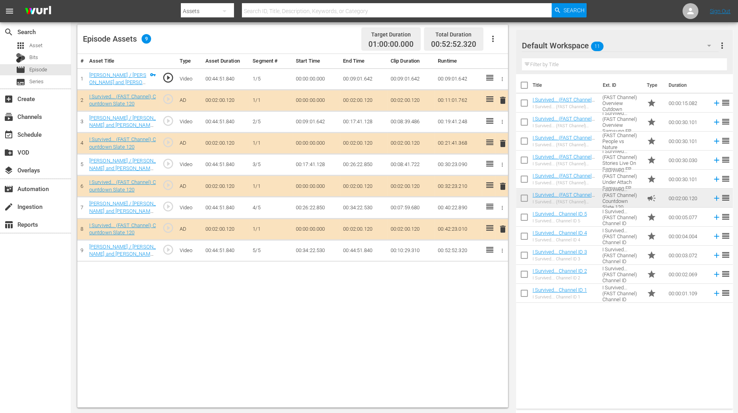
click at [502, 145] on span "delete" at bounding box center [503, 144] width 10 height 10
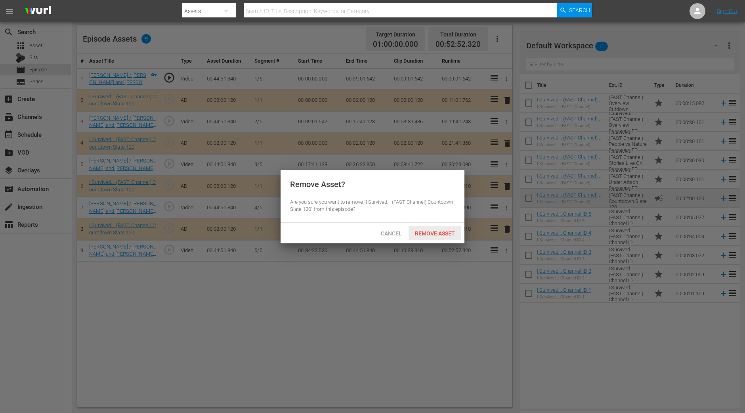
click at [430, 233] on span "Remove Asset" at bounding box center [435, 233] width 53 height 6
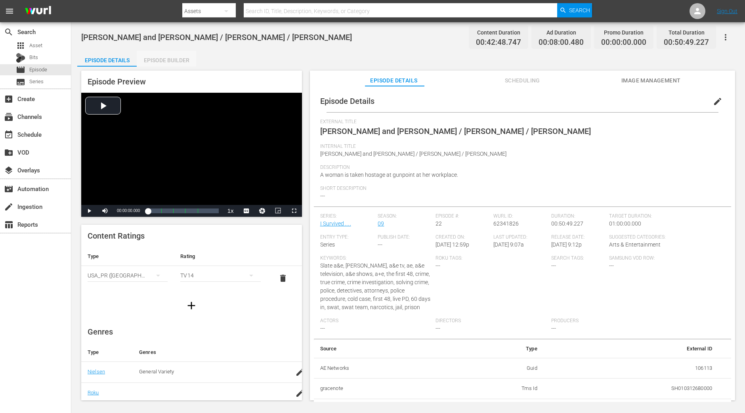
click at [180, 54] on div "Episode Builder" at bounding box center [166, 60] width 59 height 19
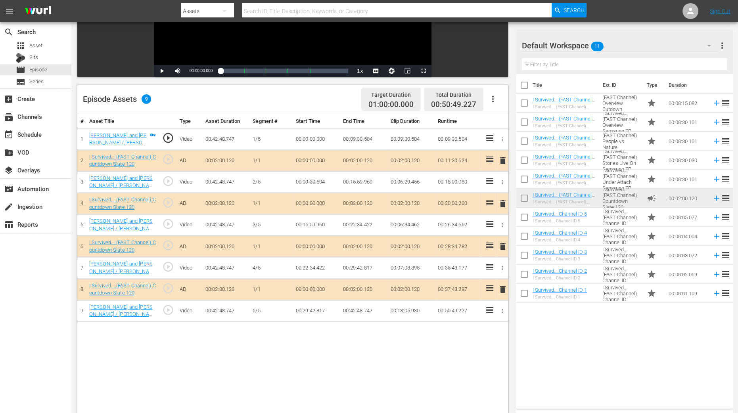
scroll to position [198, 0]
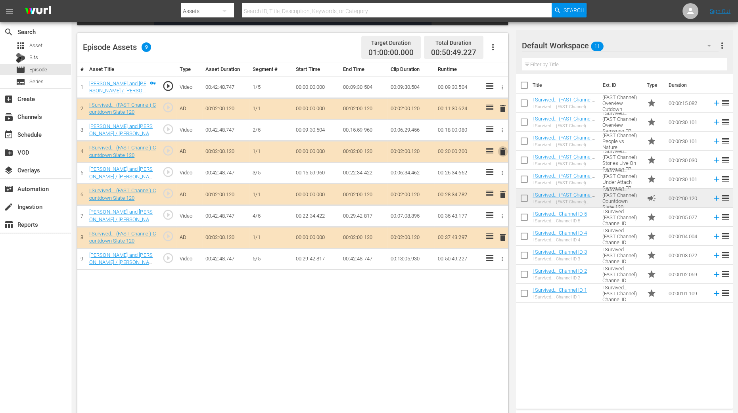
click at [503, 151] on span "delete" at bounding box center [503, 152] width 10 height 10
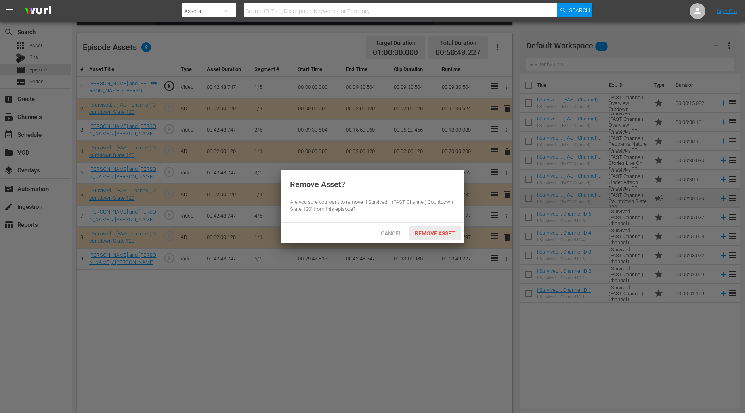
click at [428, 241] on div "Cancel Remove Asset" at bounding box center [373, 233] width 184 height 21
click at [435, 242] on div "Cancel Remove Asset" at bounding box center [373, 233] width 184 height 21
click at [435, 233] on span "Remove Asset" at bounding box center [435, 233] width 53 height 6
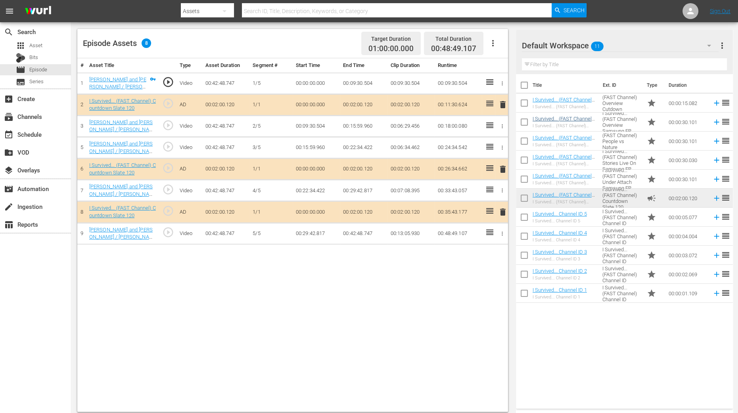
scroll to position [206, 0]
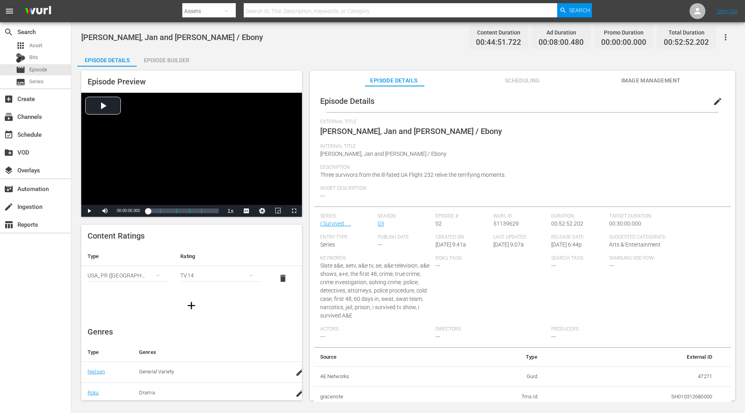
click at [165, 65] on div "Episode Builder" at bounding box center [166, 60] width 59 height 19
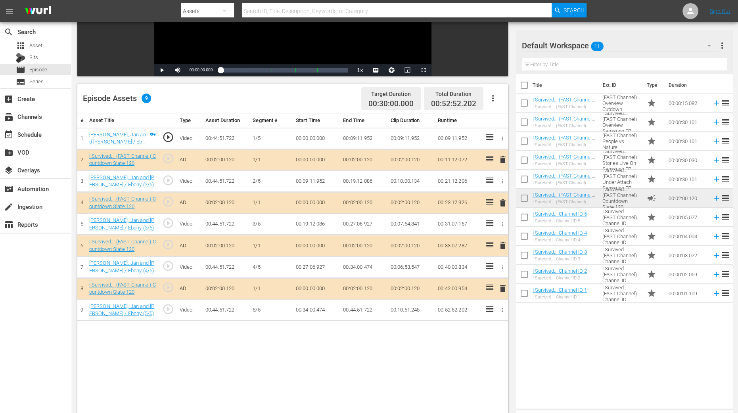
scroll to position [149, 0]
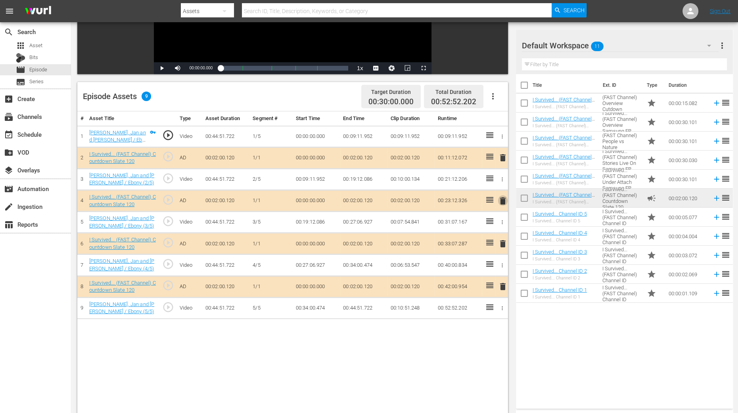
click at [502, 199] on span "delete" at bounding box center [503, 201] width 10 height 10
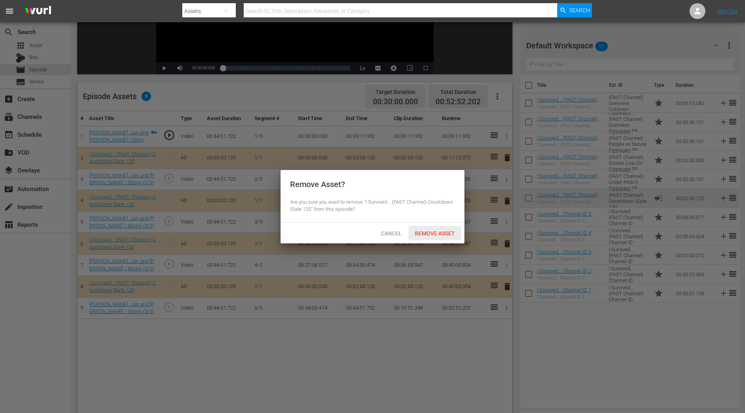
click at [454, 230] on span "Remove Asset" at bounding box center [435, 233] width 53 height 6
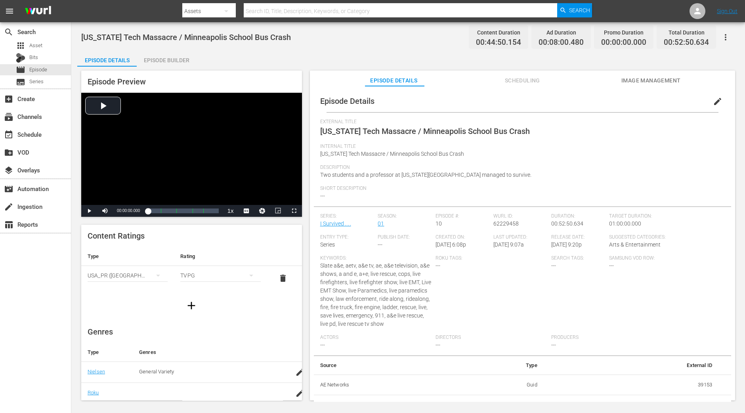
click at [178, 58] on div "Episode Builder" at bounding box center [166, 60] width 59 height 19
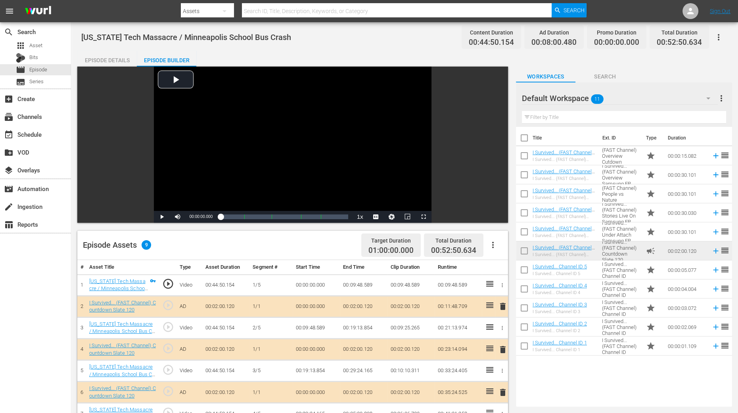
scroll to position [198, 0]
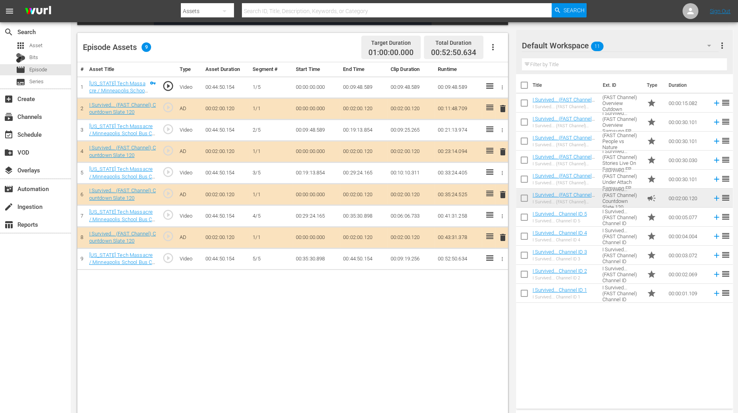
click at [499, 155] on span "delete" at bounding box center [503, 152] width 10 height 10
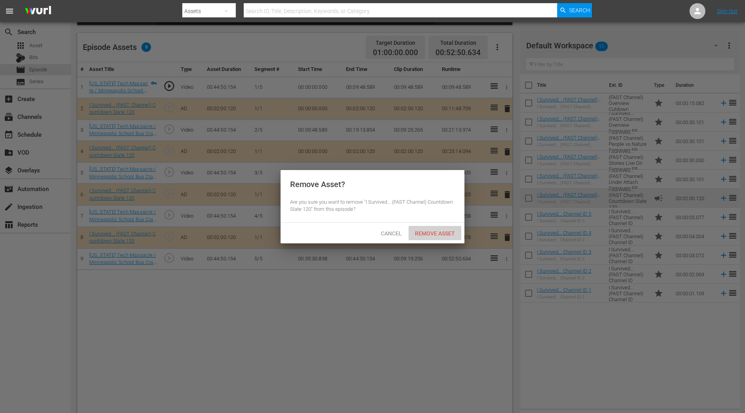
click at [429, 234] on span "Remove Asset" at bounding box center [435, 233] width 53 height 6
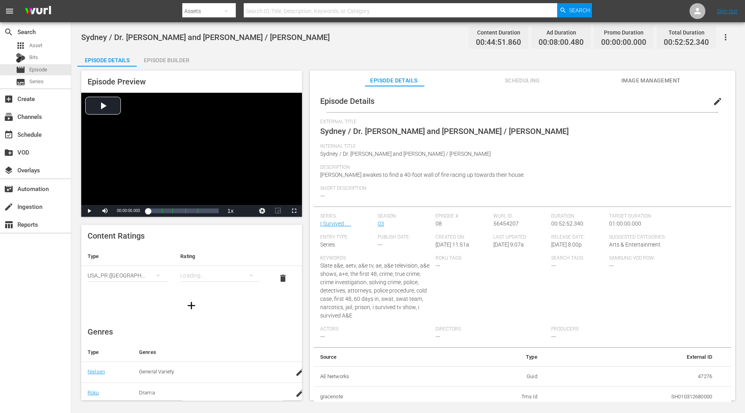
click at [162, 54] on div "Episode Builder" at bounding box center [166, 60] width 59 height 19
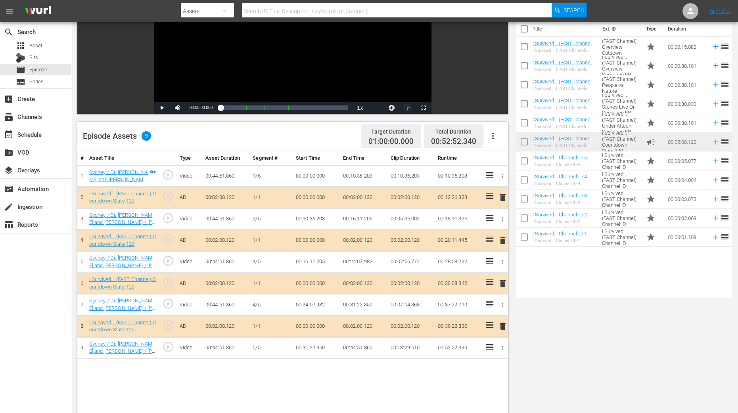
scroll to position [198, 0]
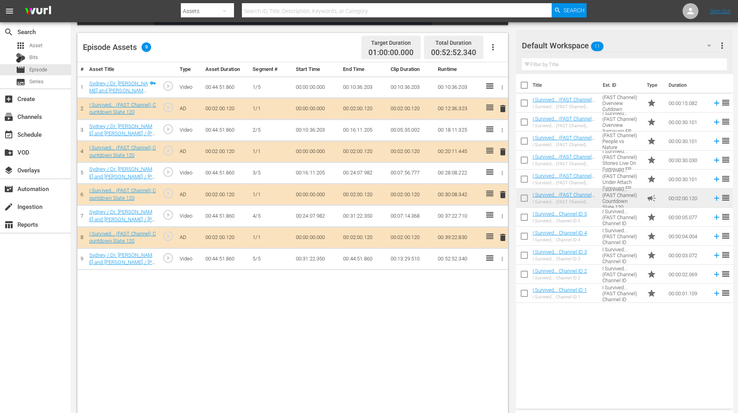
click at [504, 149] on span "delete" at bounding box center [503, 152] width 10 height 10
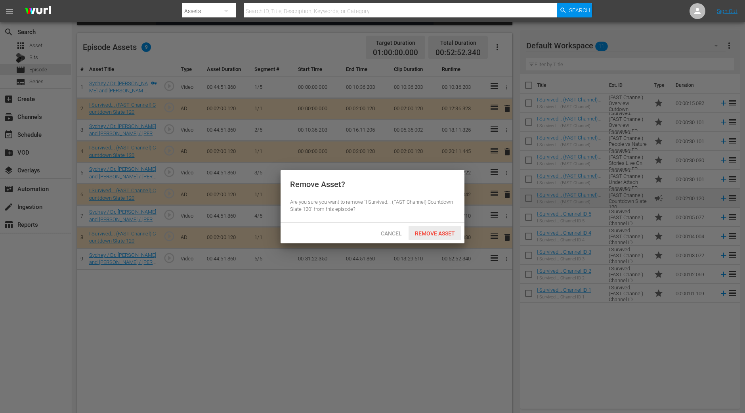
drag, startPoint x: 419, startPoint y: 227, endPoint x: 418, endPoint y: 220, distance: 6.4
click at [419, 228] on div "Remove Asset" at bounding box center [435, 233] width 53 height 15
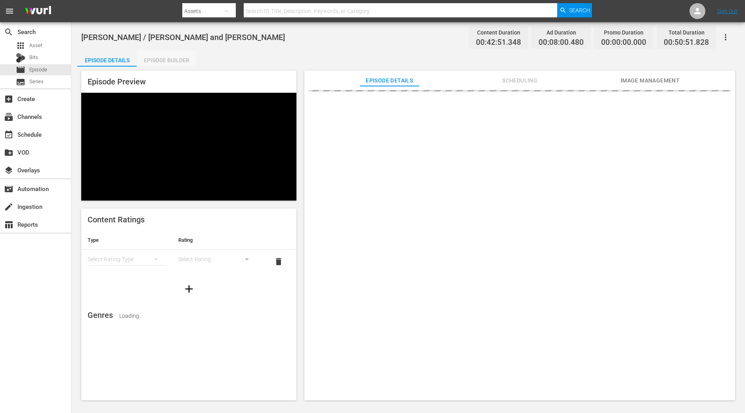
click at [161, 58] on div "Episode Builder" at bounding box center [166, 60] width 59 height 19
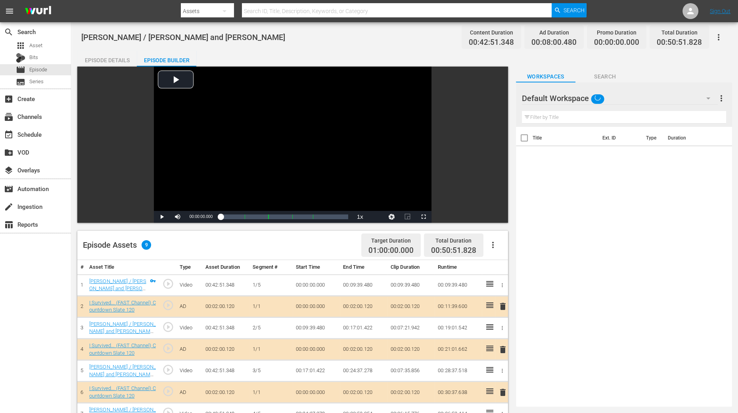
scroll to position [206, 0]
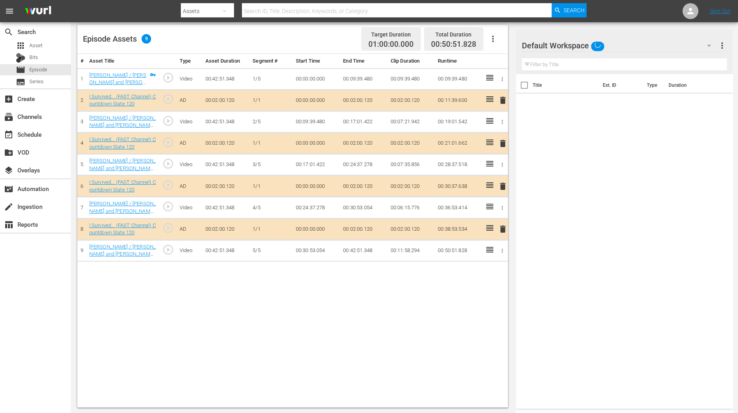
click at [504, 140] on span "delete" at bounding box center [503, 144] width 10 height 10
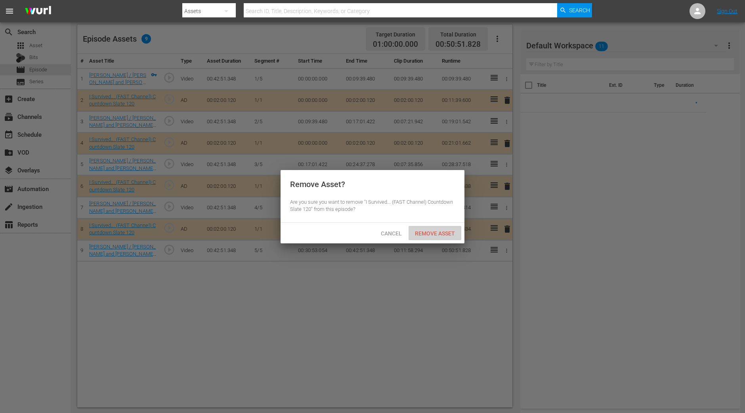
click at [439, 234] on span "Remove Asset" at bounding box center [435, 233] width 53 height 6
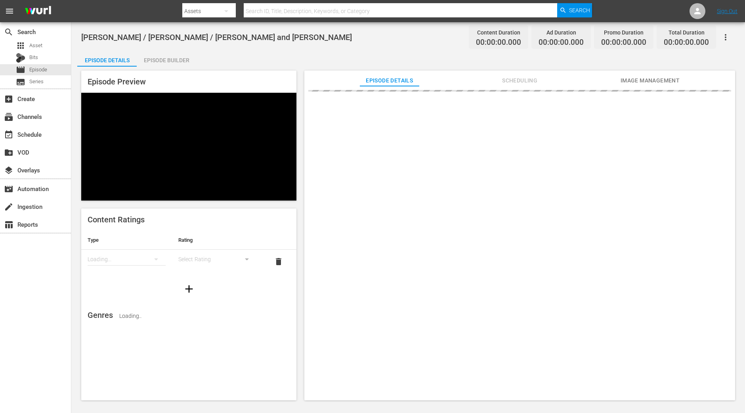
click at [163, 59] on div "Episode Builder" at bounding box center [166, 60] width 59 height 19
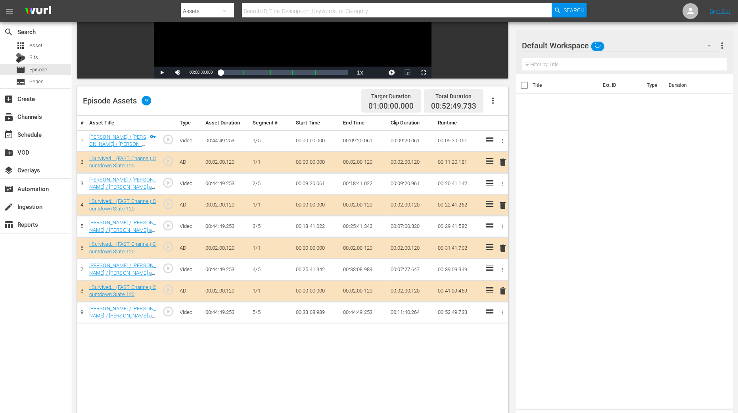
scroll to position [149, 0]
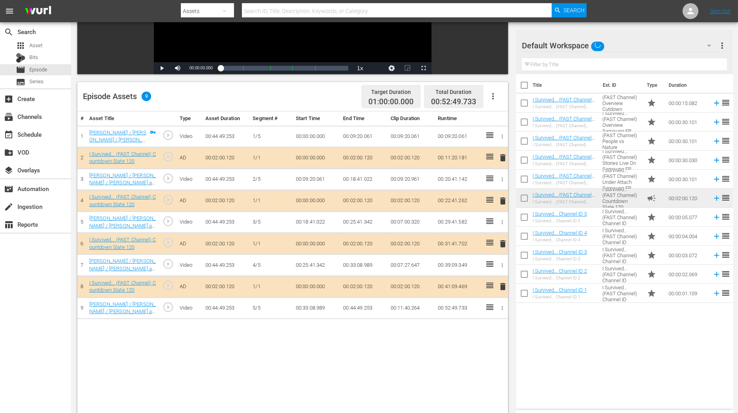
click at [501, 201] on span "delete" at bounding box center [503, 201] width 10 height 10
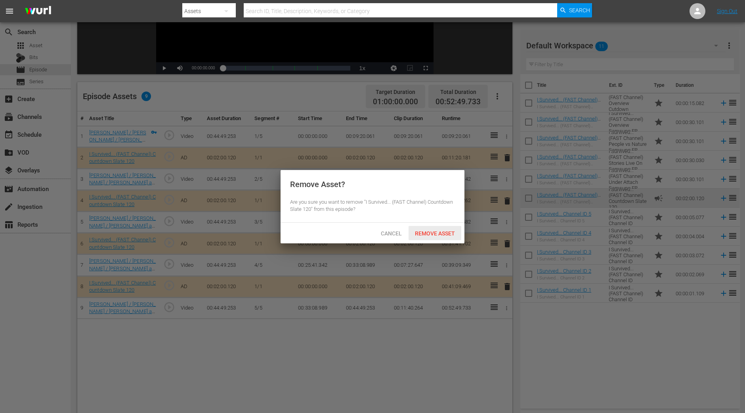
click at [446, 233] on span "Remove Asset" at bounding box center [435, 233] width 53 height 6
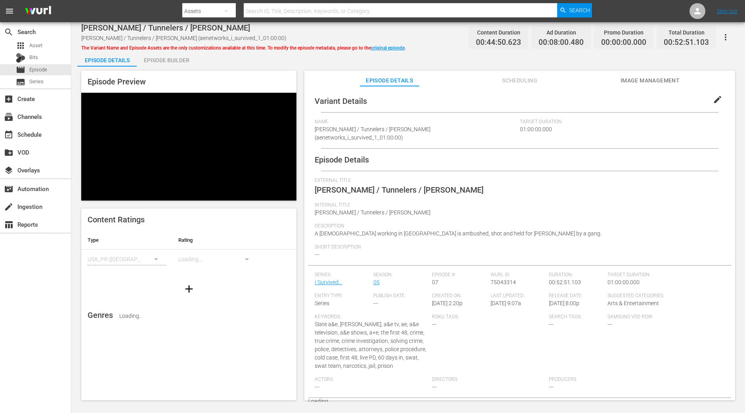
click at [162, 58] on div "Episode Builder" at bounding box center [166, 60] width 59 height 19
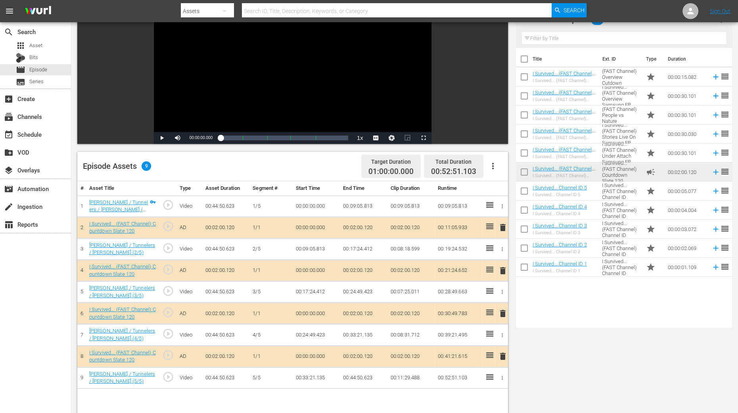
scroll to position [99, 0]
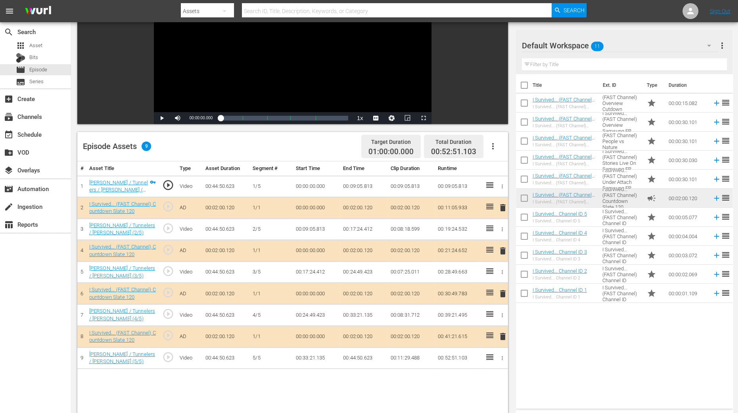
click at [504, 250] on span "delete" at bounding box center [503, 251] width 10 height 10
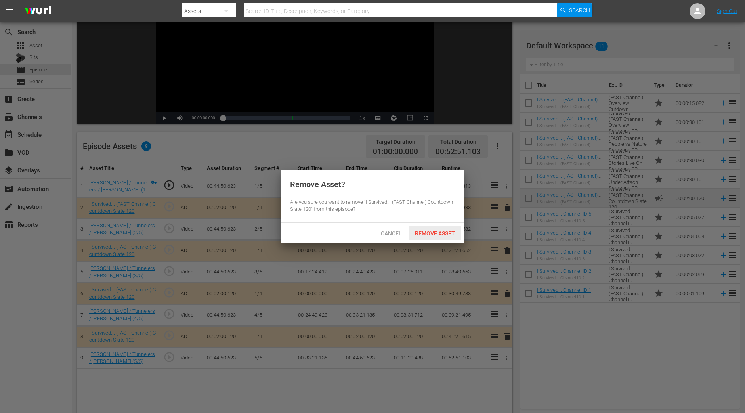
click at [445, 236] on span "Remove Asset" at bounding box center [435, 233] width 53 height 6
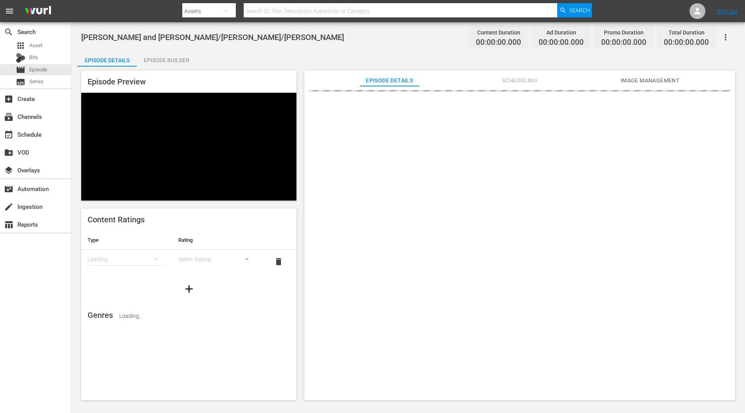
click at [172, 51] on div "Episode Builder" at bounding box center [166, 60] width 59 height 19
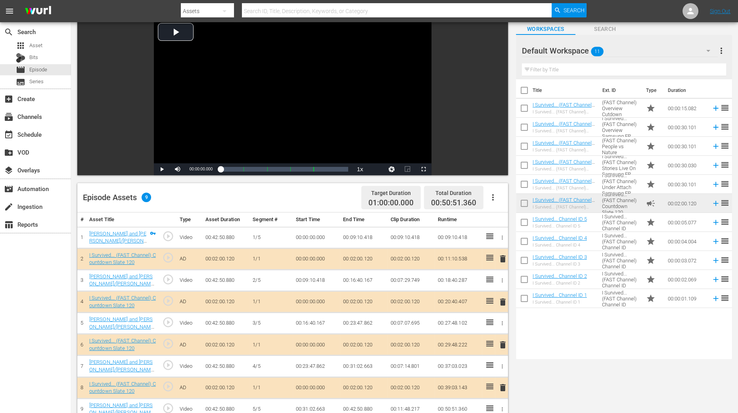
scroll to position [149, 0]
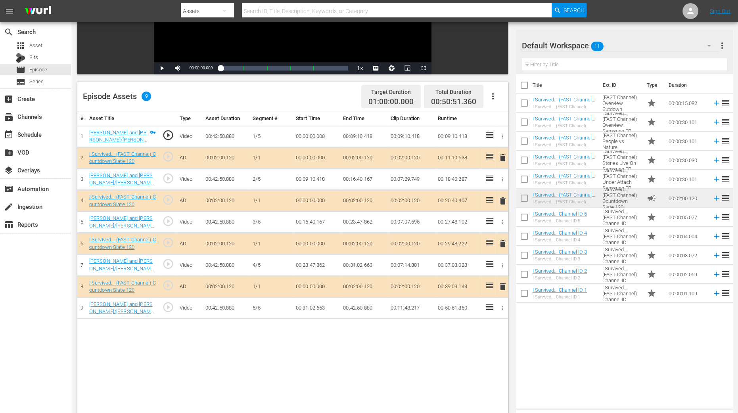
click at [502, 201] on span "delete" at bounding box center [503, 201] width 10 height 10
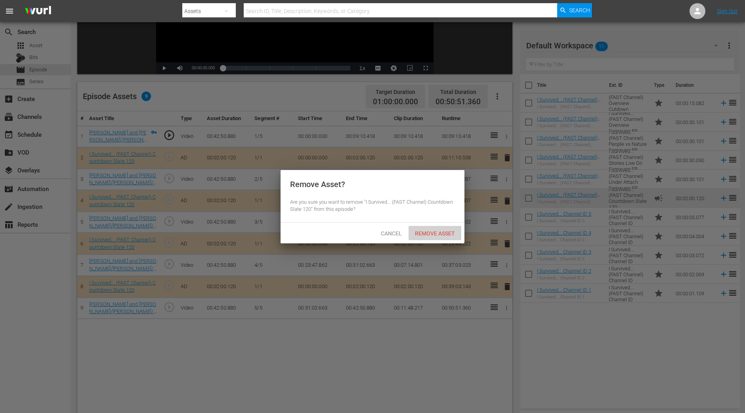
click at [451, 232] on span "Remove Asset" at bounding box center [435, 233] width 53 height 6
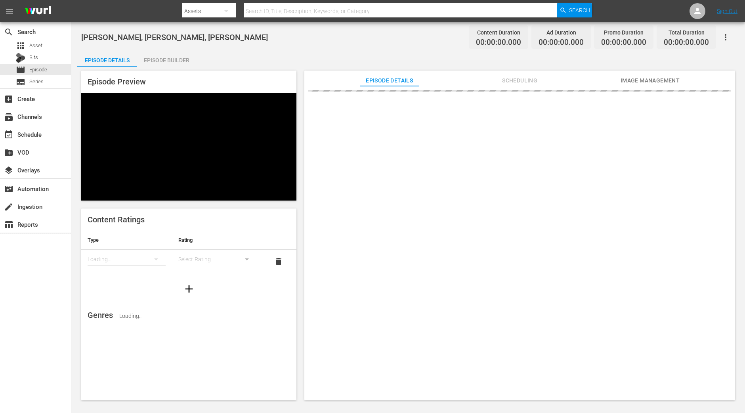
click at [178, 62] on div "Episode Builder" at bounding box center [166, 60] width 59 height 19
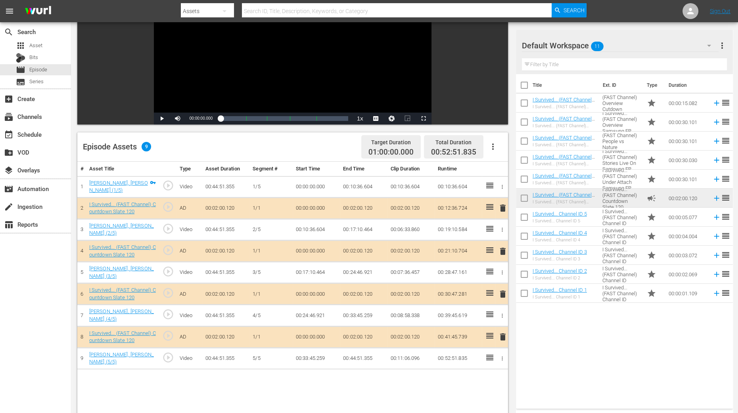
scroll to position [99, 0]
click at [503, 250] on span "delete" at bounding box center [503, 251] width 10 height 10
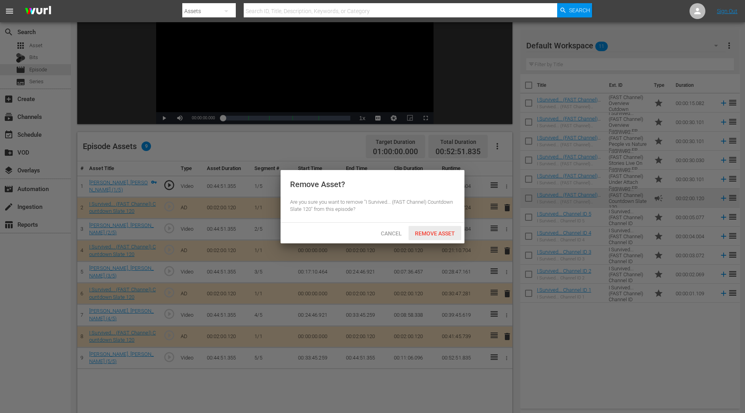
click at [447, 237] on div "Remove Asset" at bounding box center [435, 233] width 53 height 15
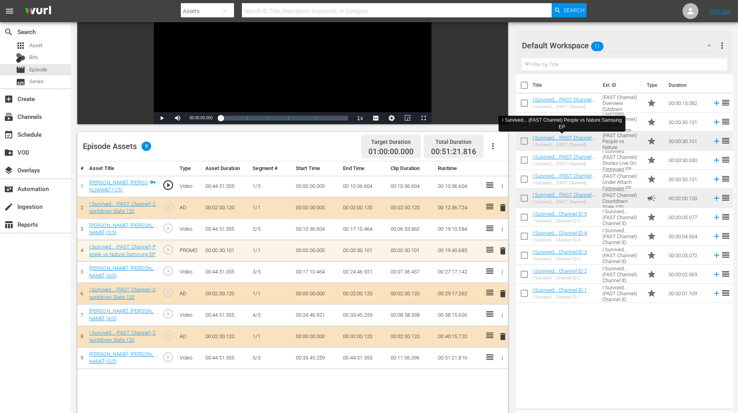
click at [513, 387] on div "Video Player is loading. Play Video Play Mute Current Time 00:00:00.000 / Durat…" at bounding box center [404, 241] width 655 height 547
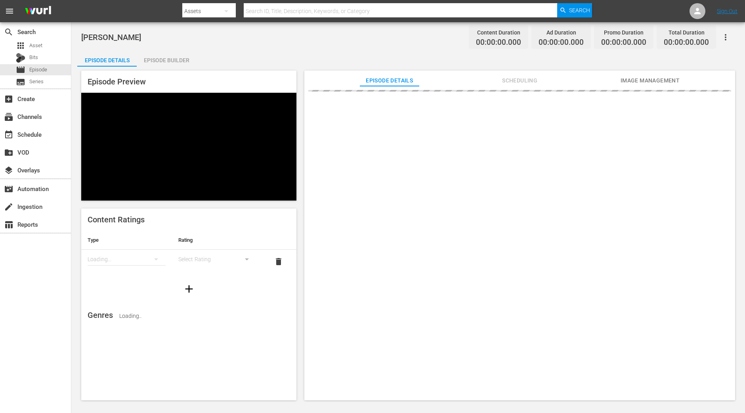
click at [167, 60] on div "Episode Builder" at bounding box center [166, 60] width 59 height 19
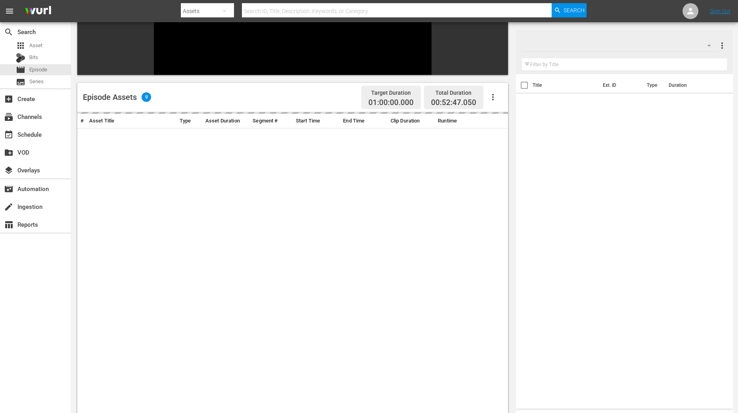
scroll to position [149, 0]
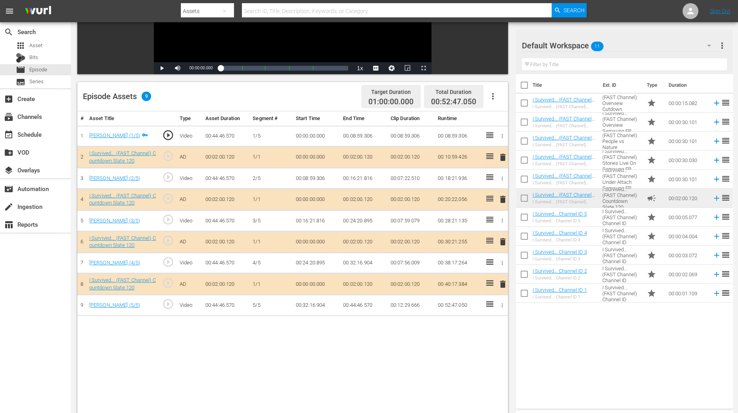
click at [504, 201] on span "delete" at bounding box center [503, 200] width 10 height 10
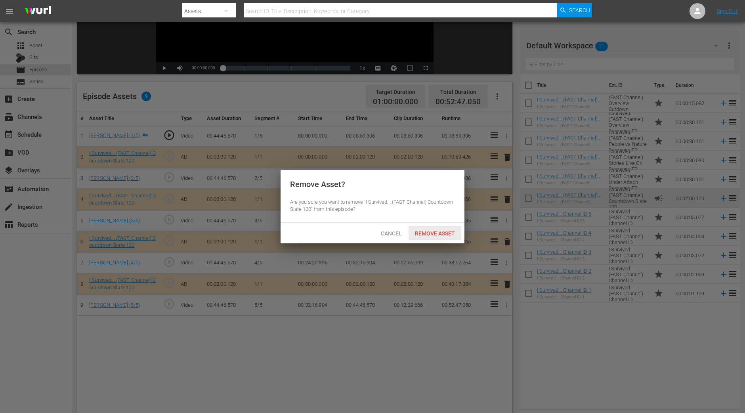
click at [448, 238] on div "Remove Asset" at bounding box center [435, 233] width 53 height 15
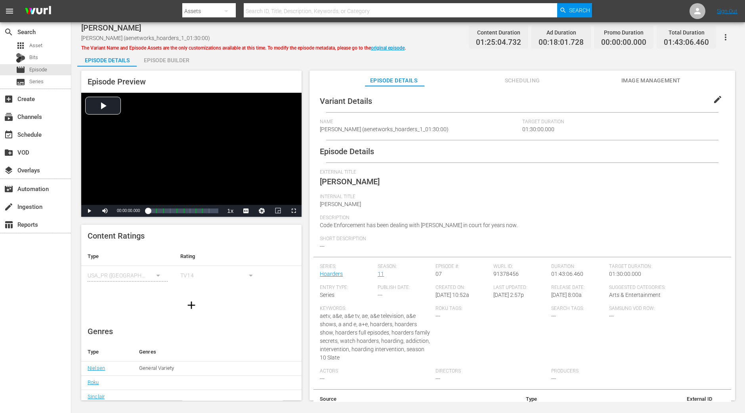
click at [155, 58] on div "Episode Builder" at bounding box center [166, 60] width 59 height 19
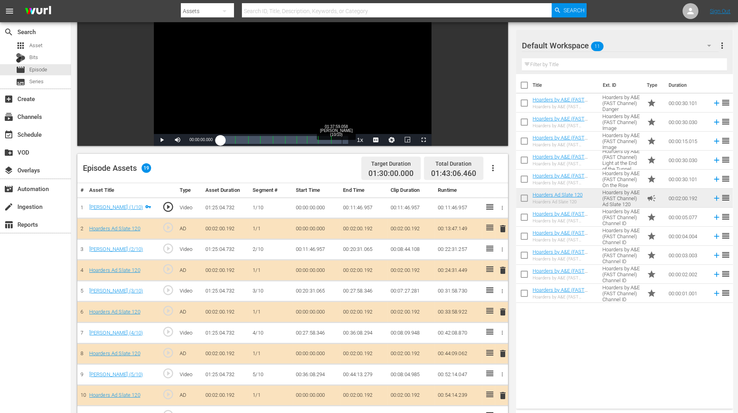
scroll to position [198, 0]
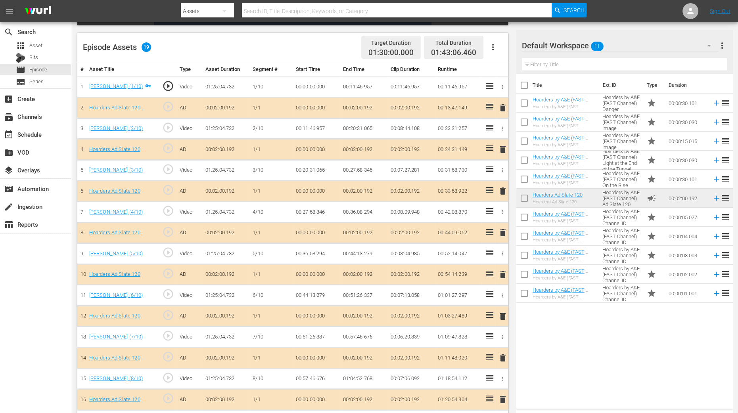
click at [499, 146] on span "delete" at bounding box center [503, 150] width 10 height 10
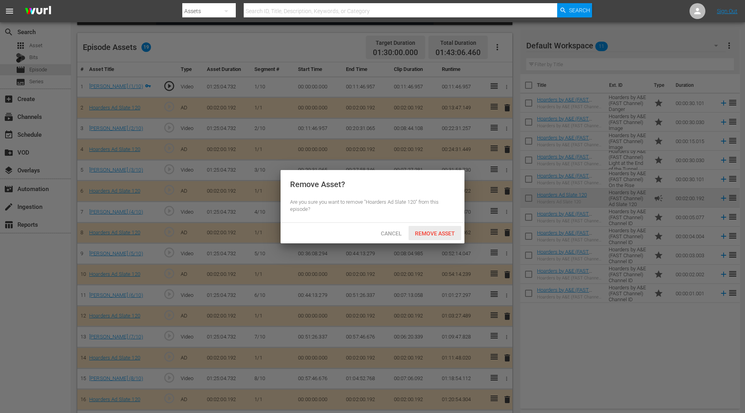
click at [423, 234] on span "Remove Asset" at bounding box center [435, 233] width 53 height 6
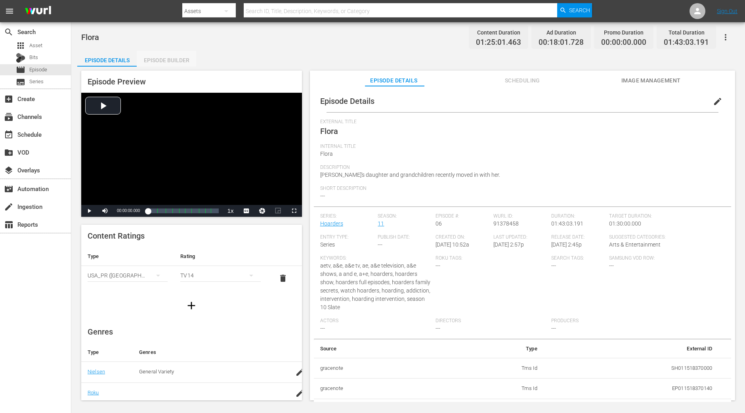
click at [165, 56] on div "Episode Builder" at bounding box center [166, 60] width 59 height 19
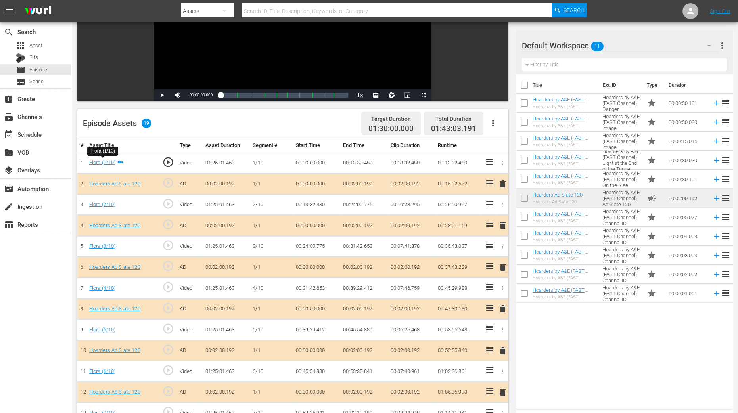
scroll to position [198, 0]
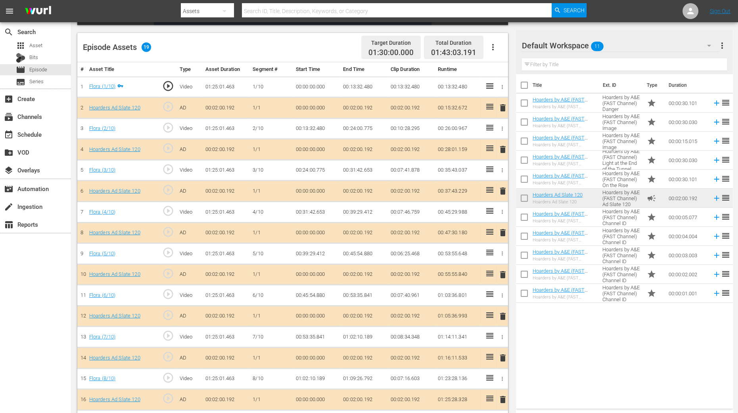
click at [502, 149] on span "delete" at bounding box center [503, 150] width 10 height 10
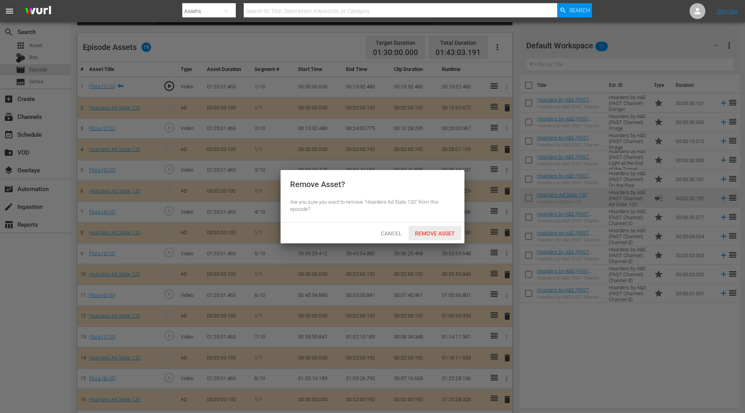
click at [430, 230] on span "Remove Asset" at bounding box center [435, 233] width 53 height 6
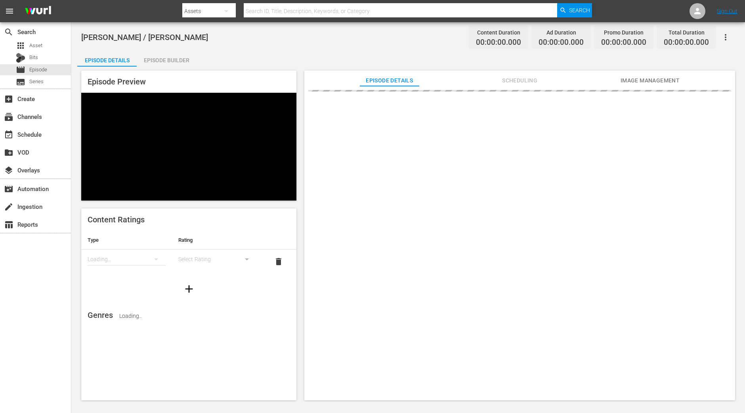
click at [177, 67] on div "Episode Preview Content Ratings Type Rating Loading... Select Rating delete Gen…" at bounding box center [408, 237] width 662 height 340
click at [176, 61] on div "Episode Builder" at bounding box center [166, 60] width 59 height 19
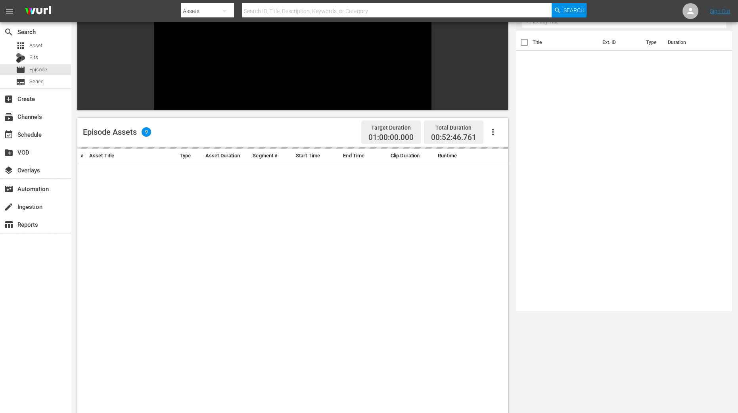
scroll to position [188, 0]
